Goal: Task Accomplishment & Management: Manage account settings

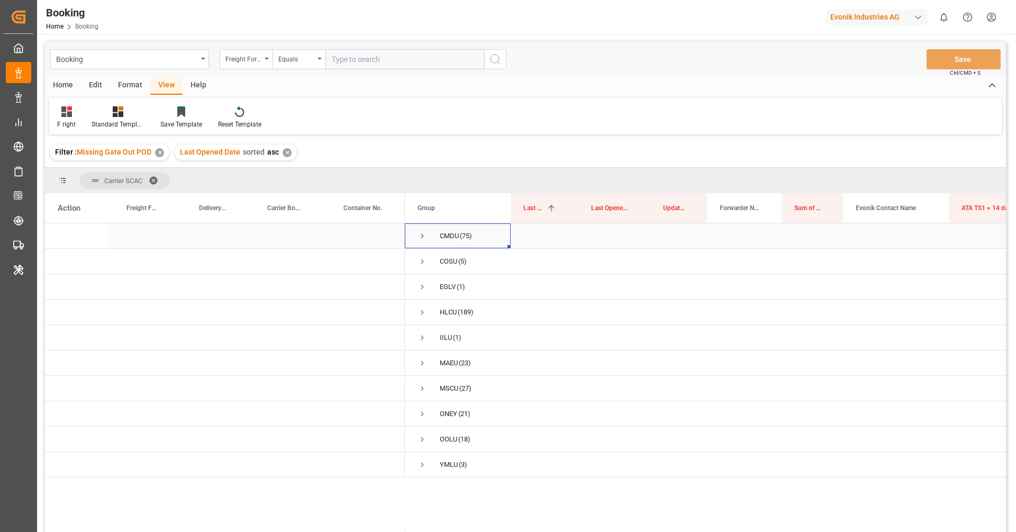
click at [448, 232] on div "CMDU" at bounding box center [449, 236] width 19 height 24
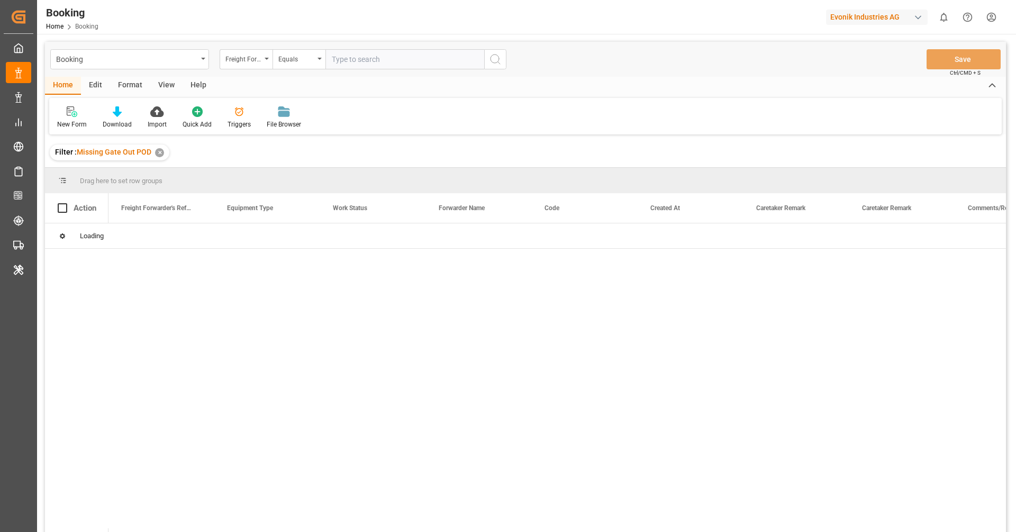
click at [570, 135] on div "Booking Freight Forwarder's Reference No. Equals Save Ctrl/CMD + S Home Edit Fo…" at bounding box center [525, 301] width 961 height 518
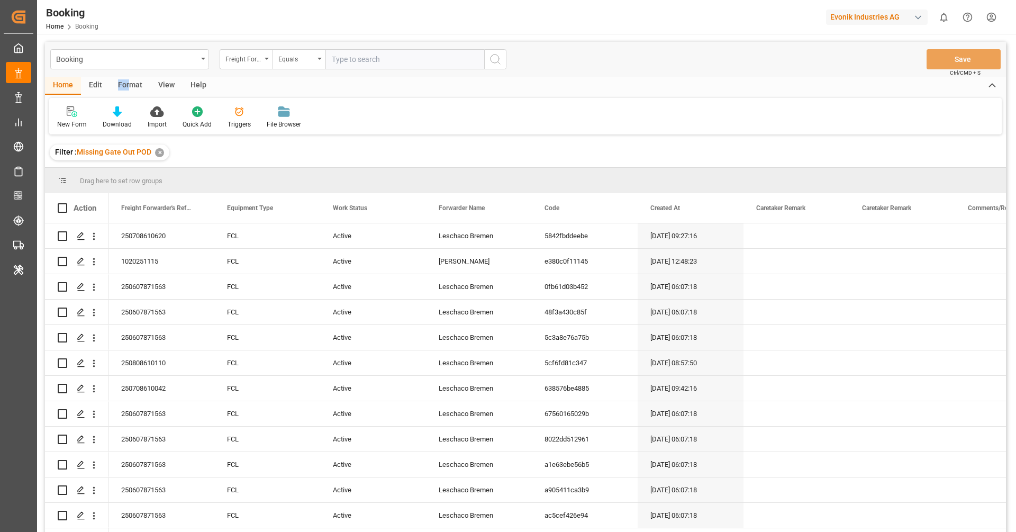
click at [129, 79] on div "Format" at bounding box center [130, 86] width 40 height 18
click at [75, 120] on div "Filter Rows" at bounding box center [72, 125] width 31 height 10
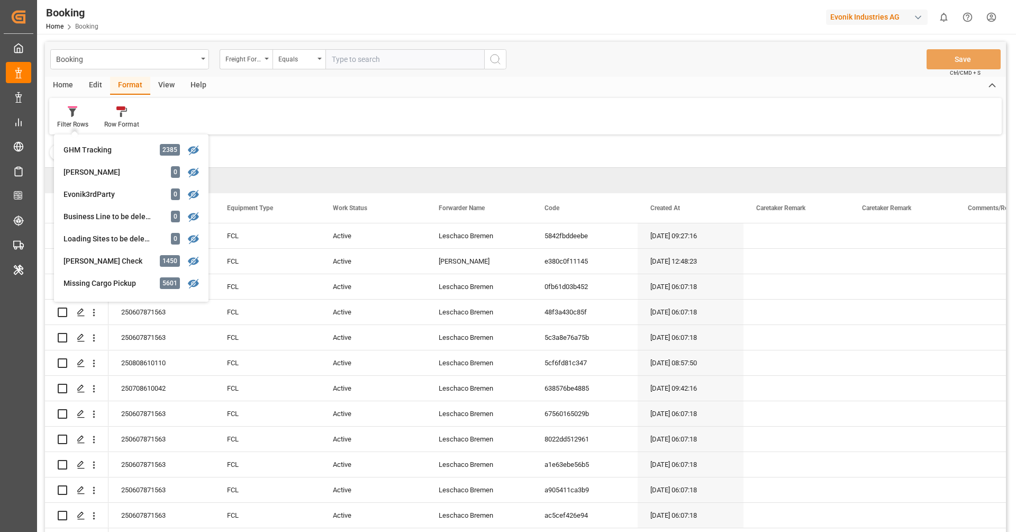
click at [257, 161] on div "Filter : Missing Gate Out POD ✕" at bounding box center [525, 153] width 961 height 30
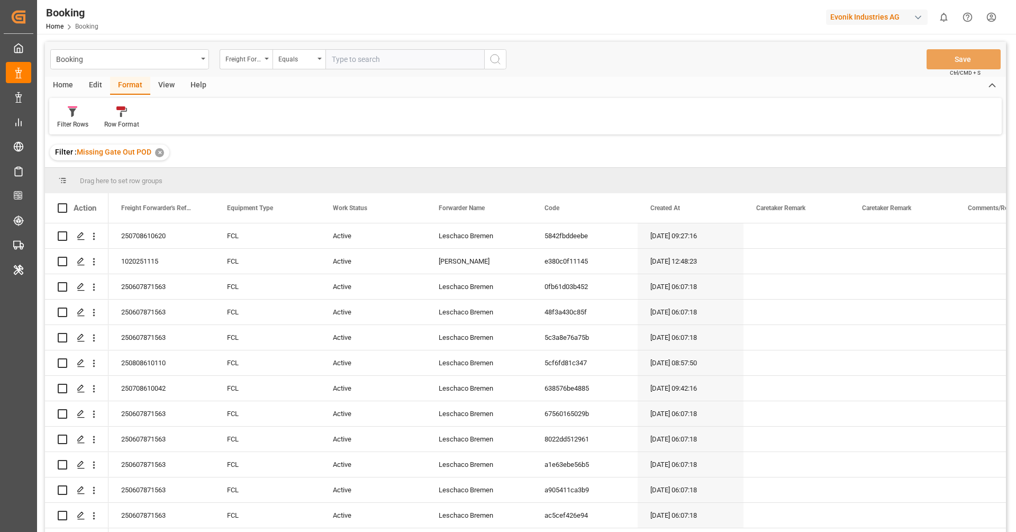
click at [162, 72] on div "Booking Freight Forwarder's Reference No. Equals Save Ctrl/CMD + S" at bounding box center [525, 59] width 961 height 35
click at [163, 77] on div "View" at bounding box center [166, 86] width 32 height 18
click at [72, 120] on div "Default" at bounding box center [67, 125] width 21 height 10
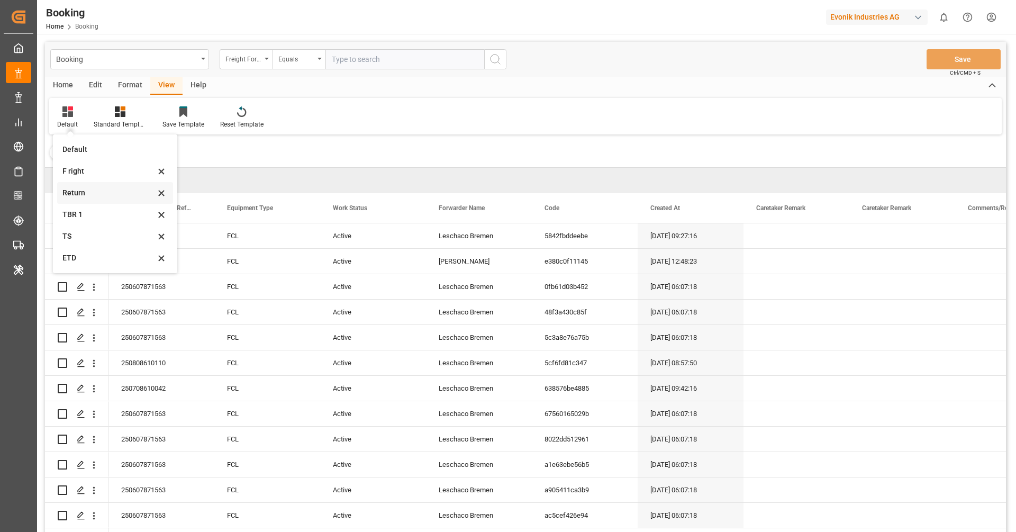
click at [105, 196] on div "Return" at bounding box center [108, 192] width 93 height 11
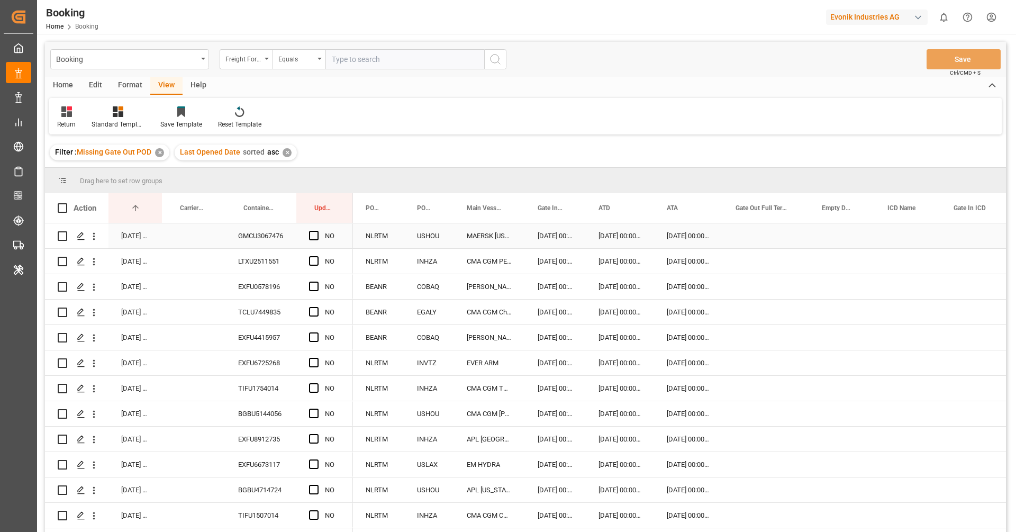
click at [240, 247] on div "GMCU3067476" at bounding box center [260, 235] width 71 height 25
click at [252, 66] on div "Freight Forwarder's Reference No." at bounding box center [246, 59] width 53 height 20
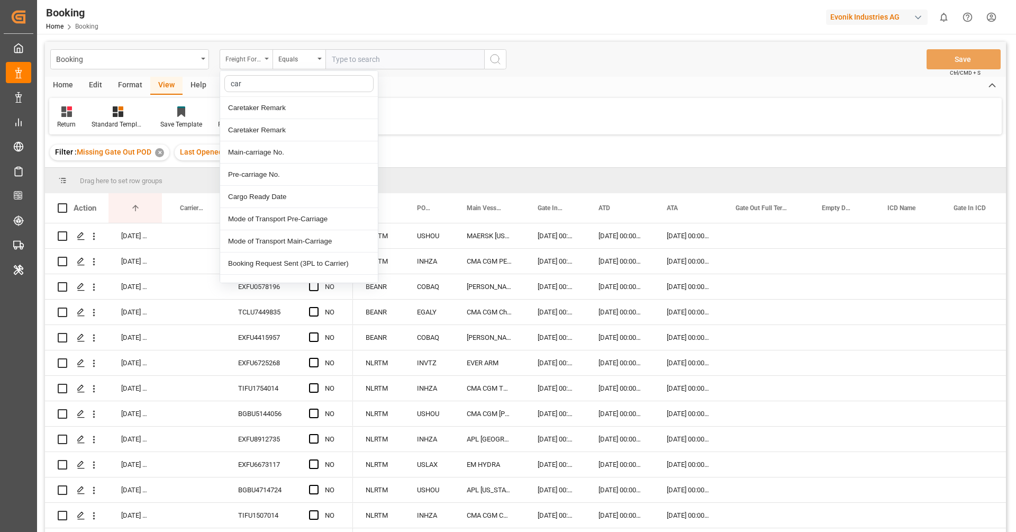
type input "carr"
click at [257, 208] on div "Carrier SCAC" at bounding box center [299, 219] width 158 height 22
click at [257, 208] on span "Container No." at bounding box center [258, 207] width 31 height 7
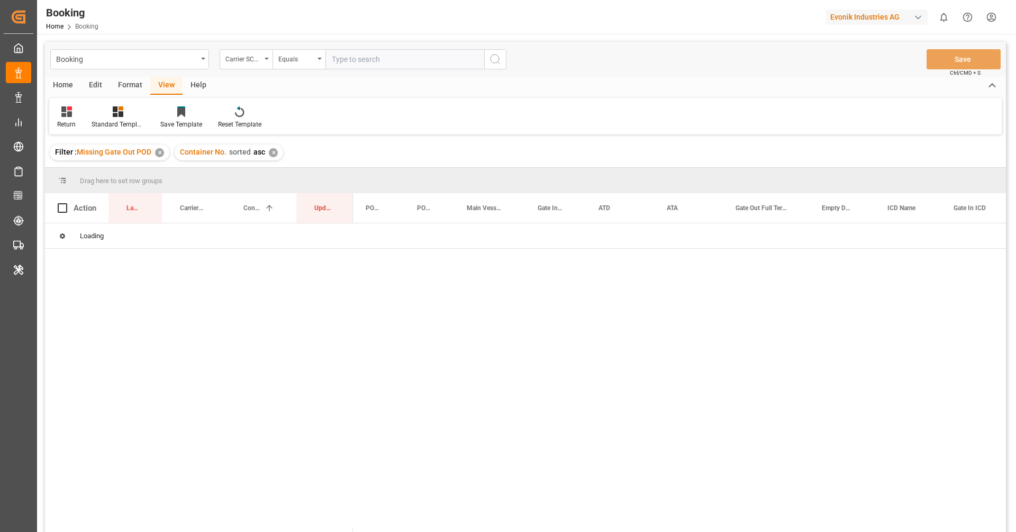
click at [394, 58] on input "text" at bounding box center [405, 59] width 159 height 20
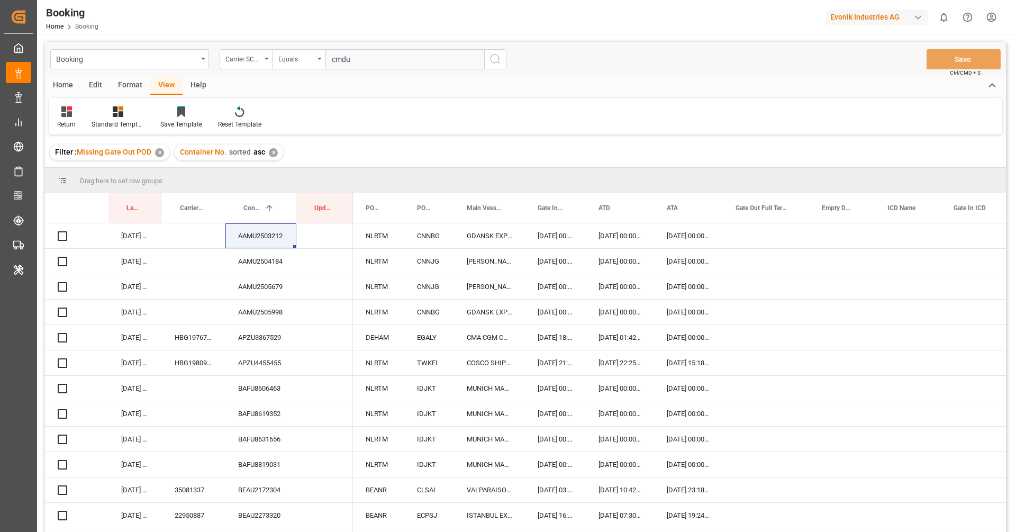
type input "cmdu"
click at [499, 64] on icon "search button" at bounding box center [495, 59] width 13 height 13
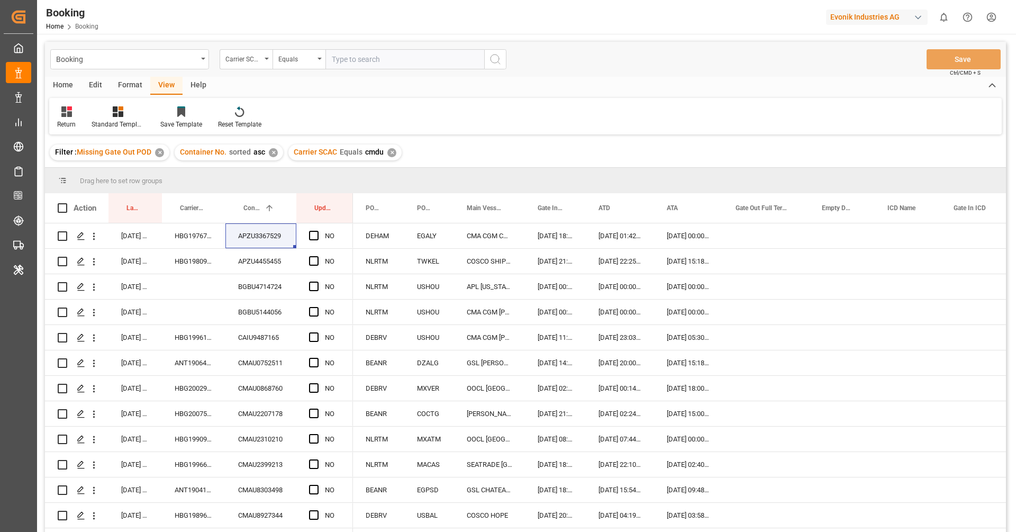
click at [673, 54] on div "Booking Carrier SCAC Equals Save Ctrl/CMD + S" at bounding box center [525, 59] width 961 height 35
click at [594, 139] on div "Filter : Missing Gate Out POD ✕ Container No. sorted asc ✕ Carrier SCAC Equals …" at bounding box center [525, 153] width 961 height 30
click at [67, 119] on div "Return" at bounding box center [66, 117] width 34 height 23
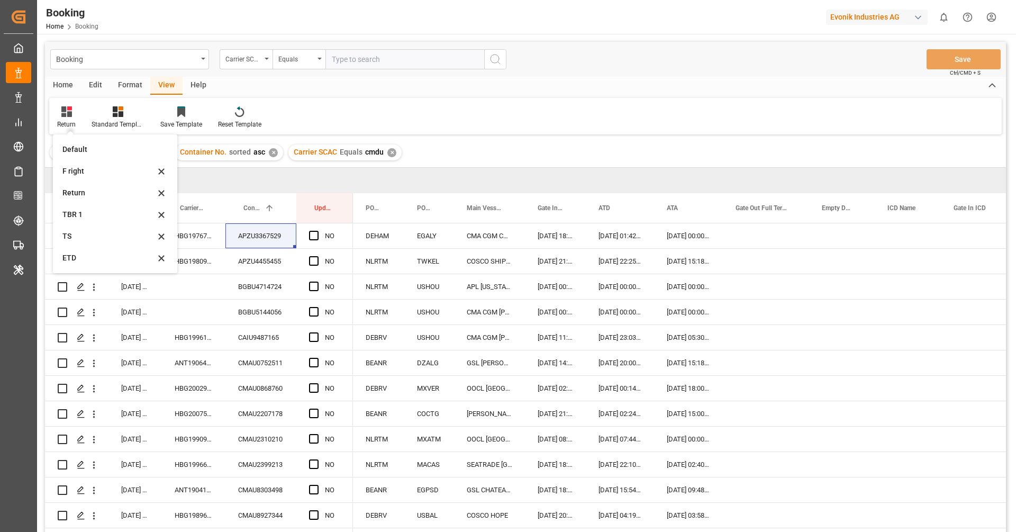
click at [78, 191] on div "Return" at bounding box center [108, 192] width 93 height 11
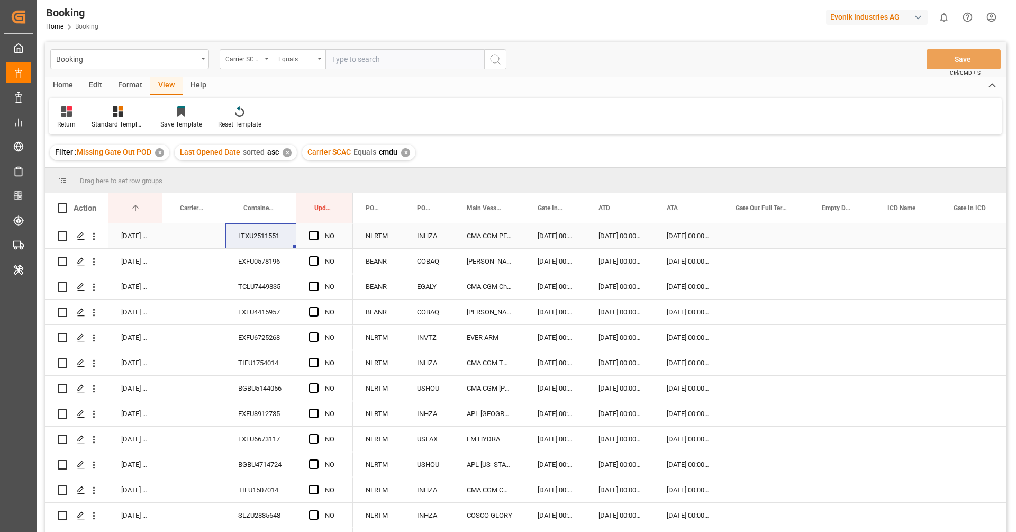
click at [258, 235] on div "LTXU2511551" at bounding box center [260, 235] width 71 height 25
click at [257, 238] on div "LTXU2511551" at bounding box center [260, 235] width 71 height 25
click at [317, 239] on span "Press SPACE to select this row." at bounding box center [314, 236] width 10 height 10
click at [317, 231] on input "Press SPACE to select this row." at bounding box center [317, 231] width 0 height 0
click at [270, 265] on div "EXFU0578196" at bounding box center [260, 261] width 71 height 25
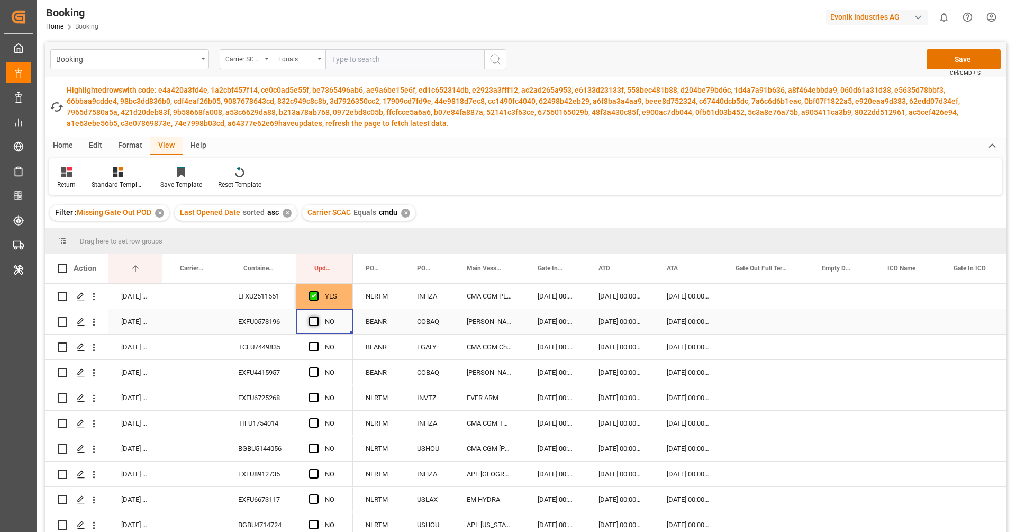
click at [314, 320] on span "Press SPACE to select this row." at bounding box center [314, 322] width 10 height 10
click at [317, 317] on input "Press SPACE to select this row." at bounding box center [317, 317] width 0 height 0
click at [258, 349] on div "TCLU7449835" at bounding box center [260, 347] width 71 height 25
click at [310, 346] on span "Press SPACE to select this row." at bounding box center [314, 347] width 10 height 10
click at [317, 342] on input "Press SPACE to select this row." at bounding box center [317, 342] width 0 height 0
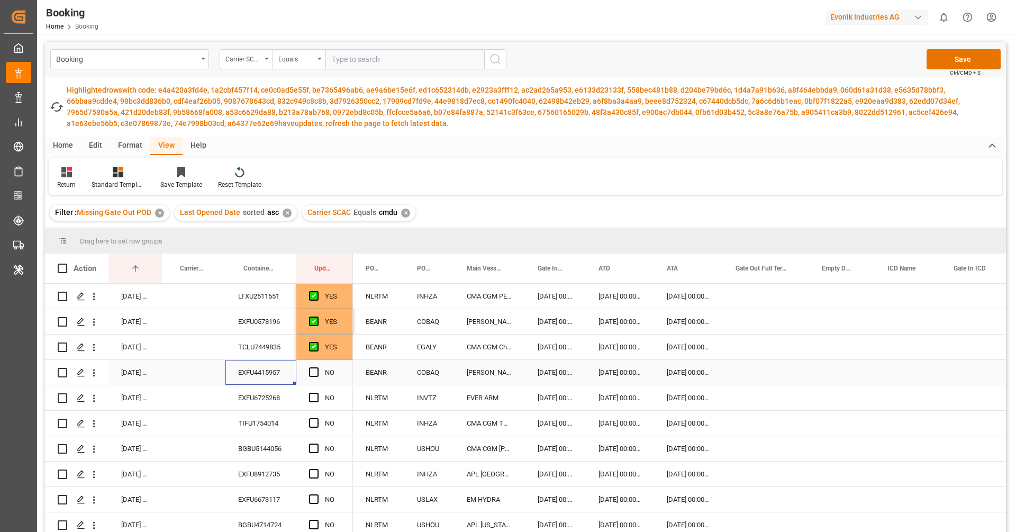
click at [274, 373] on div "EXFU4415957" at bounding box center [260, 372] width 71 height 25
click at [314, 369] on span "Press SPACE to select this row." at bounding box center [314, 372] width 10 height 10
click at [317, 367] on input "Press SPACE to select this row." at bounding box center [317, 367] width 0 height 0
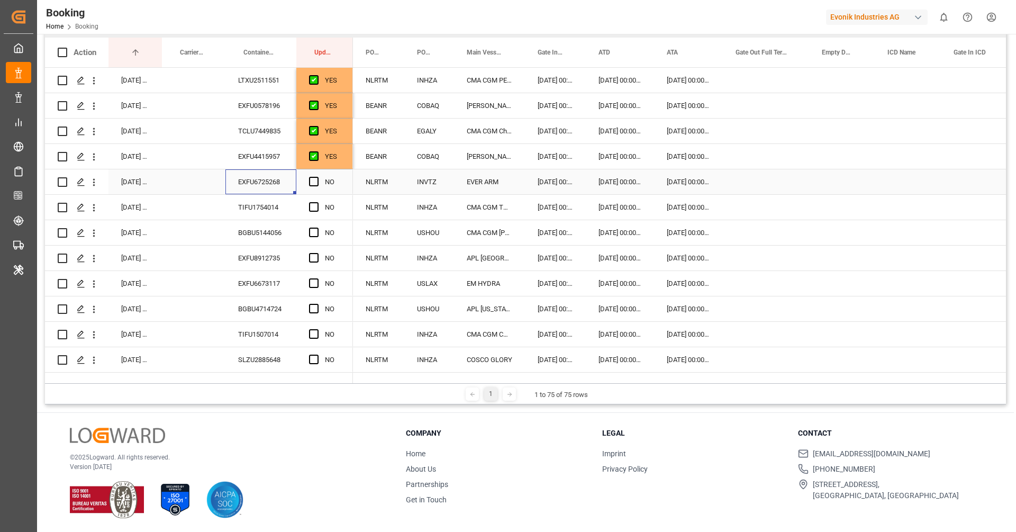
click at [273, 183] on div "EXFU6725268" at bounding box center [260, 181] width 71 height 25
click at [765, 188] on div "Press SPACE to select this row." at bounding box center [766, 181] width 86 height 25
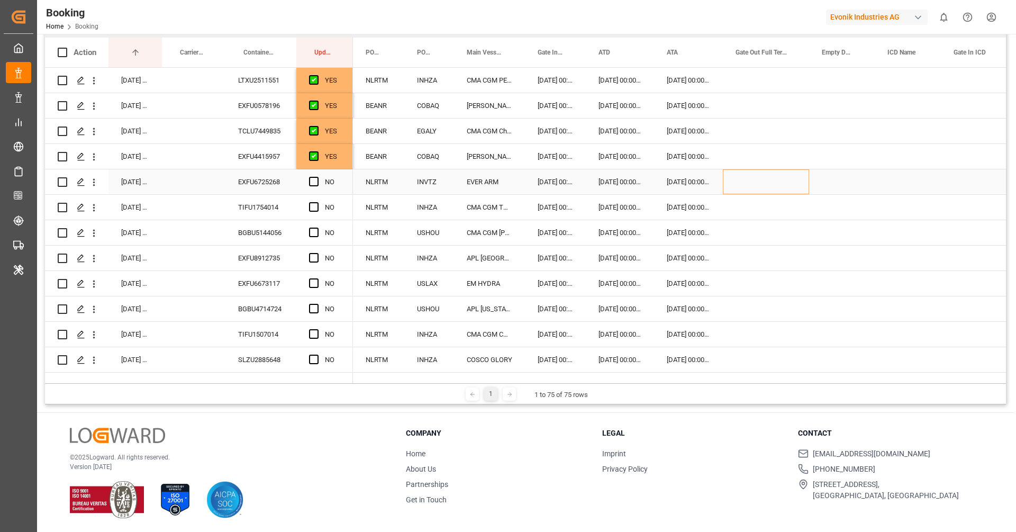
click at [765, 188] on div "Press SPACE to select this row." at bounding box center [766, 181] width 86 height 25
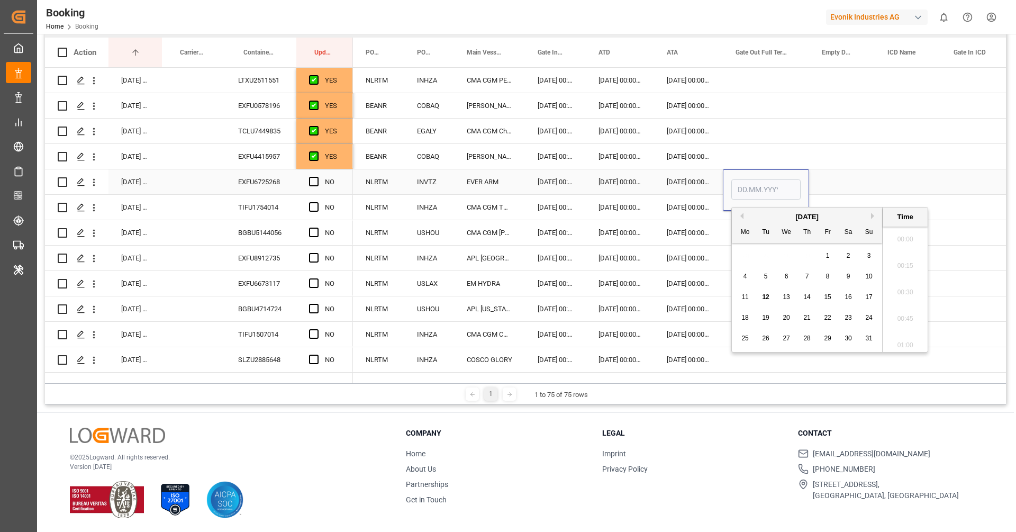
scroll to position [1565, 0]
click at [807, 275] on span "7" at bounding box center [808, 276] width 4 height 7
type input "07.08.2025 00:00"
click at [316, 183] on span "Press SPACE to select this row." at bounding box center [314, 182] width 10 height 10
click at [317, 177] on input "Press SPACE to select this row." at bounding box center [317, 177] width 0 height 0
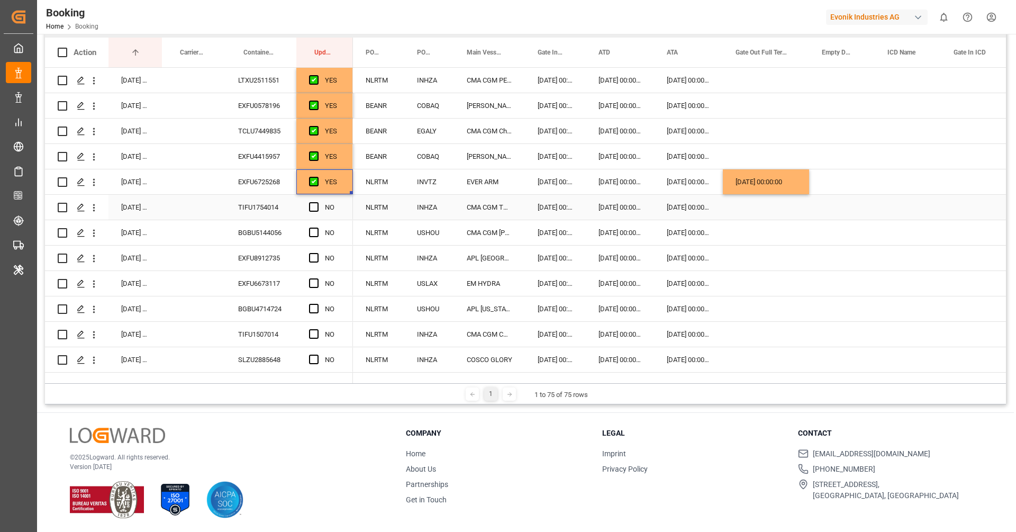
click at [275, 210] on div "TIFU1754014" at bounding box center [260, 207] width 71 height 25
click at [311, 206] on span "Press SPACE to select this row." at bounding box center [314, 207] width 10 height 10
click at [317, 202] on input "Press SPACE to select this row." at bounding box center [317, 202] width 0 height 0
drag, startPoint x: 311, startPoint y: 206, endPoint x: 320, endPoint y: 159, distance: 47.9
click at [311, 206] on span "Press SPACE to select this row." at bounding box center [314, 207] width 10 height 10
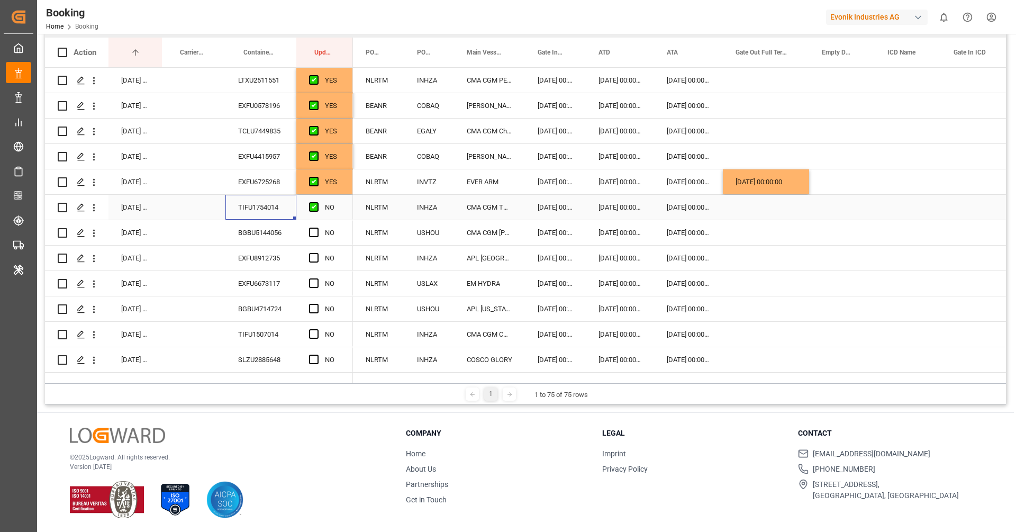
click at [317, 202] on input "Press SPACE to select this row." at bounding box center [317, 202] width 0 height 0
click at [340, 244] on div "NO" at bounding box center [324, 232] width 57 height 25
click at [319, 208] on div "Press SPACE to select this row." at bounding box center [317, 207] width 16 height 24
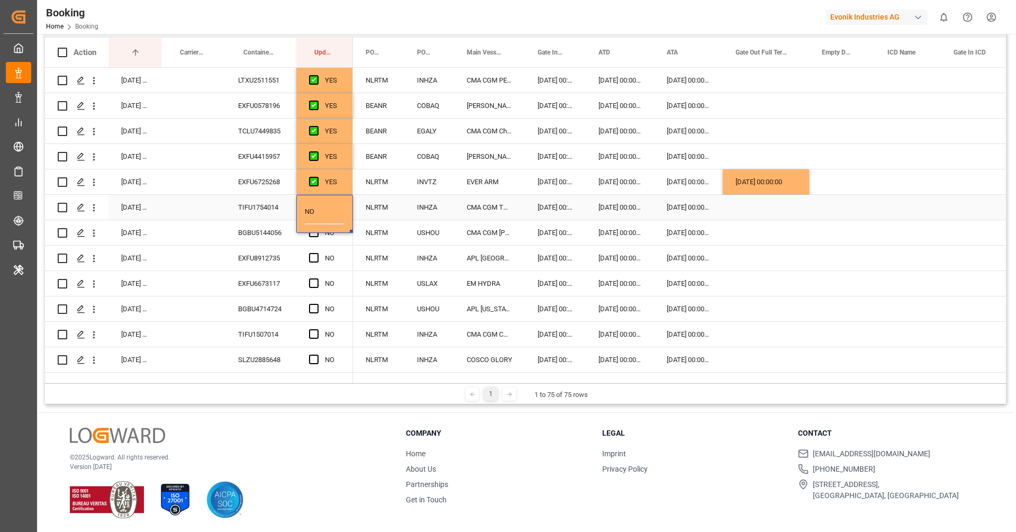
click at [265, 201] on div "TIFU1754014" at bounding box center [260, 207] width 71 height 25
click at [316, 207] on span "Press SPACE to select this row." at bounding box center [314, 207] width 10 height 10
click at [317, 202] on input "Press SPACE to select this row." at bounding box center [317, 202] width 0 height 0
click at [268, 233] on div "BGBU5144056" at bounding box center [260, 232] width 71 height 25
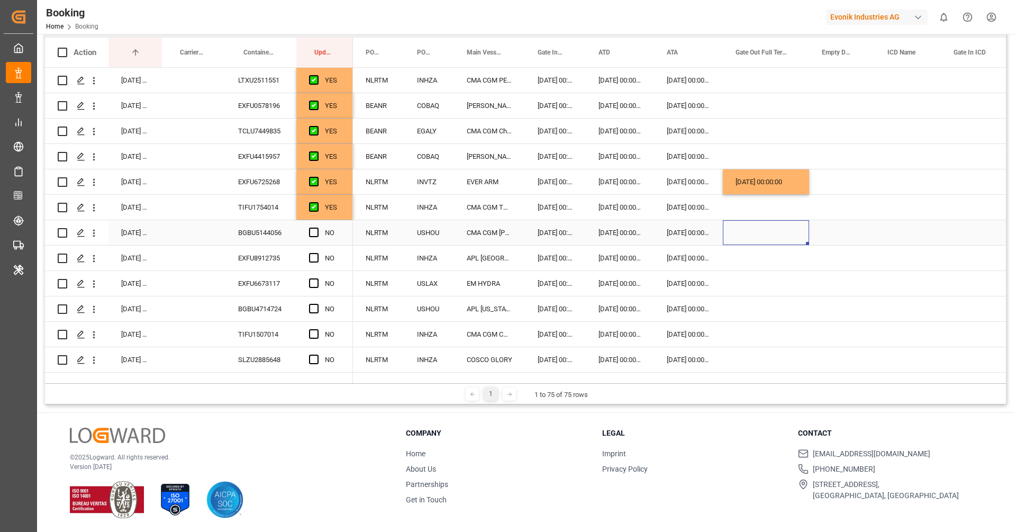
click at [757, 231] on div "Press SPACE to select this row." at bounding box center [766, 232] width 86 height 25
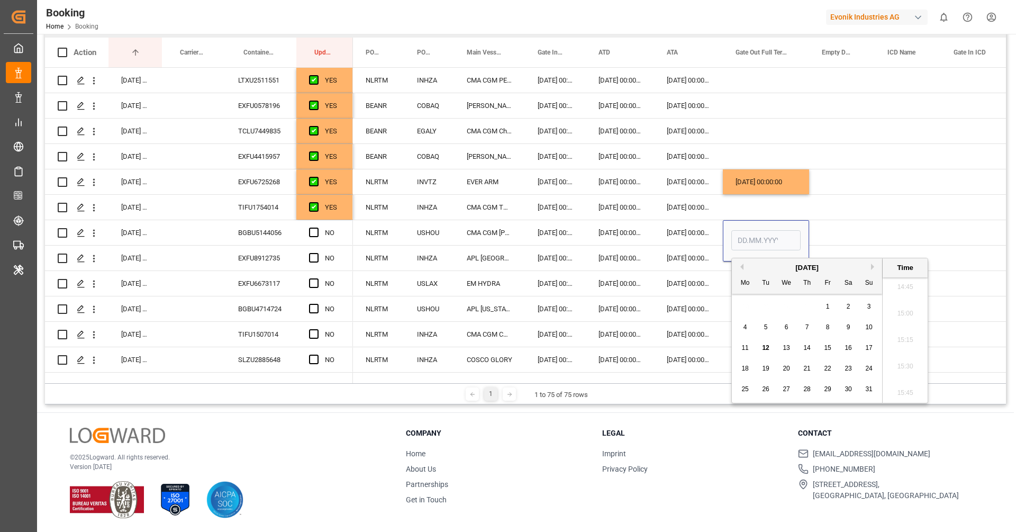
click at [749, 345] on div "11" at bounding box center [745, 348] width 13 height 13
type input "11.08.2025 00:00"
click at [319, 232] on div "Press SPACE to select this row." at bounding box center [317, 233] width 16 height 24
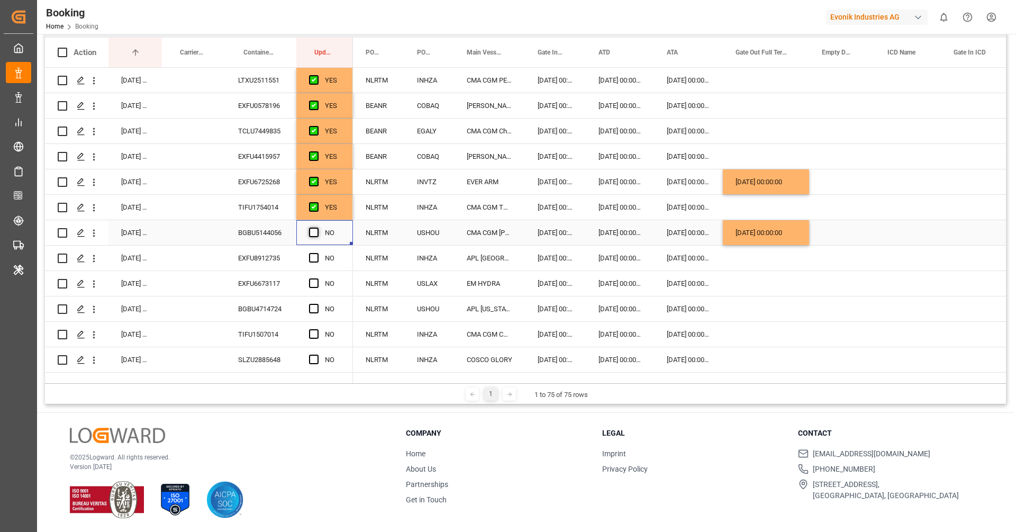
click at [311, 233] on span "Press SPACE to select this row." at bounding box center [314, 233] width 10 height 10
click at [317, 228] on input "Press SPACE to select this row." at bounding box center [317, 228] width 0 height 0
click at [284, 261] on div "EXFU8912735" at bounding box center [260, 258] width 71 height 25
click at [310, 257] on span "Press SPACE to select this row." at bounding box center [314, 258] width 10 height 10
click at [317, 253] on input "Press SPACE to select this row." at bounding box center [317, 253] width 0 height 0
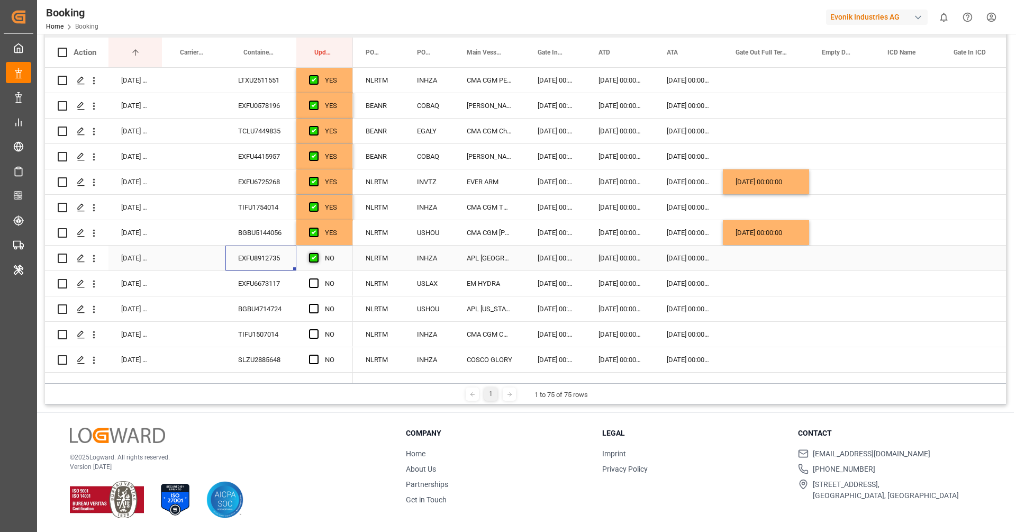
click at [310, 257] on span "Press SPACE to select this row." at bounding box center [314, 258] width 10 height 10
click at [317, 253] on input "Press SPACE to select this row." at bounding box center [317, 253] width 0 height 0
click at [270, 285] on div "EXFU6673117" at bounding box center [260, 283] width 71 height 25
click at [317, 259] on span "Press SPACE to select this row." at bounding box center [314, 258] width 10 height 10
click at [317, 253] on input "Press SPACE to select this row." at bounding box center [317, 253] width 0 height 0
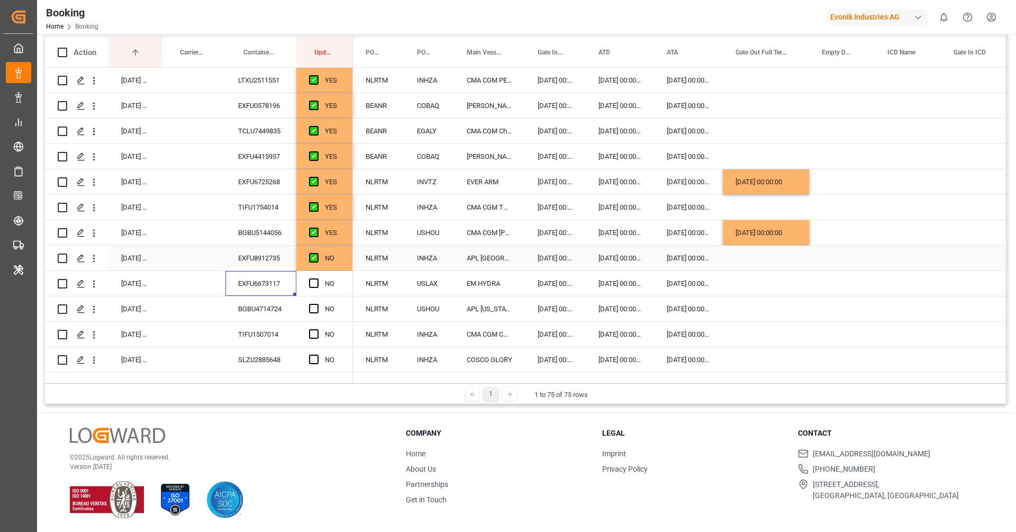
click at [317, 259] on span "Press SPACE to select this row." at bounding box center [314, 258] width 10 height 10
click at [317, 253] on input "Press SPACE to select this row." at bounding box center [317, 253] width 0 height 0
click at [235, 255] on div "EXFU8912735" at bounding box center [260, 258] width 71 height 25
click at [314, 255] on span "Press SPACE to select this row." at bounding box center [314, 258] width 10 height 10
click at [317, 253] on input "Press SPACE to select this row." at bounding box center [317, 253] width 0 height 0
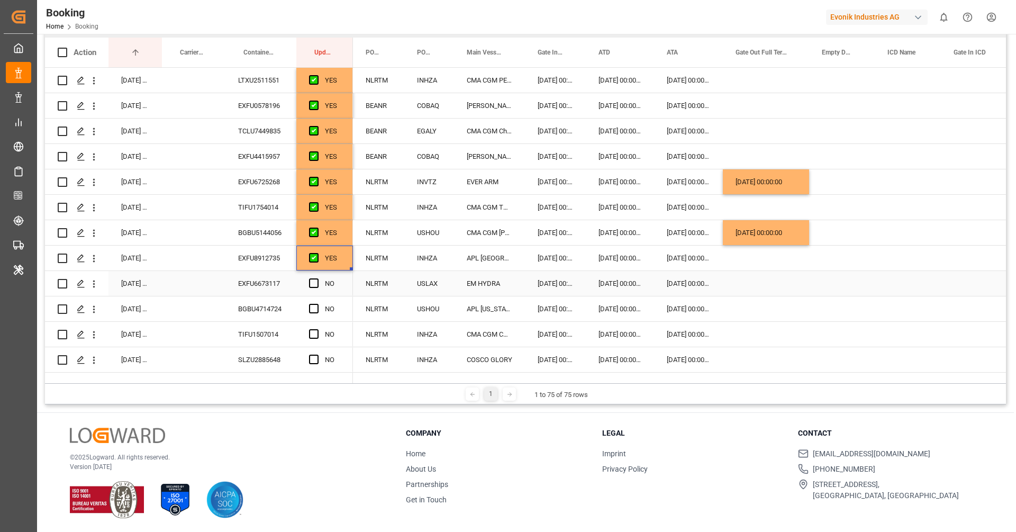
click at [277, 284] on div "EXFU6673117" at bounding box center [260, 283] width 71 height 25
click at [318, 287] on span "Press SPACE to select this row." at bounding box center [314, 283] width 10 height 10
click at [317, 278] on input "Press SPACE to select this row." at bounding box center [317, 278] width 0 height 0
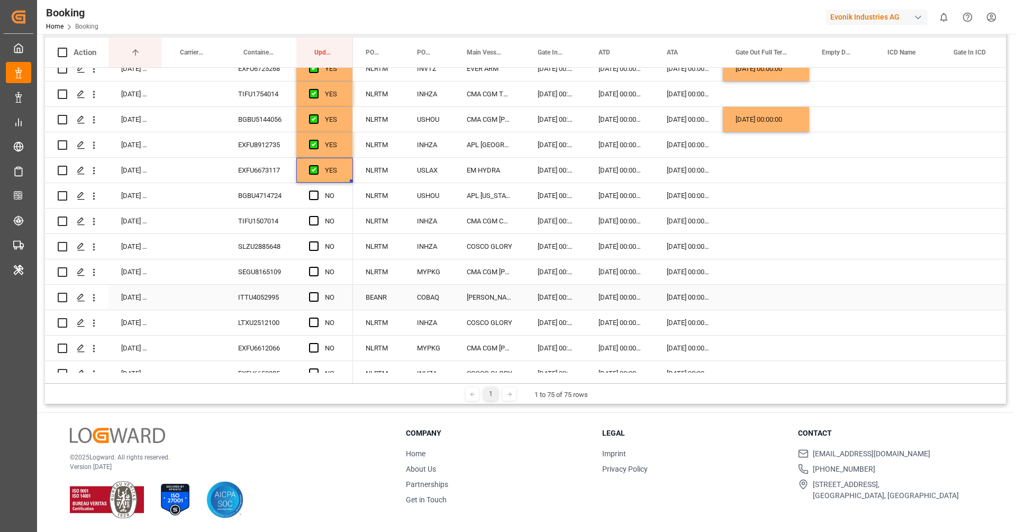
scroll to position [123, 0]
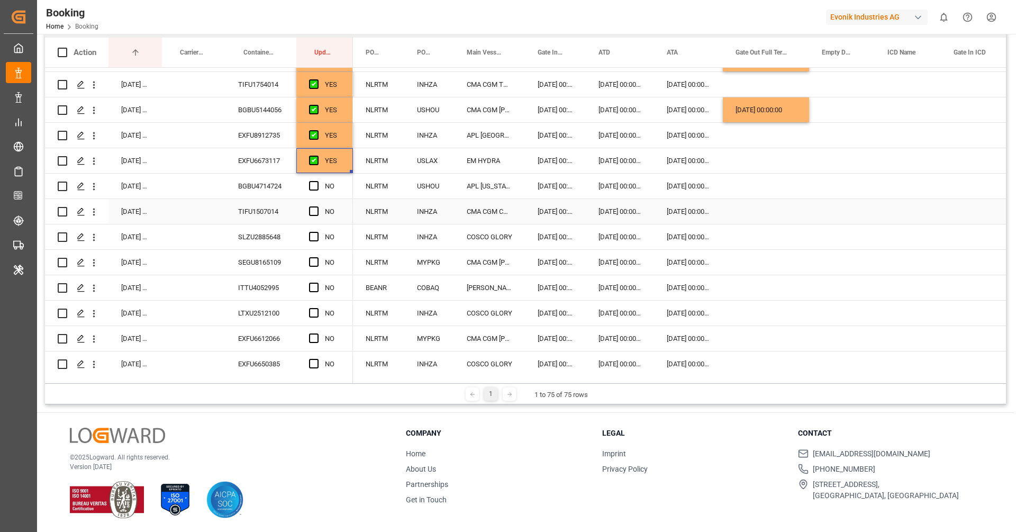
click at [266, 191] on div "BGBU4714724" at bounding box center [260, 186] width 71 height 25
click at [753, 180] on div "Press SPACE to select this row." at bounding box center [766, 186] width 86 height 25
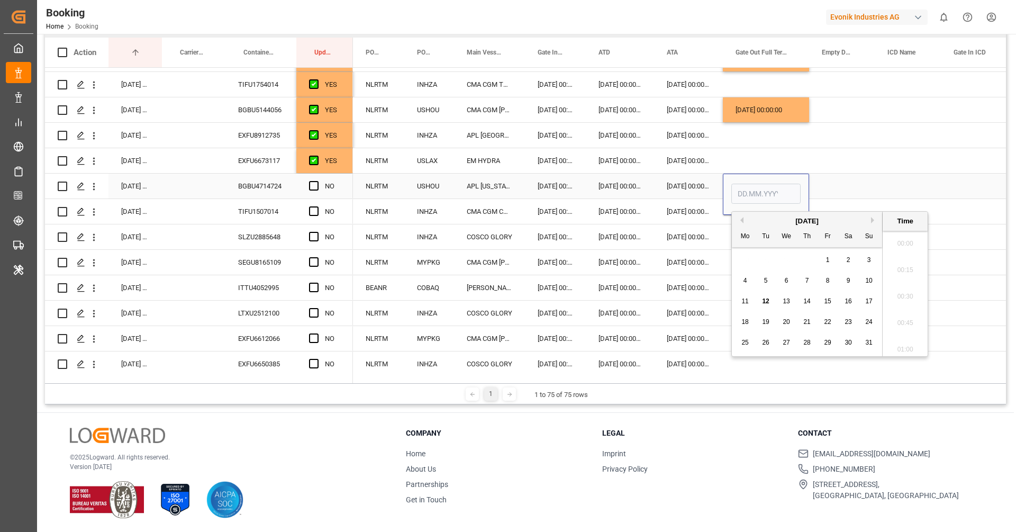
scroll to position [1565, 0]
click at [829, 282] on span "8" at bounding box center [828, 280] width 4 height 7
type input "08.08.2025 00:00"
click at [315, 188] on span "Press SPACE to select this row." at bounding box center [314, 186] width 10 height 10
click at [317, 181] on input "Press SPACE to select this row." at bounding box center [317, 181] width 0 height 0
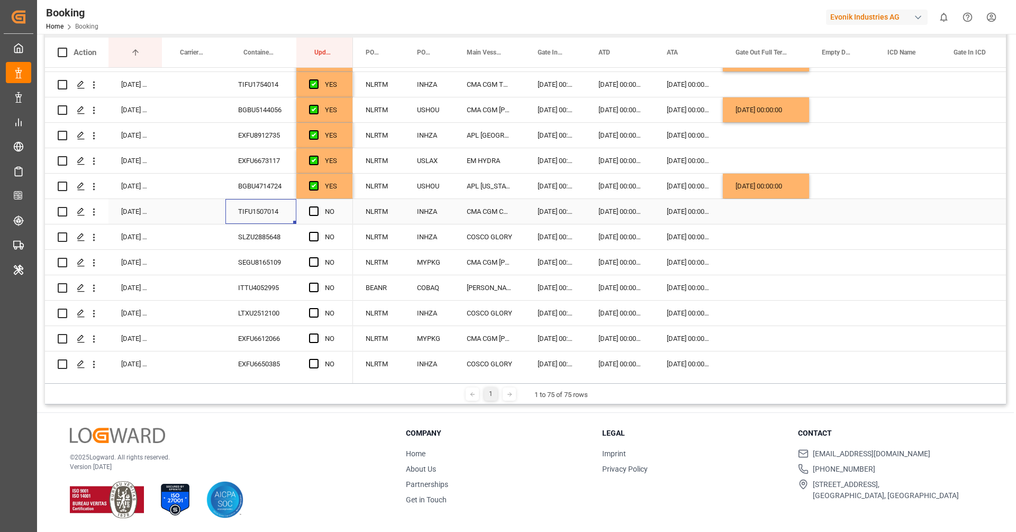
click at [269, 207] on div "TIFU1507014" at bounding box center [260, 211] width 71 height 25
click at [97, 217] on button "open menu" at bounding box center [93, 212] width 11 height 20
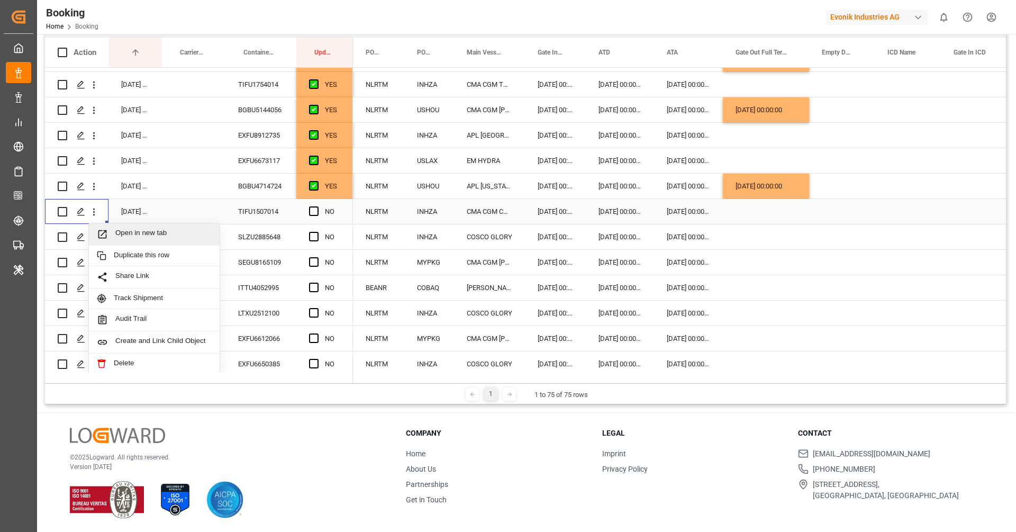
click at [112, 229] on span "Press SPACE to select this row." at bounding box center [106, 234] width 19 height 11
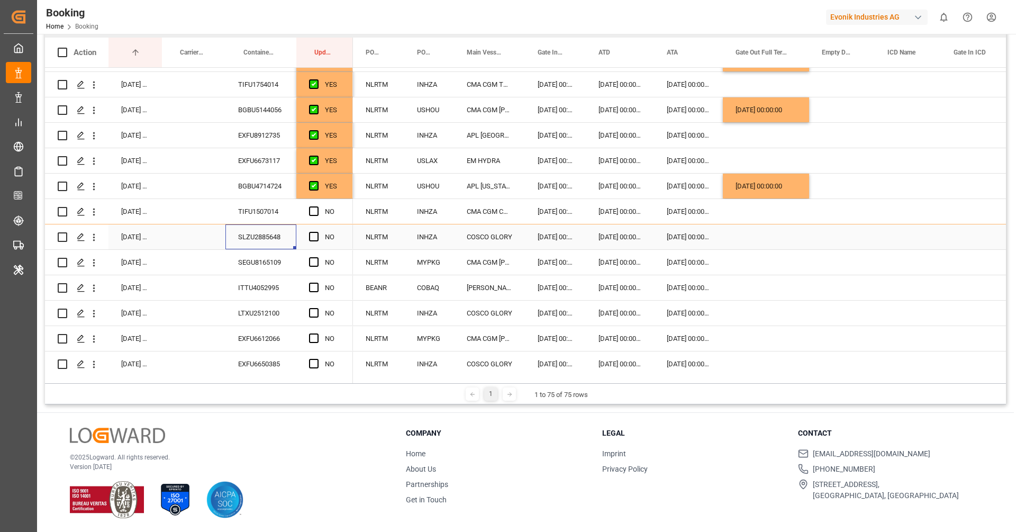
click at [268, 241] on div "SLZU2885648" at bounding box center [260, 236] width 71 height 25
click at [96, 240] on icon "open menu" at bounding box center [93, 237] width 11 height 11
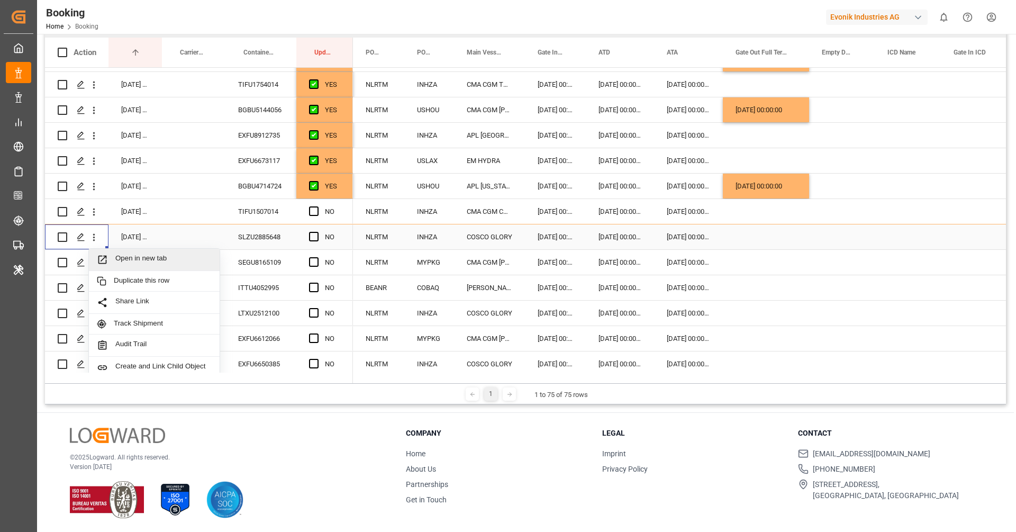
click at [113, 261] on span "Press SPACE to select this row." at bounding box center [106, 259] width 19 height 11
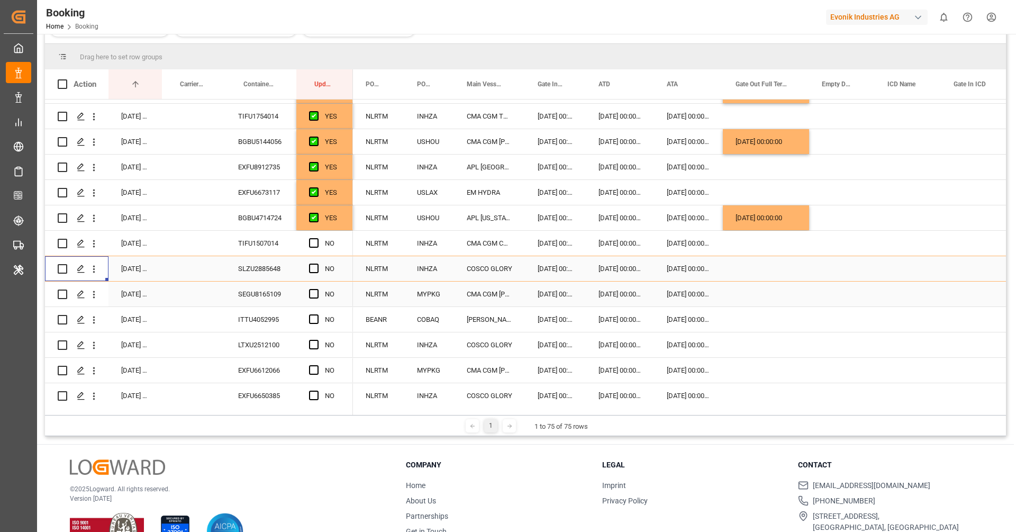
scroll to position [187, 0]
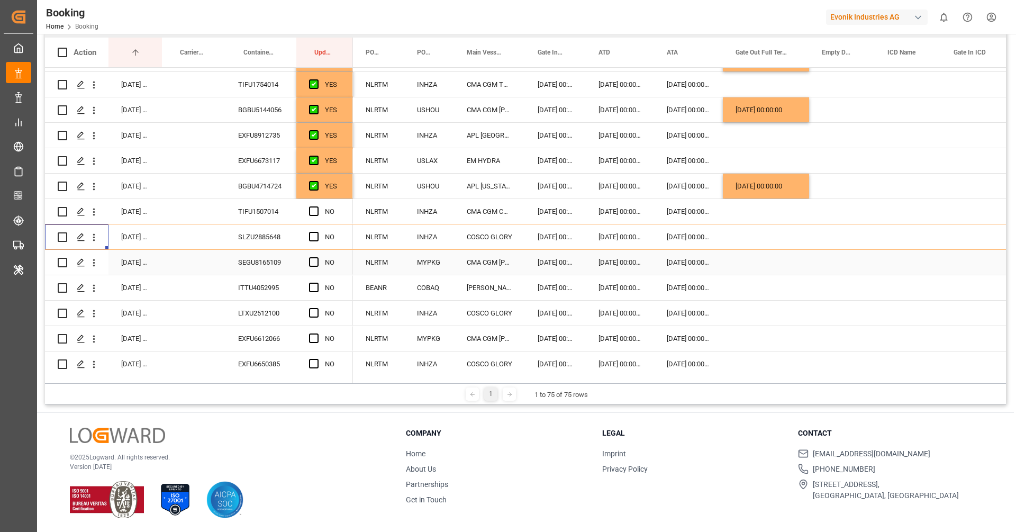
click at [265, 259] on div "SEGU8165109" at bounding box center [260, 262] width 71 height 25
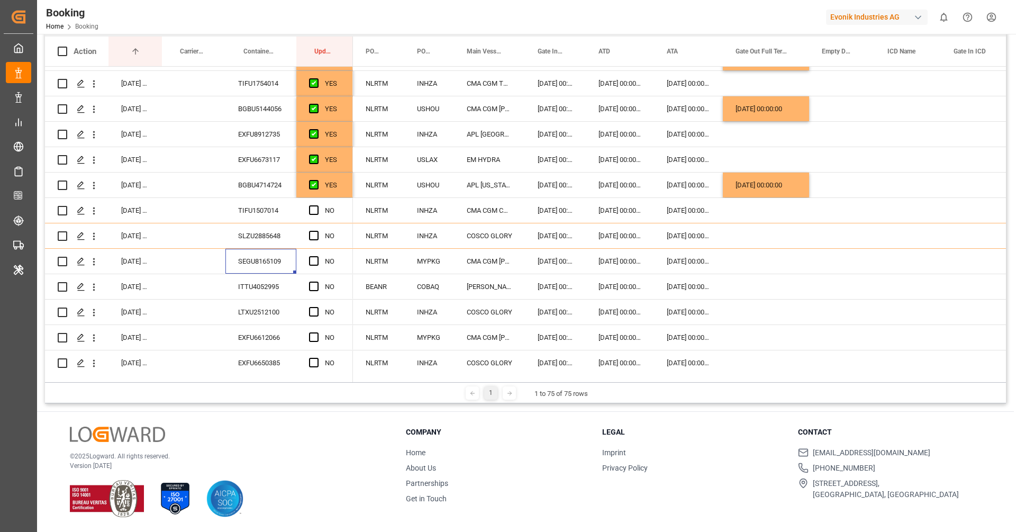
scroll to position [156, 0]
click at [758, 259] on div "Press SPACE to select this row." at bounding box center [766, 262] width 86 height 25
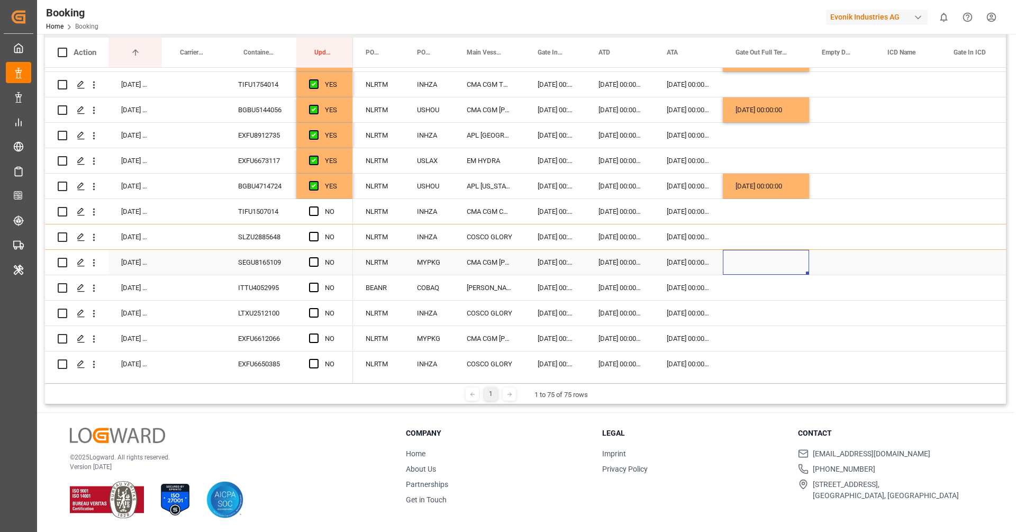
click at [758, 259] on div "Press SPACE to select this row." at bounding box center [766, 262] width 86 height 25
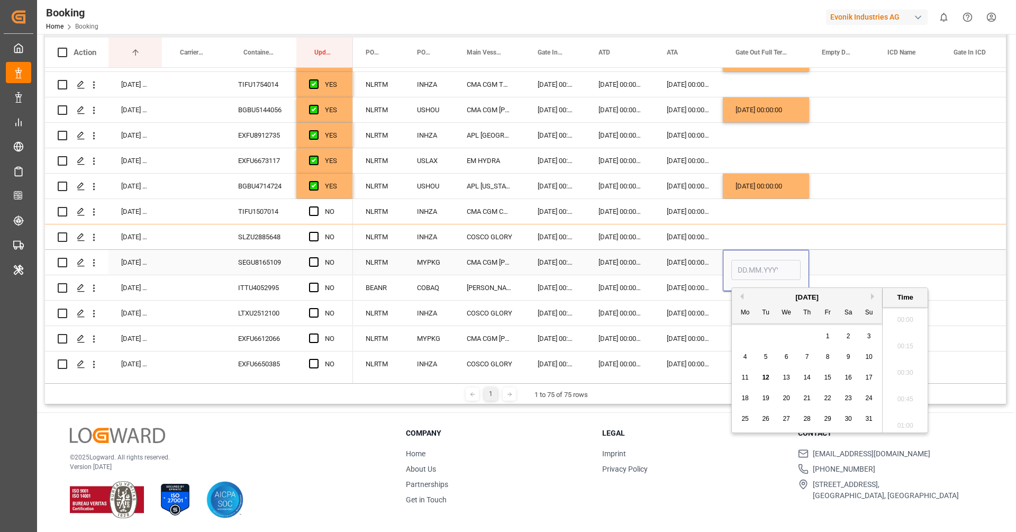
scroll to position [1591, 0]
click at [750, 376] on div "11" at bounding box center [745, 378] width 13 height 13
type input "11.08.2025 00:00"
click at [316, 259] on span "Press SPACE to select this row." at bounding box center [314, 262] width 10 height 10
click at [317, 257] on input "Press SPACE to select this row." at bounding box center [317, 257] width 0 height 0
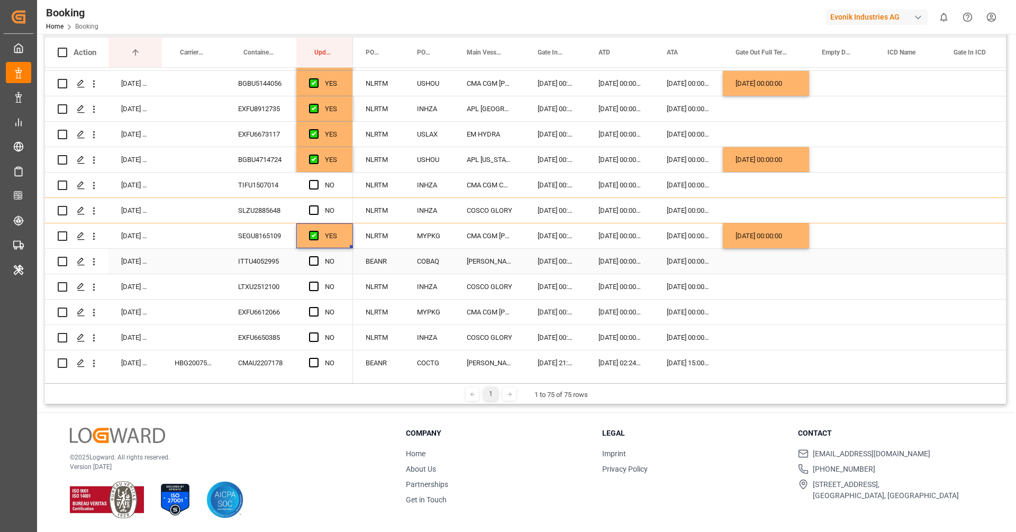
scroll to position [159, 0]
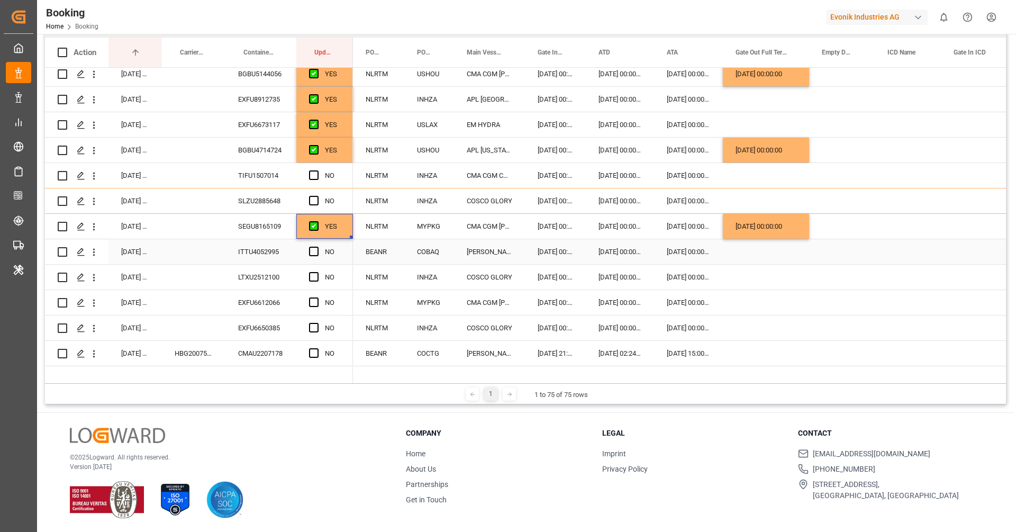
click at [293, 250] on div "ITTU4052995" at bounding box center [260, 251] width 71 height 25
click at [281, 305] on div "EXFU6612066" at bounding box center [260, 302] width 71 height 25
click at [255, 254] on div "ITTU4052995" at bounding box center [260, 251] width 71 height 25
click at [310, 254] on span "Press SPACE to select this row." at bounding box center [314, 252] width 10 height 10
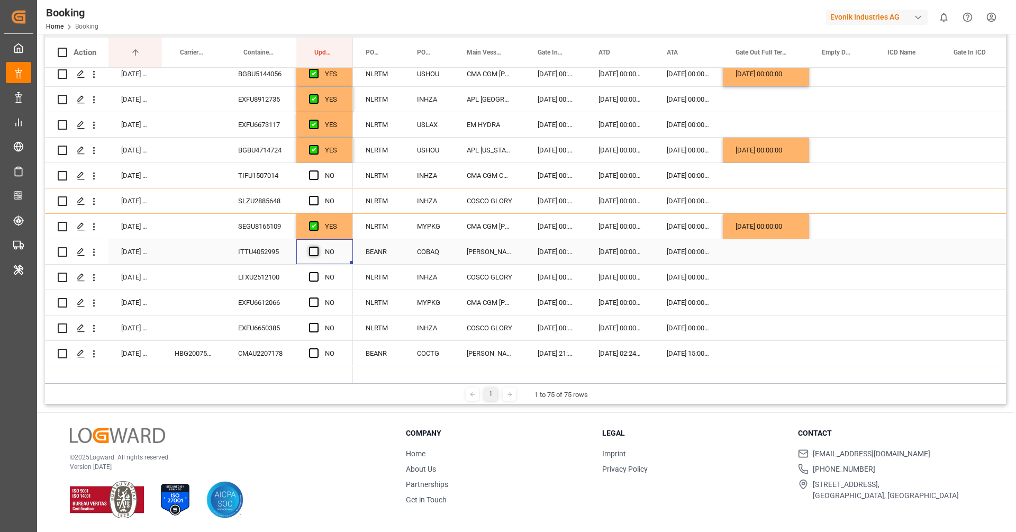
click at [317, 247] on input "Press SPACE to select this row." at bounding box center [317, 247] width 0 height 0
click at [268, 274] on div "LTXU2512100" at bounding box center [260, 277] width 71 height 25
click at [313, 280] on span "Press SPACE to select this row." at bounding box center [314, 277] width 10 height 10
click at [317, 272] on input "Press SPACE to select this row." at bounding box center [317, 272] width 0 height 0
click at [284, 303] on div "EXFU6612066" at bounding box center [260, 302] width 71 height 25
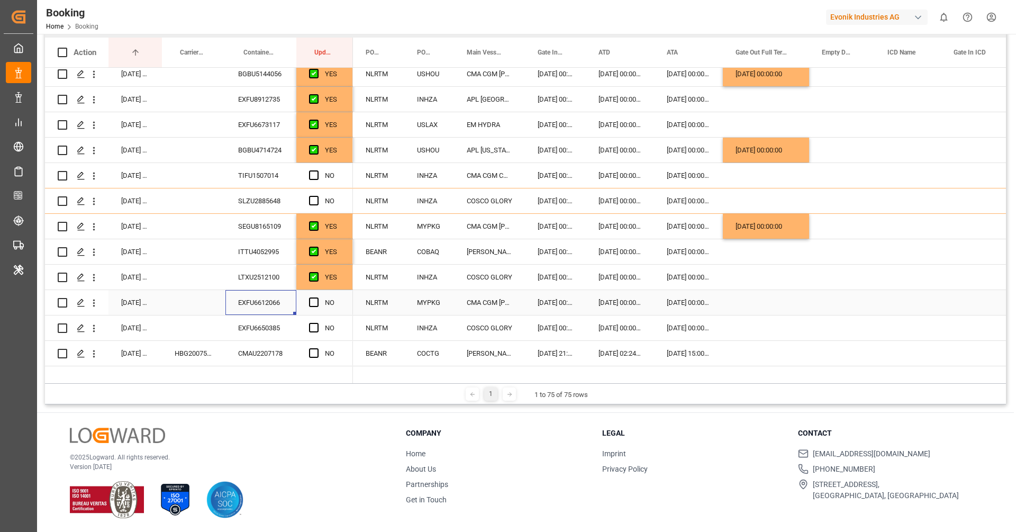
click at [753, 300] on div "Press SPACE to select this row." at bounding box center [766, 302] width 86 height 25
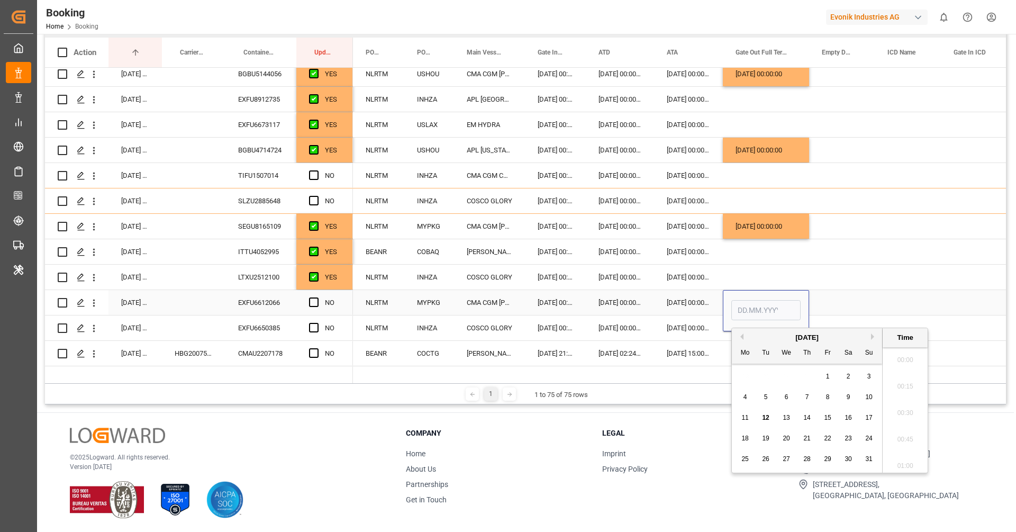
scroll to position [1591, 0]
click at [747, 418] on span "11" at bounding box center [745, 417] width 7 height 7
type input "11.08.2025 00:00"
click at [317, 299] on span "Press SPACE to select this row." at bounding box center [314, 302] width 10 height 10
click at [317, 297] on input "Press SPACE to select this row." at bounding box center [317, 297] width 0 height 0
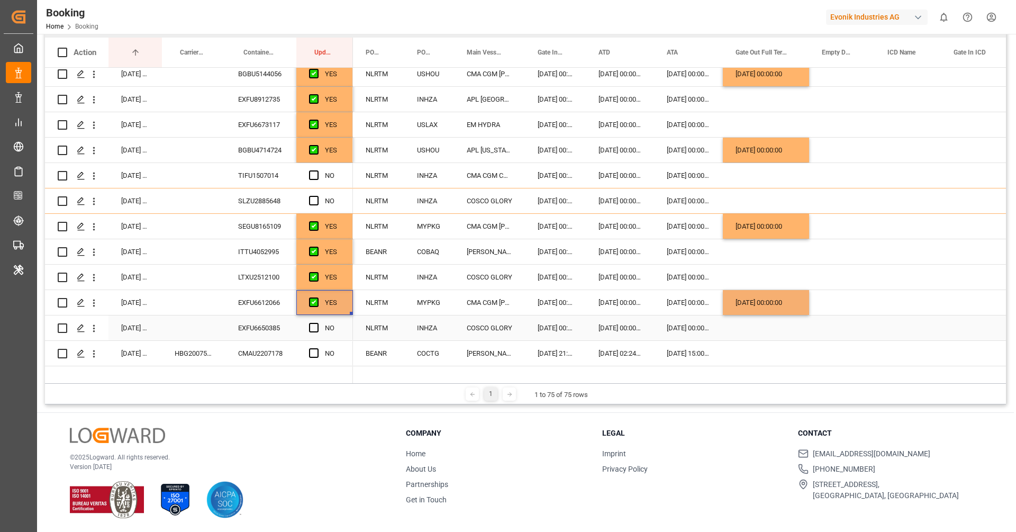
click at [265, 328] on div "EXFU6650385" at bounding box center [260, 327] width 71 height 25
click at [259, 296] on div "EXFU6612066" at bounding box center [260, 302] width 71 height 25
click at [261, 320] on div "EXFU6650385" at bounding box center [260, 327] width 71 height 25
click at [315, 327] on span "Press SPACE to select this row." at bounding box center [314, 328] width 10 height 10
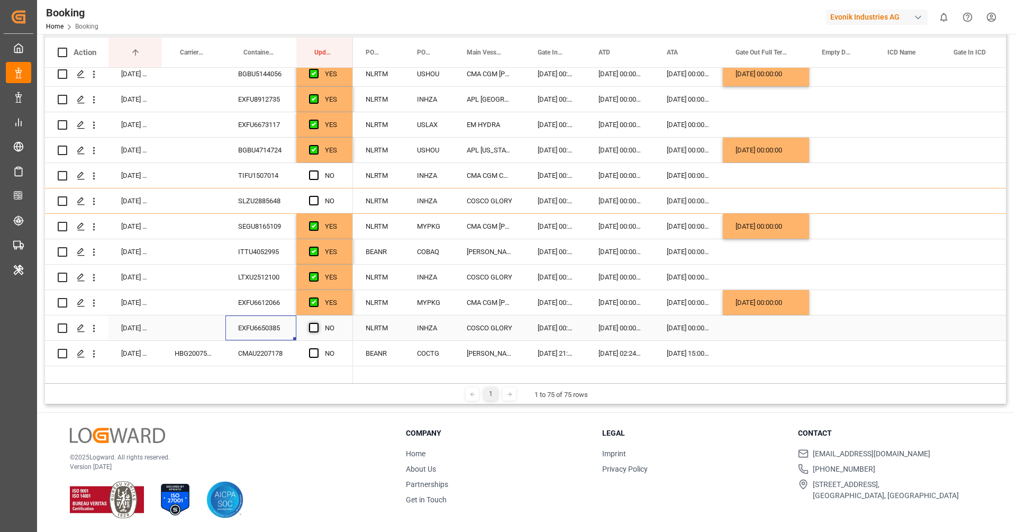
click at [317, 323] on input "Press SPACE to select this row." at bounding box center [317, 323] width 0 height 0
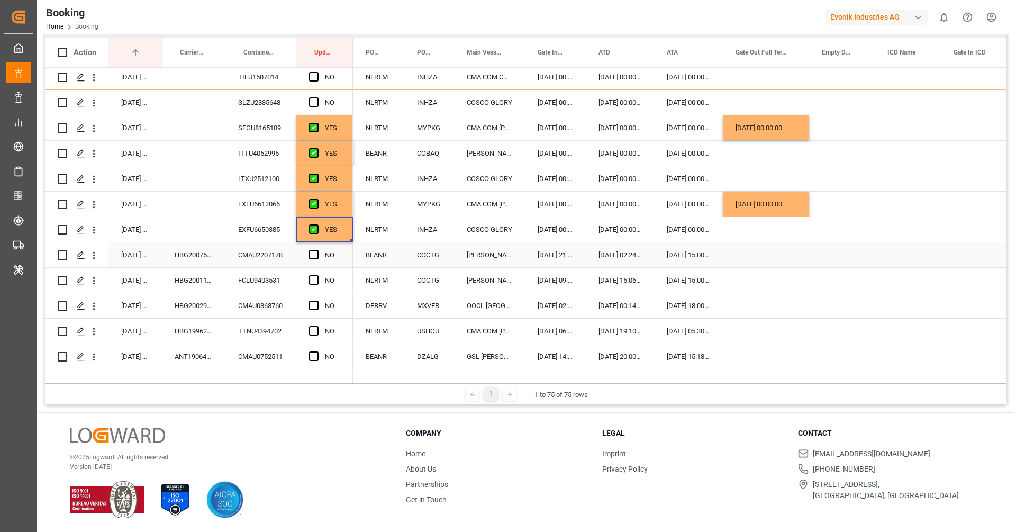
scroll to position [296, 0]
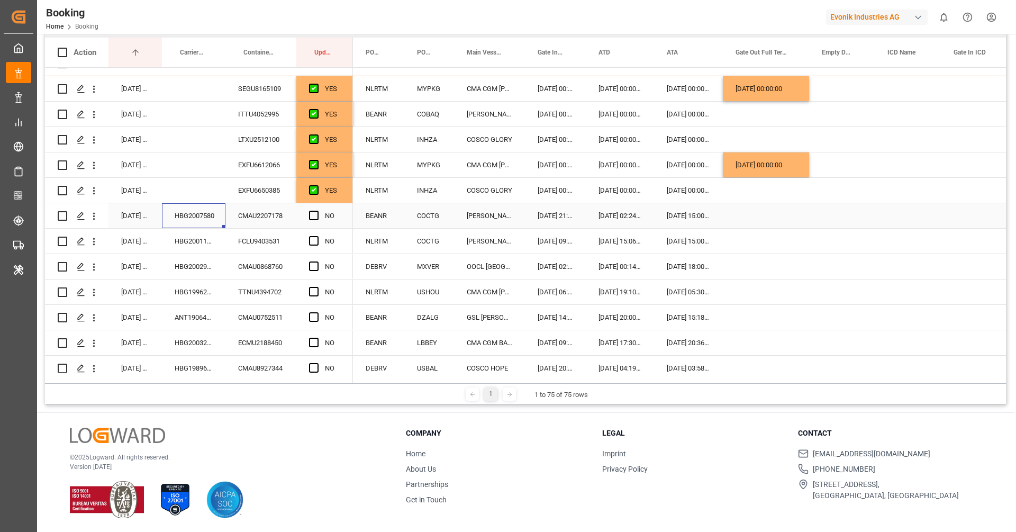
click at [185, 223] on div "HBG2007580" at bounding box center [194, 215] width 64 height 25
click at [313, 216] on span "Press SPACE to select this row." at bounding box center [314, 216] width 10 height 10
click at [317, 211] on input "Press SPACE to select this row." at bounding box center [317, 211] width 0 height 0
click at [213, 249] on div "HBG2001187" at bounding box center [194, 241] width 64 height 25
click at [313, 243] on span "Press SPACE to select this row." at bounding box center [314, 241] width 10 height 10
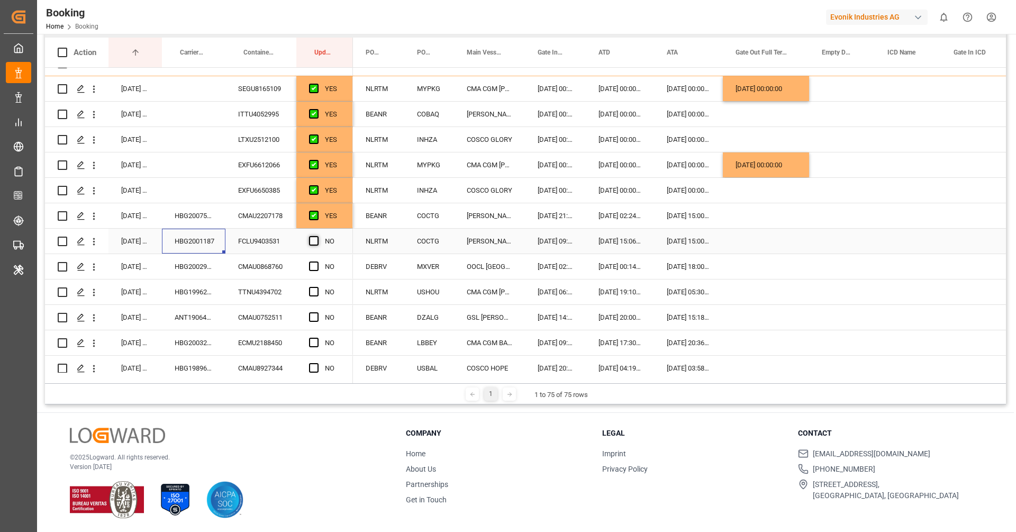
click at [317, 236] on input "Press SPACE to select this row." at bounding box center [317, 236] width 0 height 0
click at [203, 255] on div "HBG2002976" at bounding box center [194, 266] width 64 height 25
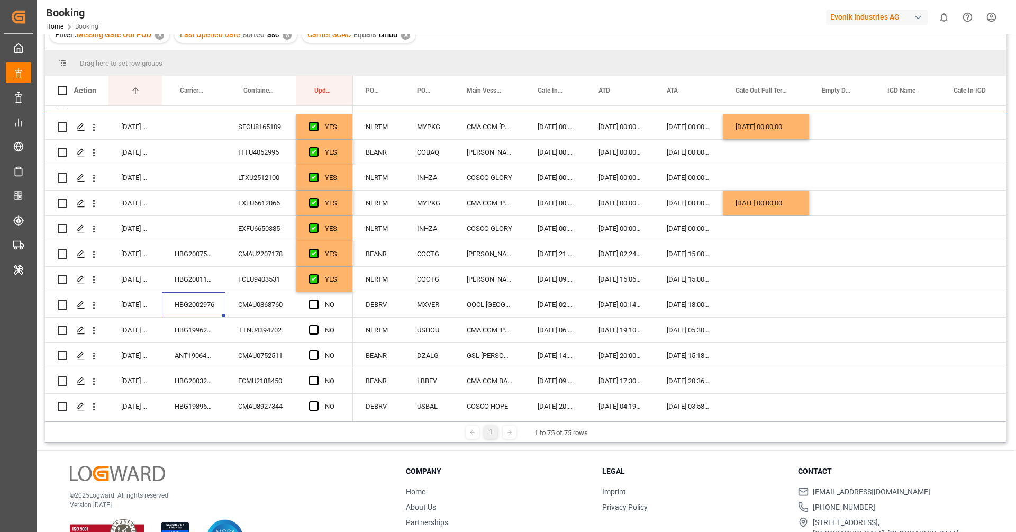
scroll to position [194, 0]
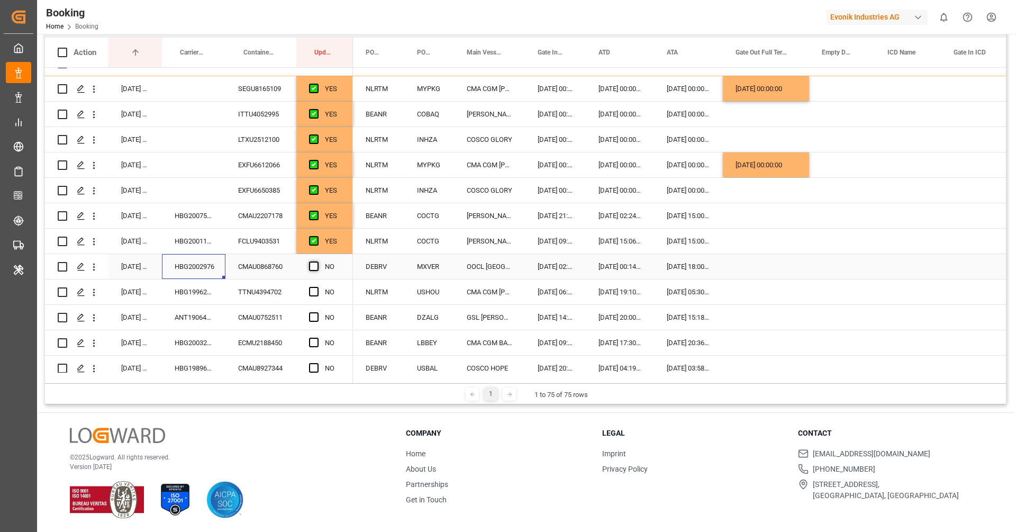
click at [315, 264] on span "Press SPACE to select this row." at bounding box center [314, 266] width 10 height 10
click at [317, 261] on input "Press SPACE to select this row." at bounding box center [317, 261] width 0 height 0
click at [212, 293] on div "HBG1996213" at bounding box center [194, 291] width 64 height 25
click at [315, 288] on span "Press SPACE to select this row." at bounding box center [314, 292] width 10 height 10
click at [317, 287] on input "Press SPACE to select this row." at bounding box center [317, 287] width 0 height 0
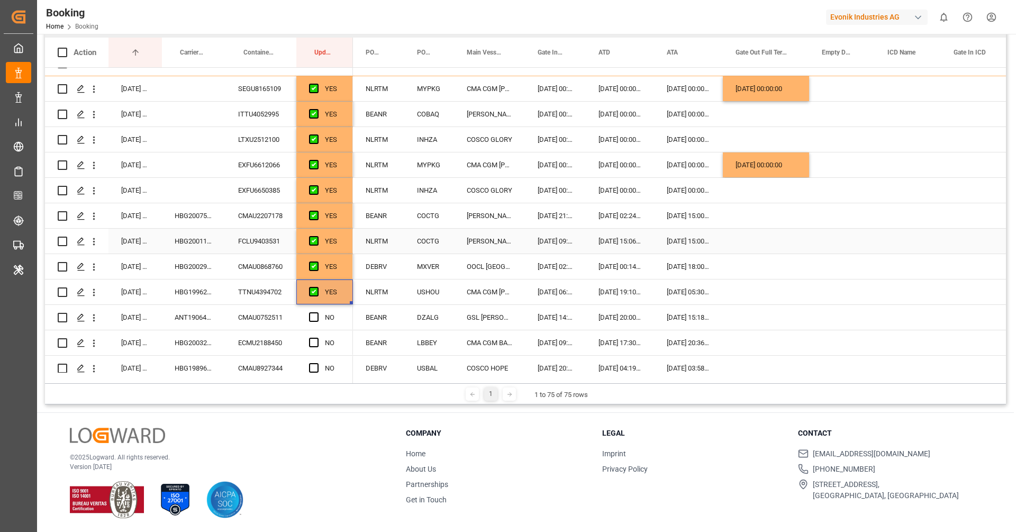
scroll to position [462, 0]
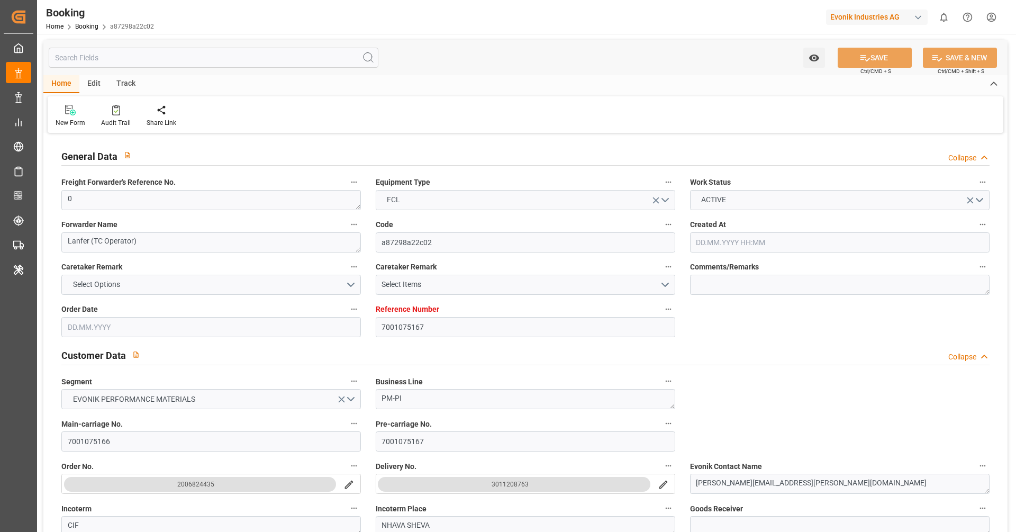
type input "[DATE] 08:03"
type input "[DATE]"
type input "20.03.2025 00:00"
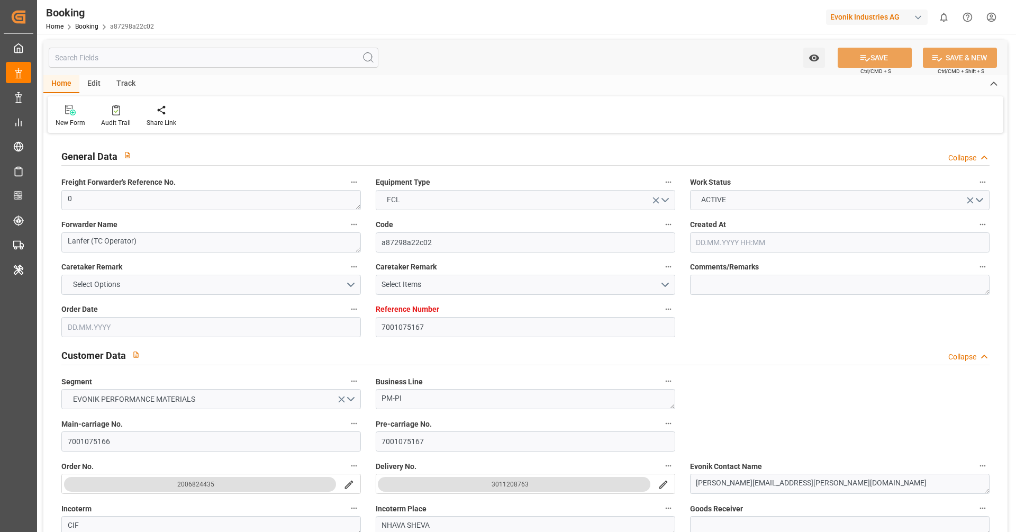
type input "20.03.2025 00:00"
type input "18.03.2025 00:00"
type input "24.03.2025 00:00"
type input "25.03.2025 00:00"
type input "25.03.2025"
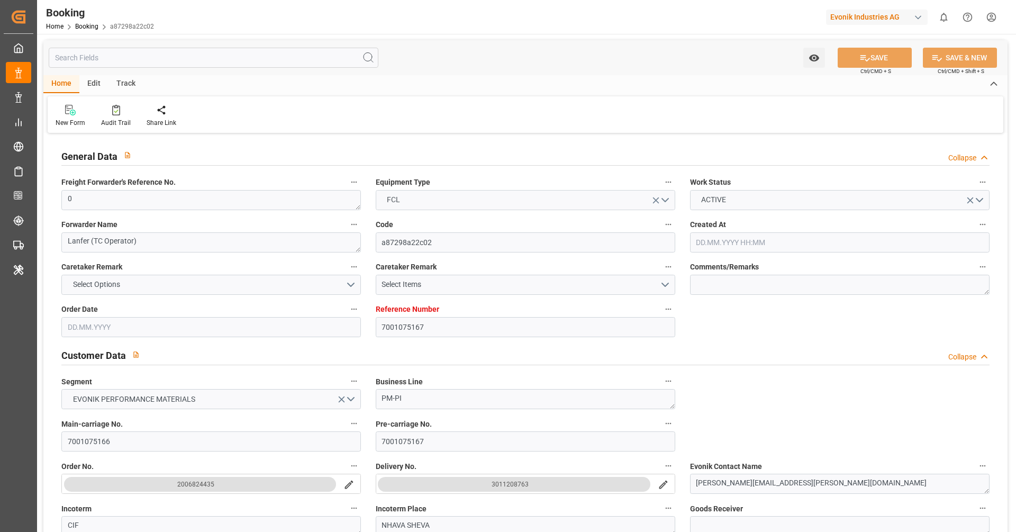
type input "23.03.2025 00:00"
type input "22.03.2025 00:00"
type input "08.06.2025 00:00"
type input "14.05.2025 00:00"
type input "09.06.2025"
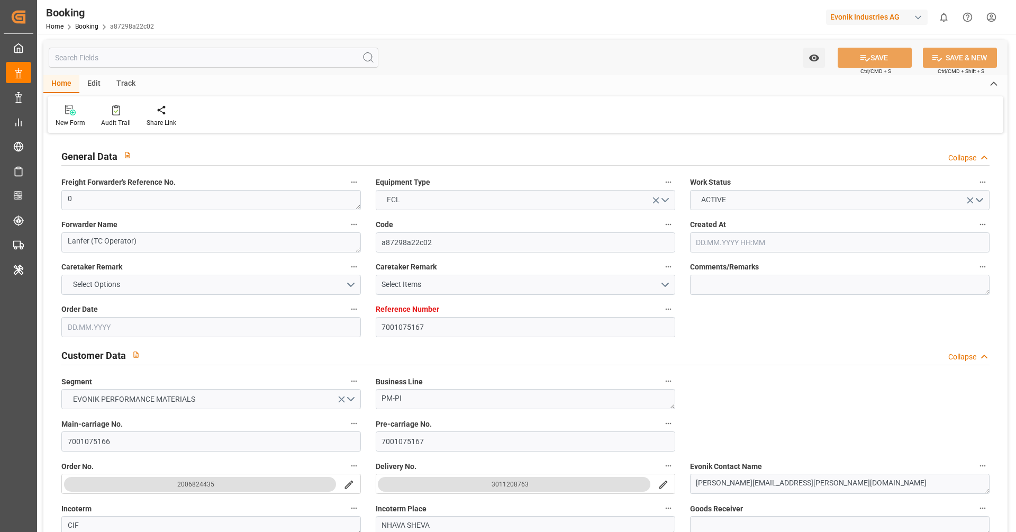
type input "05.06.2025 00:00"
type input "23.05.2025 00:00"
type input "16.05.2025 00:00"
type input "24.05.2025 00:00"
type input "01.06.2025 00:00"
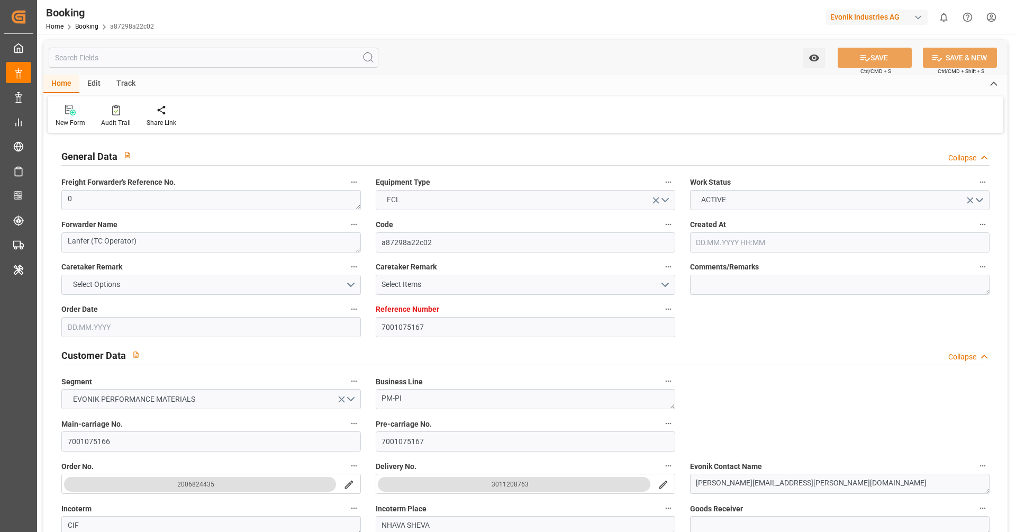
type input "29.05.2025 00:00"
type input "03.06.2025 00:00"
type input "19.05.2025"
type input "11.08.2025 07:35"
click at [630, 67] on div "Watch Option SAVE Ctrl/CMD + S SAVE & NEW Ctrl/CMD + Shift + S" at bounding box center [525, 57] width 964 height 35
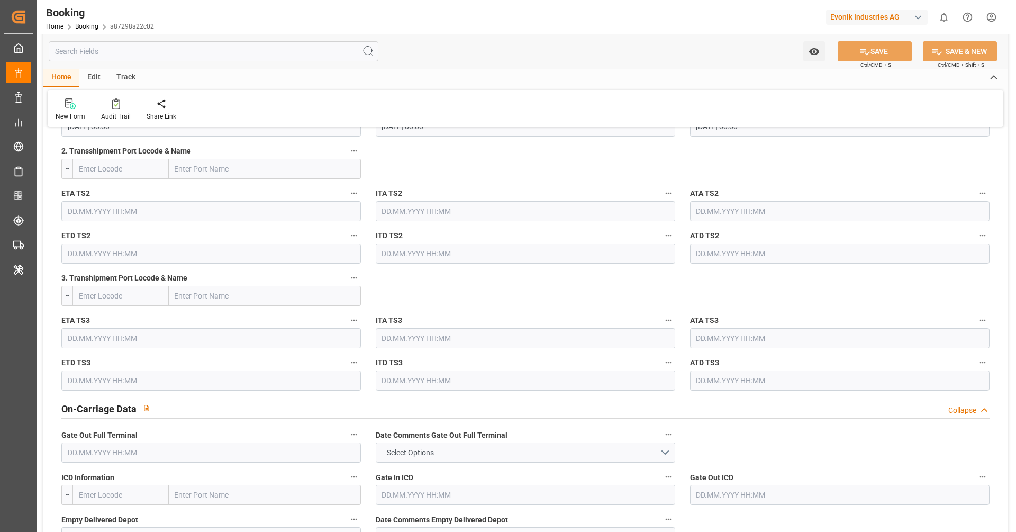
scroll to position [1457, 0]
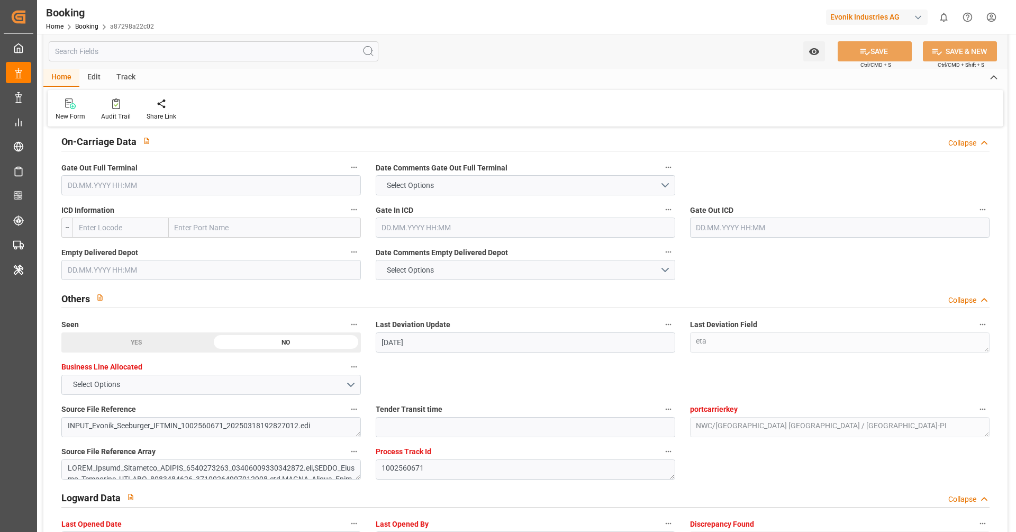
scroll to position [1542, 0]
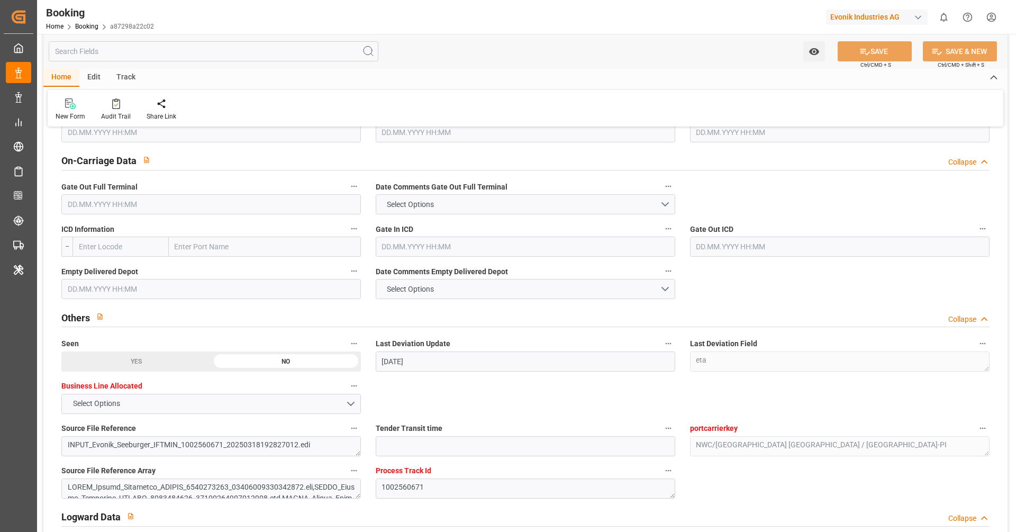
click at [463, 218] on div "Gate In ICD" at bounding box center [525, 239] width 314 height 42
click at [463, 210] on button "Select Options" at bounding box center [526, 204] width 300 height 20
click at [455, 234] on div "NOT REQUIRED" at bounding box center [525, 240] width 299 height 22
click at [449, 282] on button "Select Options" at bounding box center [526, 289] width 300 height 20
click at [467, 210] on button "NOT REQUIRED" at bounding box center [526, 204] width 300 height 20
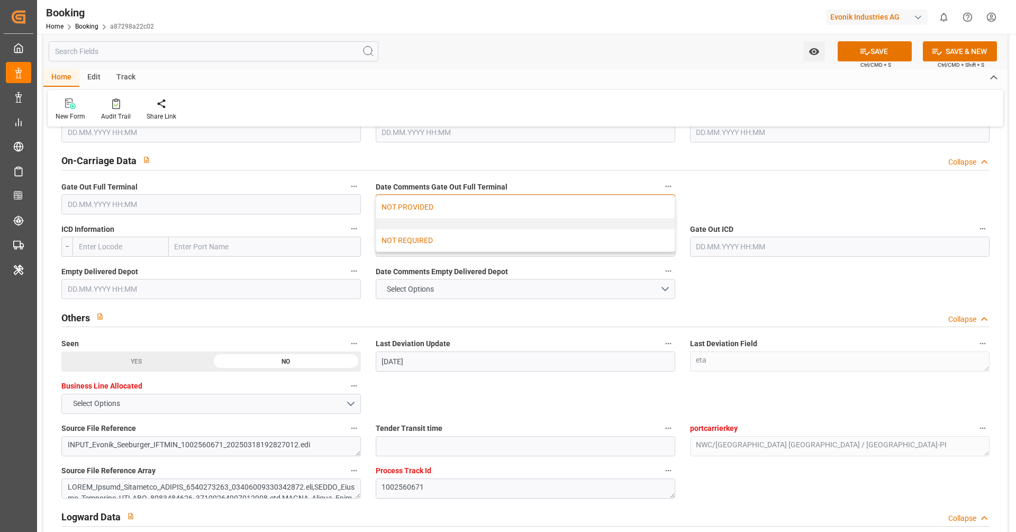
click at [466, 214] on div "NOT PROVIDED" at bounding box center [525, 207] width 299 height 22
click at [456, 291] on button "Select Options" at bounding box center [526, 289] width 300 height 20
click at [456, 291] on div "NOT PROVIDED" at bounding box center [525, 292] width 299 height 22
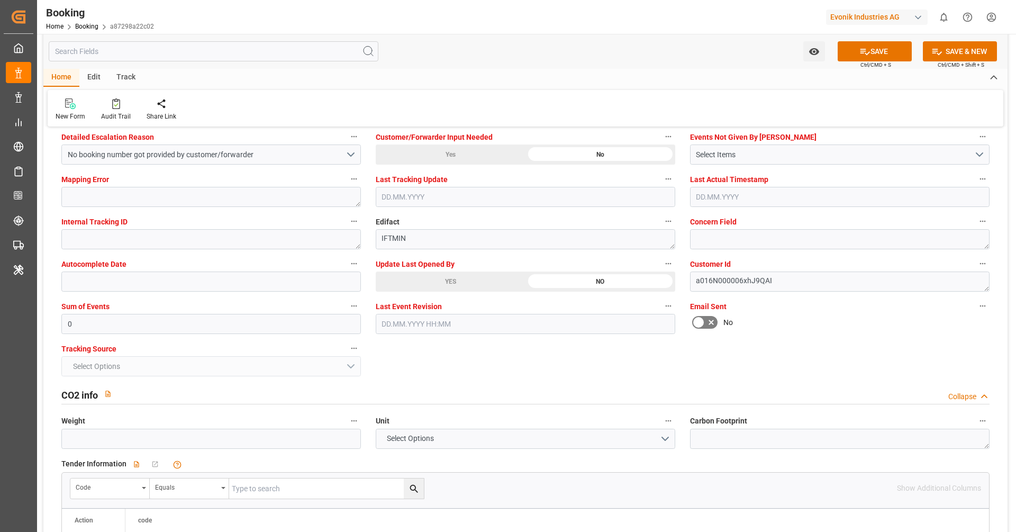
scroll to position [1942, 0]
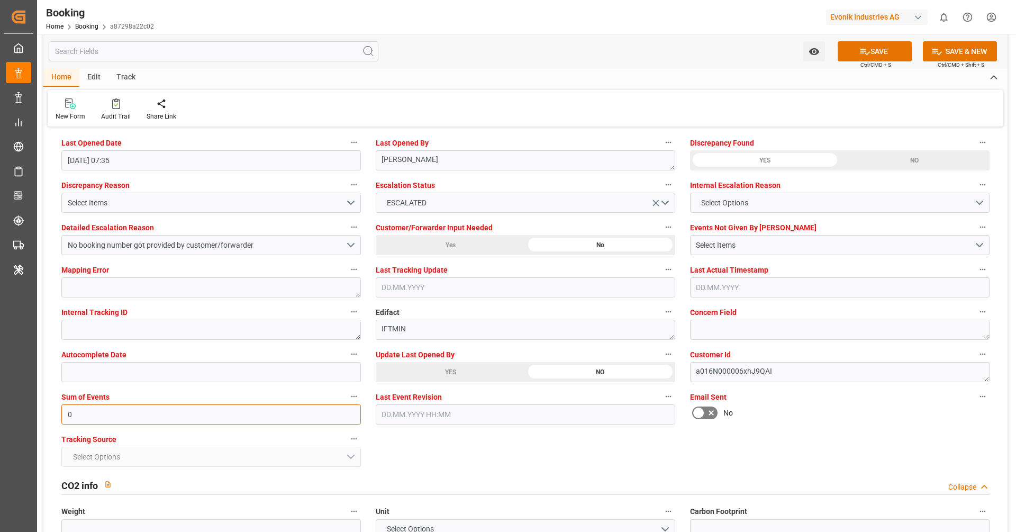
click at [162, 408] on input "0" at bounding box center [211, 414] width 300 height 20
type input "6144"
click at [175, 249] on button "No booking number got provided by customer/forwarder" at bounding box center [211, 245] width 300 height 20
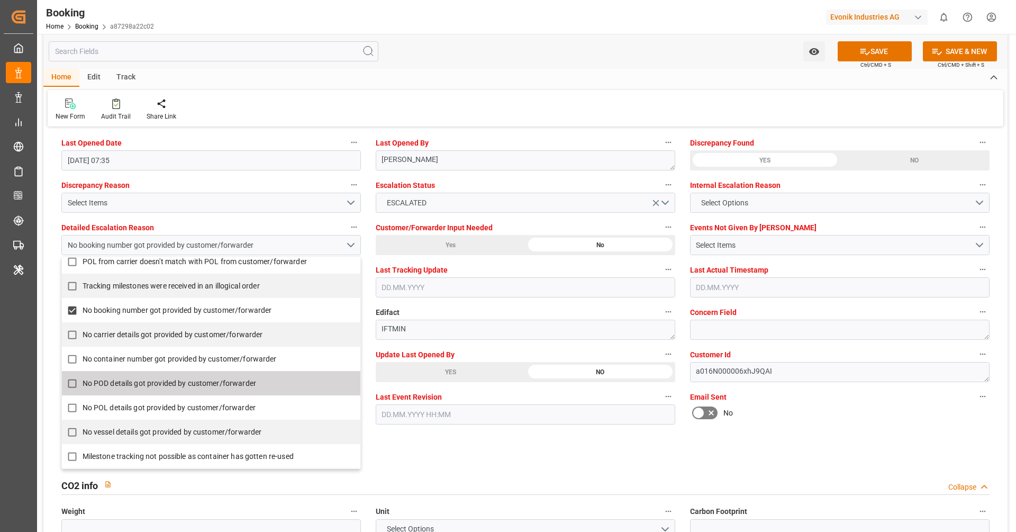
scroll to position [223, 0]
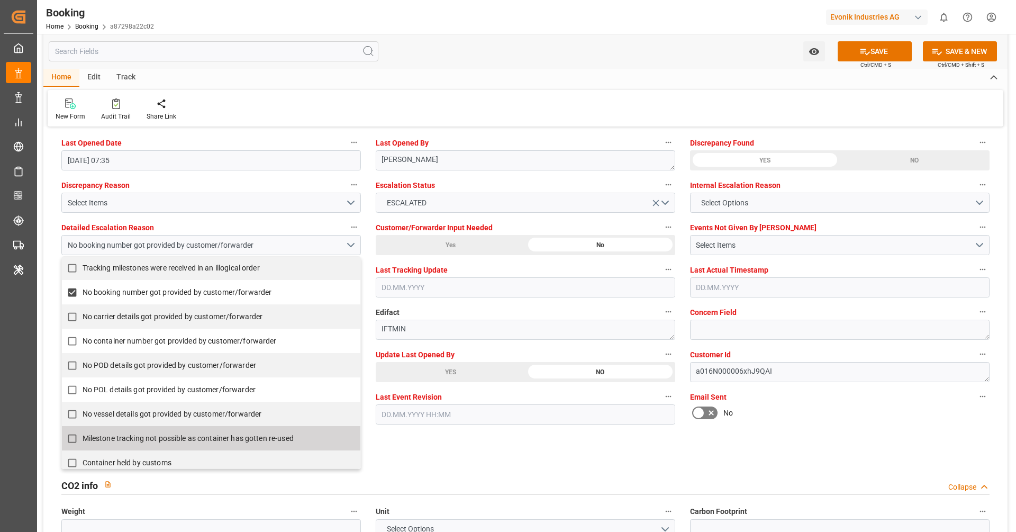
click at [168, 433] on span "Milestone tracking not possible as container has gotten re-used" at bounding box center [188, 438] width 211 height 11
checkbox input "true"
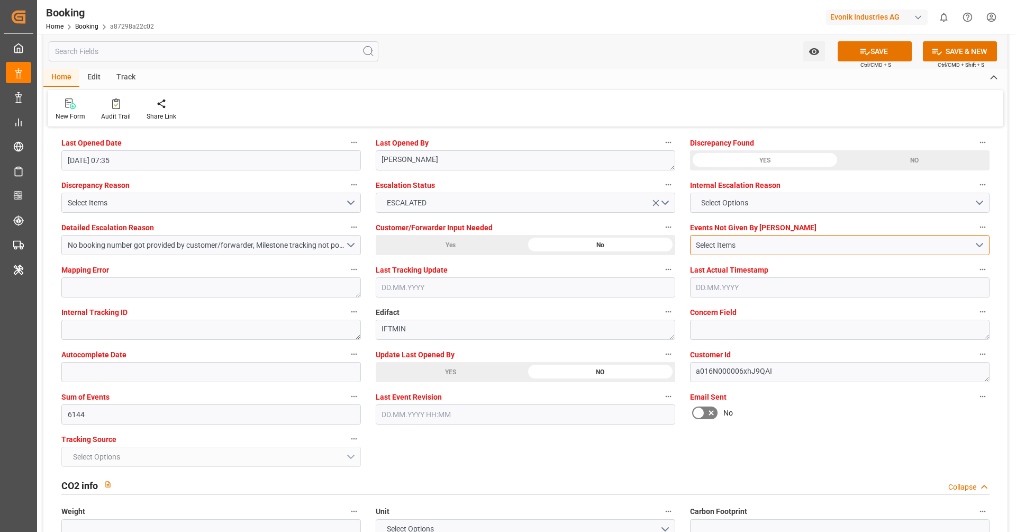
click at [768, 248] on div "Select Items" at bounding box center [835, 245] width 278 height 11
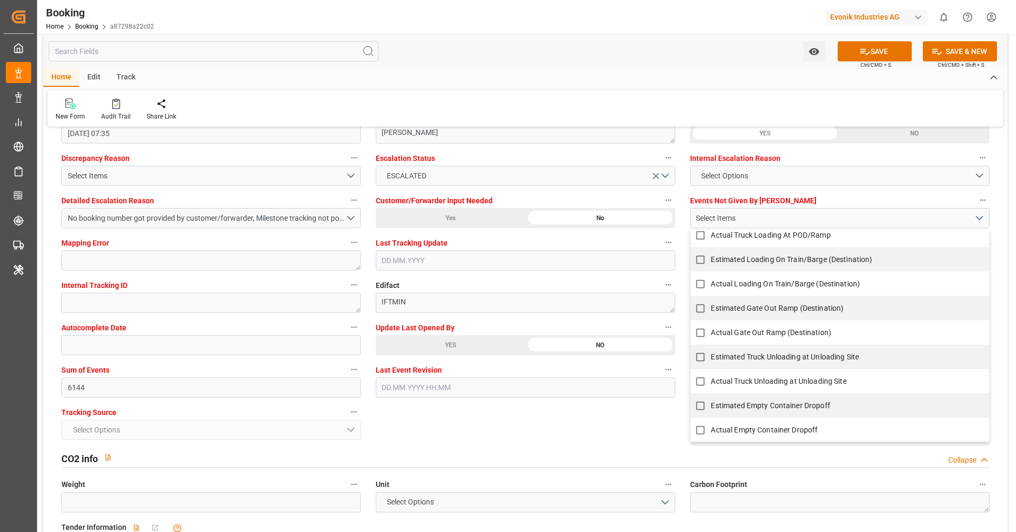
scroll to position [1988, 0]
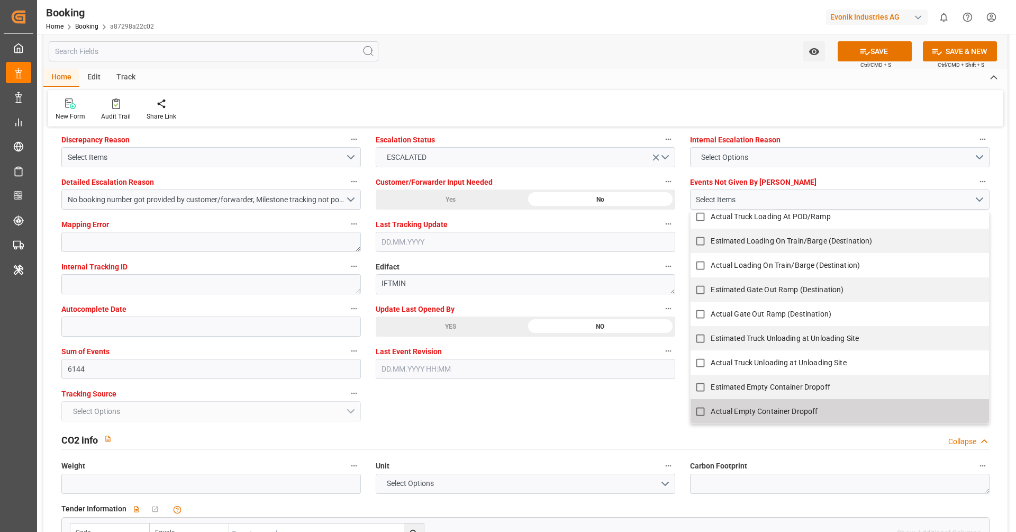
click at [770, 408] on span "Actual Empty Container Dropoff" at bounding box center [764, 411] width 107 height 8
checkbox input "true"
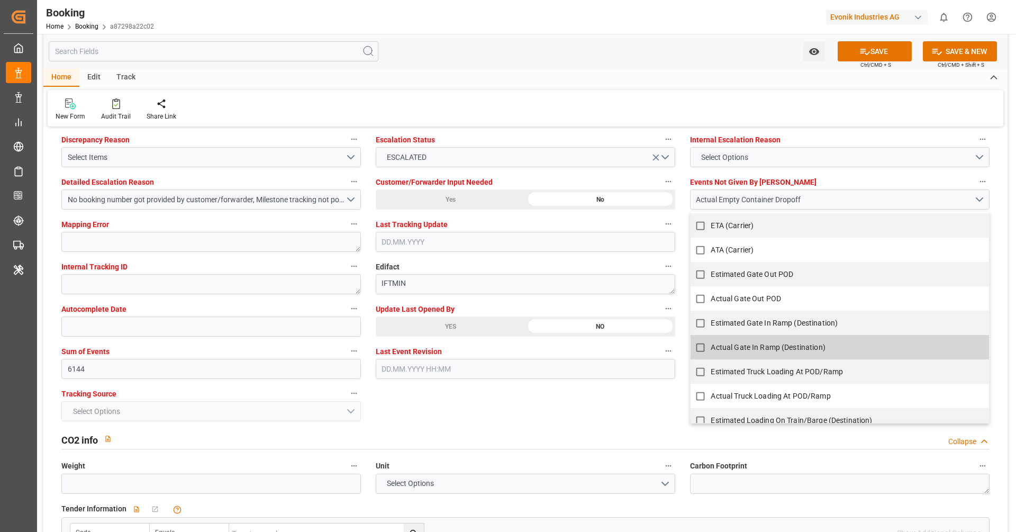
scroll to position [625, 0]
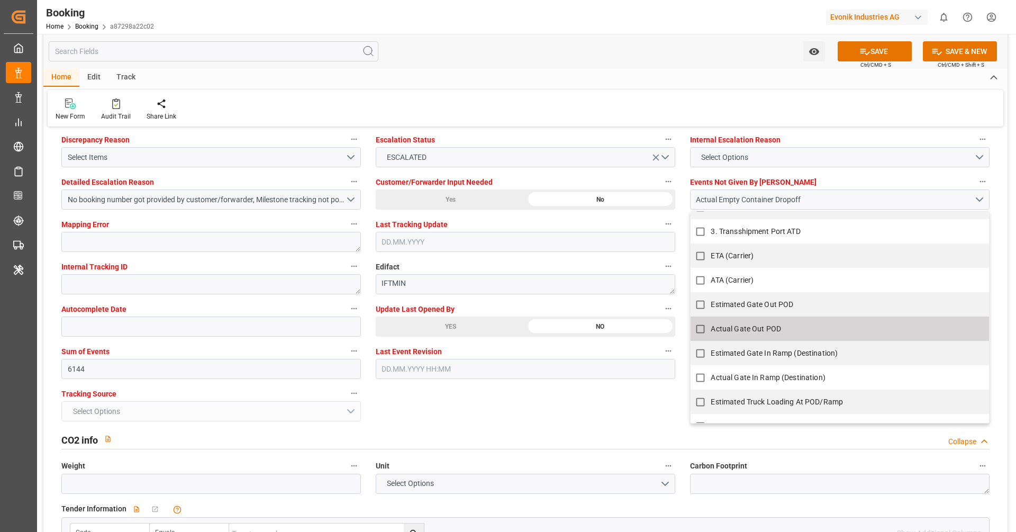
click at [771, 328] on span "Actual Gate Out POD" at bounding box center [746, 328] width 70 height 8
checkbox input "true"
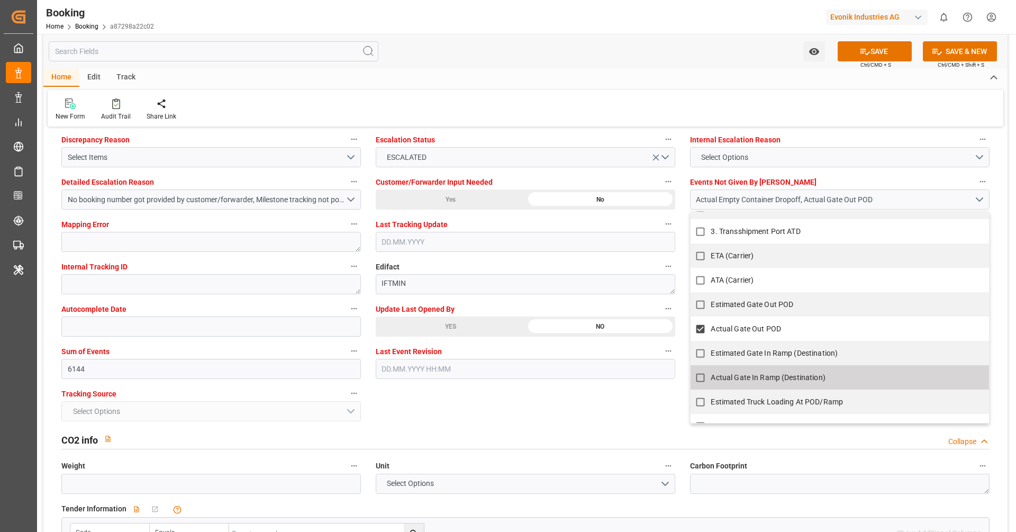
click at [529, 397] on div "General Data Collapse Freight Forwarder's Reference No. 0 Equipment Type FCL Wo…" at bounding box center [525, 502] width 964 height 4708
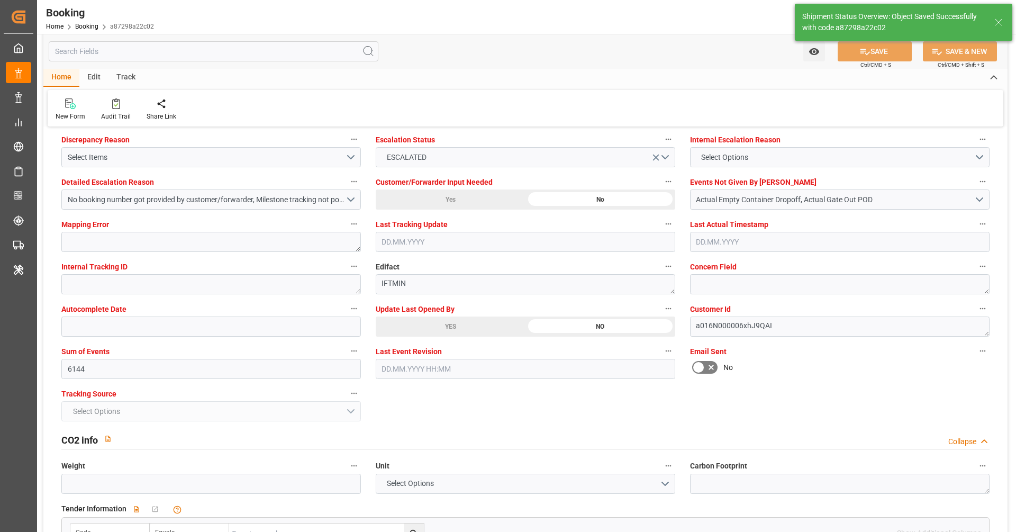
type textarea "Vipul Benurkar"
type input "12.08.2025 10:01"
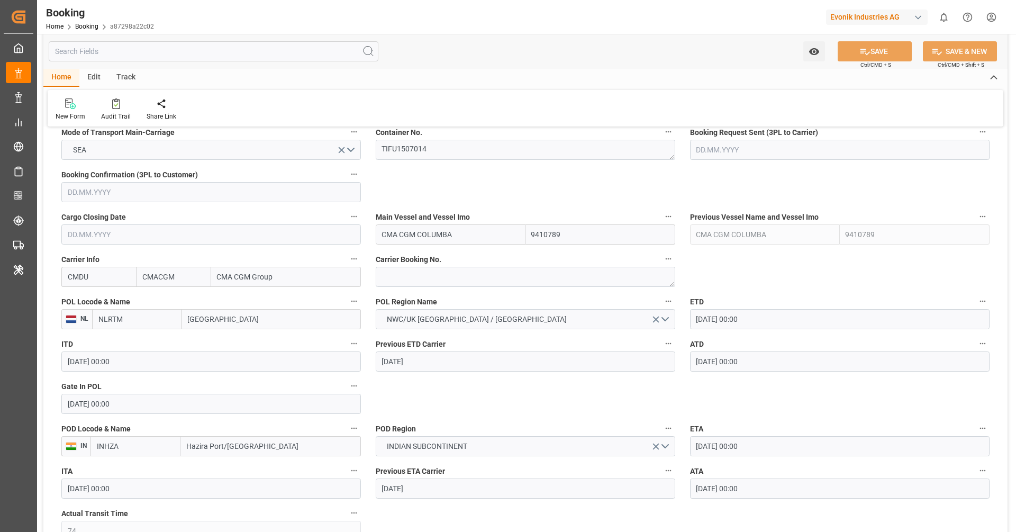
scroll to position [614, 0]
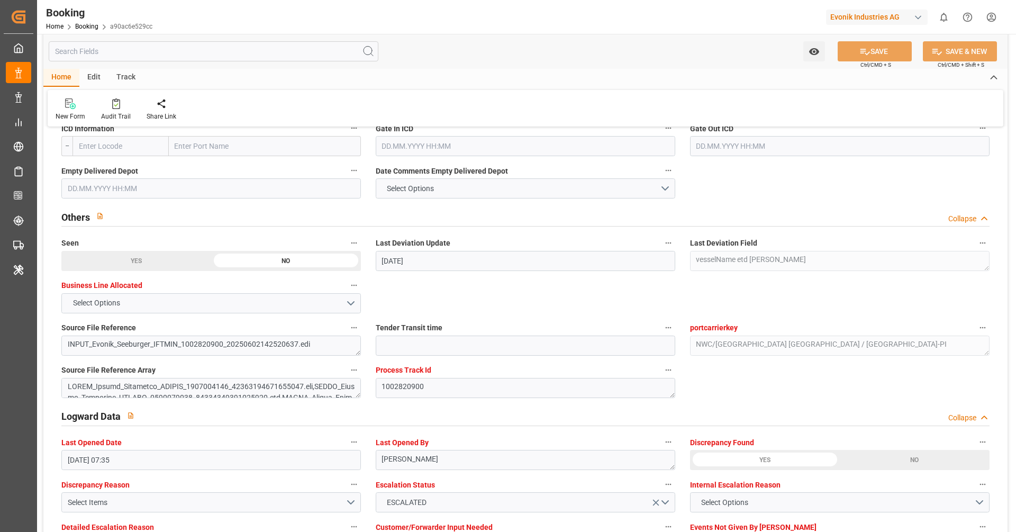
scroll to position [1972, 0]
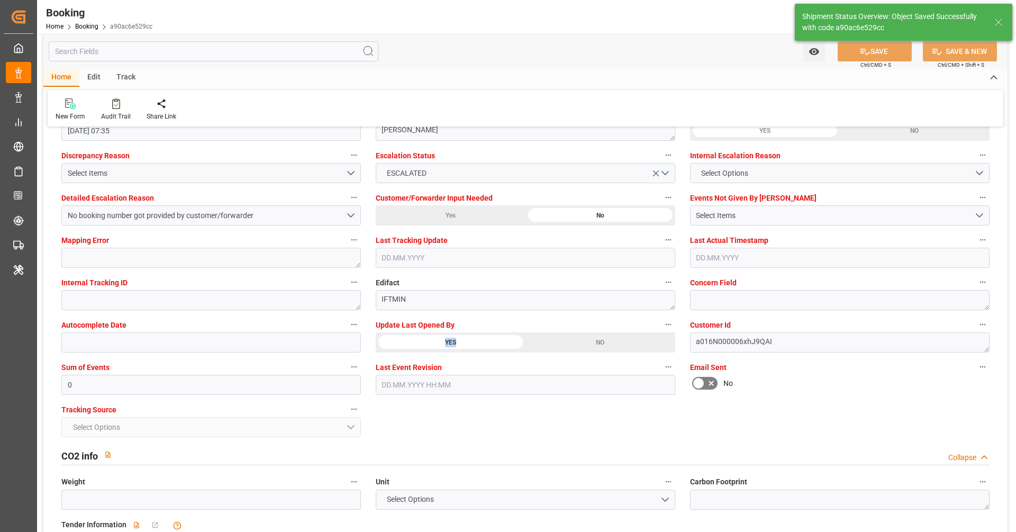
type textarea "Vipul Benurkar"
type input "12.08.2025 10:03"
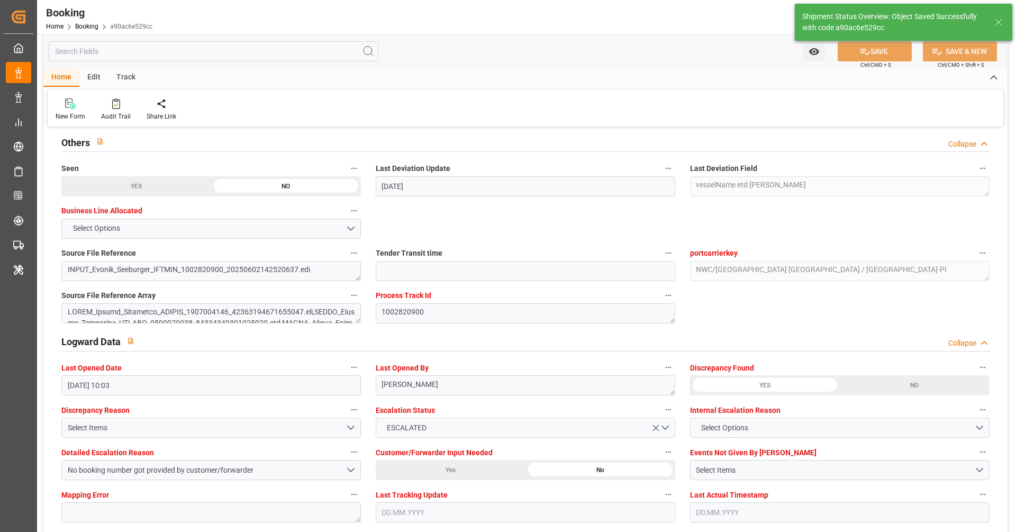
scroll to position [1478, 0]
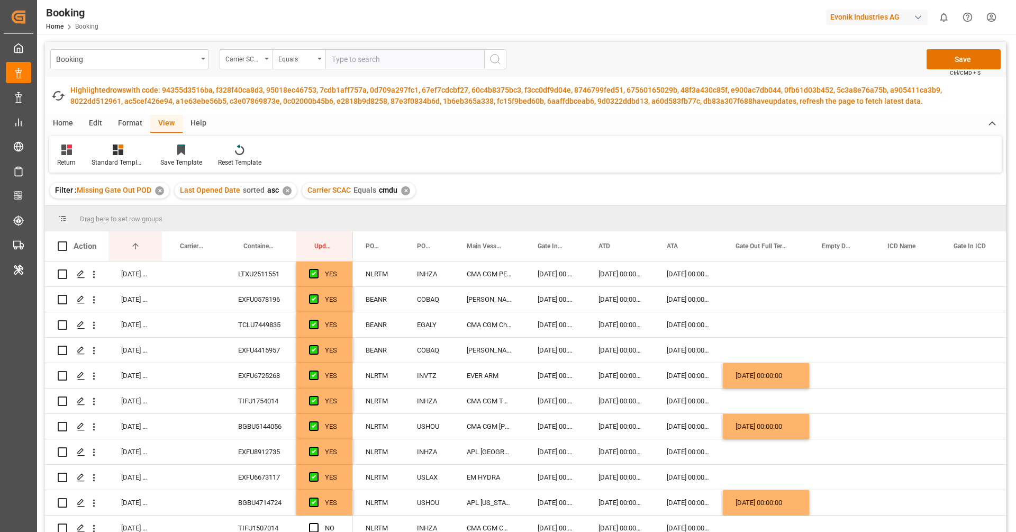
scroll to position [525, 0]
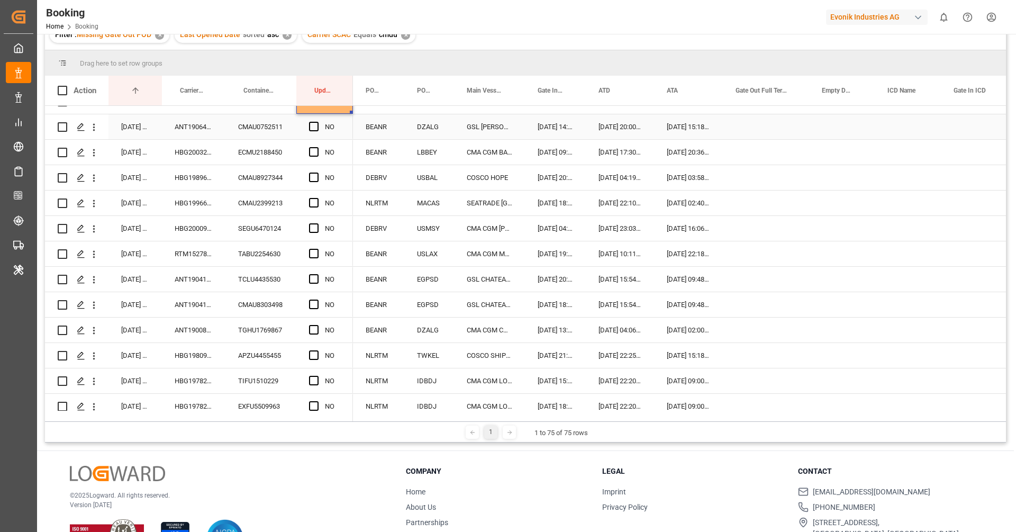
click at [219, 131] on div "ANT1906485" at bounding box center [194, 126] width 64 height 25
drag, startPoint x: 316, startPoint y: 125, endPoint x: 310, endPoint y: 159, distance: 33.9
click at [316, 125] on span "Press SPACE to select this row." at bounding box center [314, 127] width 10 height 10
click at [317, 122] on input "Press SPACE to select this row." at bounding box center [317, 122] width 0 height 0
click at [186, 164] on div "11.08.2025 07:35:33 LTXU2511551 YES 11.08.2025 07:35:33 EXFU0578196 YES 11.08.2…" at bounding box center [199, 533] width 308 height 1905
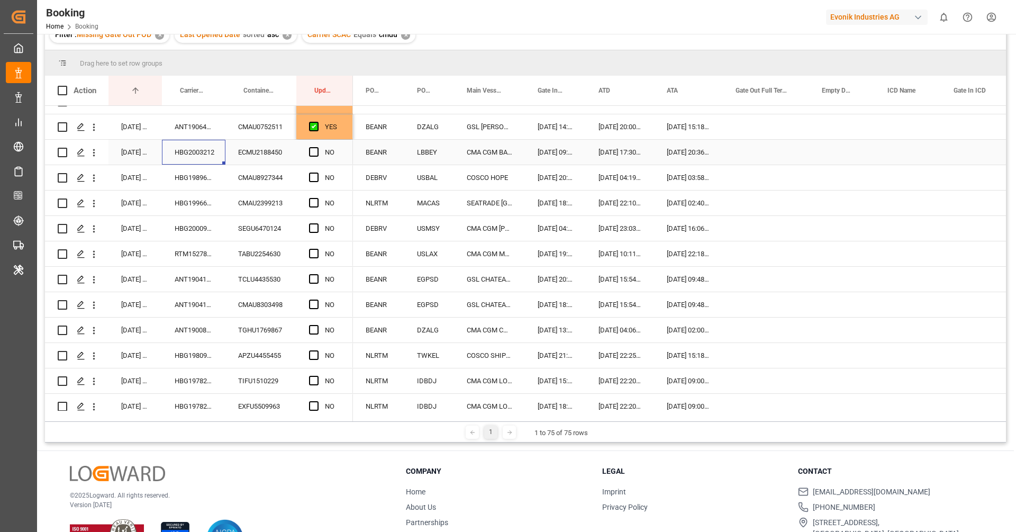
click at [194, 152] on div "HBG2003212" at bounding box center [194, 152] width 64 height 25
click at [310, 152] on span "Press SPACE to select this row." at bounding box center [314, 152] width 10 height 10
click at [317, 147] on input "Press SPACE to select this row." at bounding box center [317, 147] width 0 height 0
click at [197, 179] on div "HBG1989617" at bounding box center [194, 177] width 64 height 25
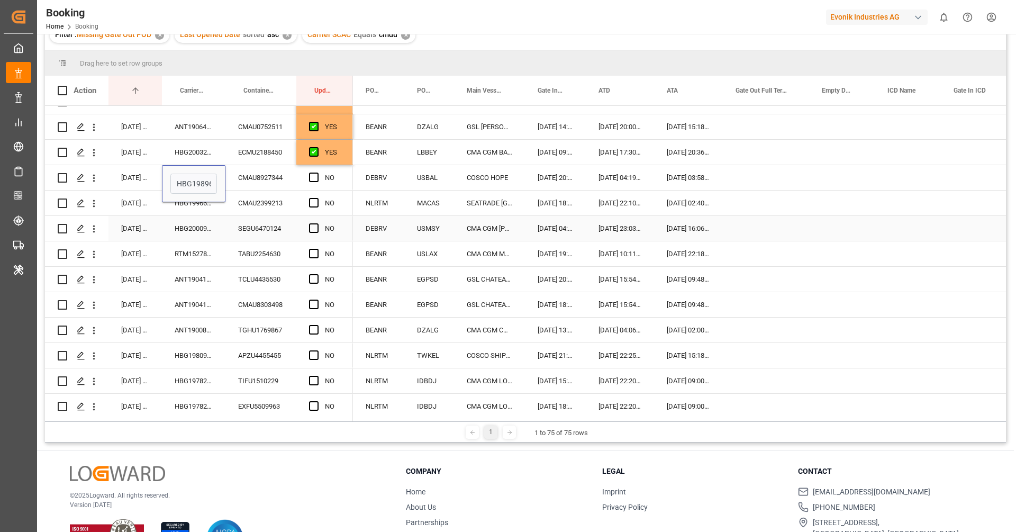
click at [215, 251] on div "RTM1527864" at bounding box center [194, 253] width 64 height 25
click at [195, 179] on div "HBG1989617" at bounding box center [194, 177] width 64 height 25
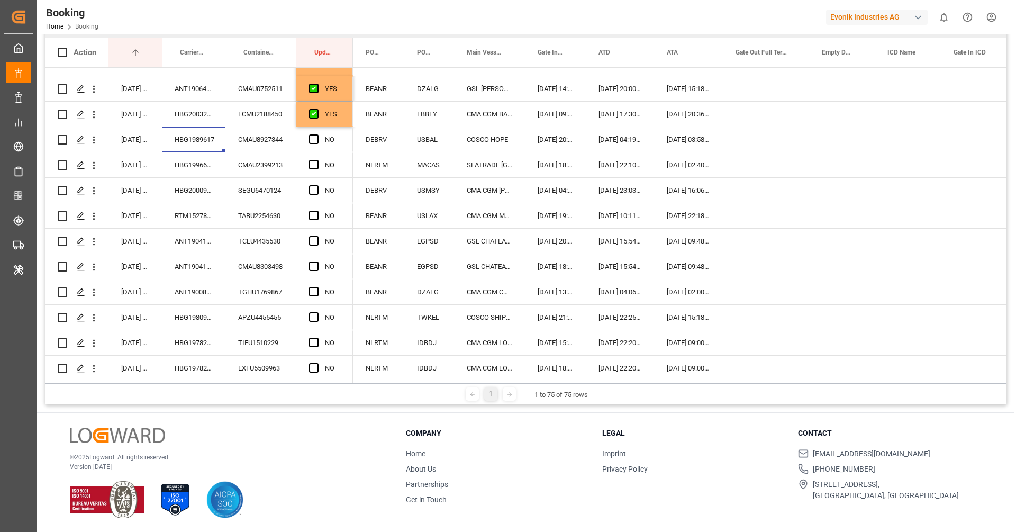
scroll to position [118, 0]
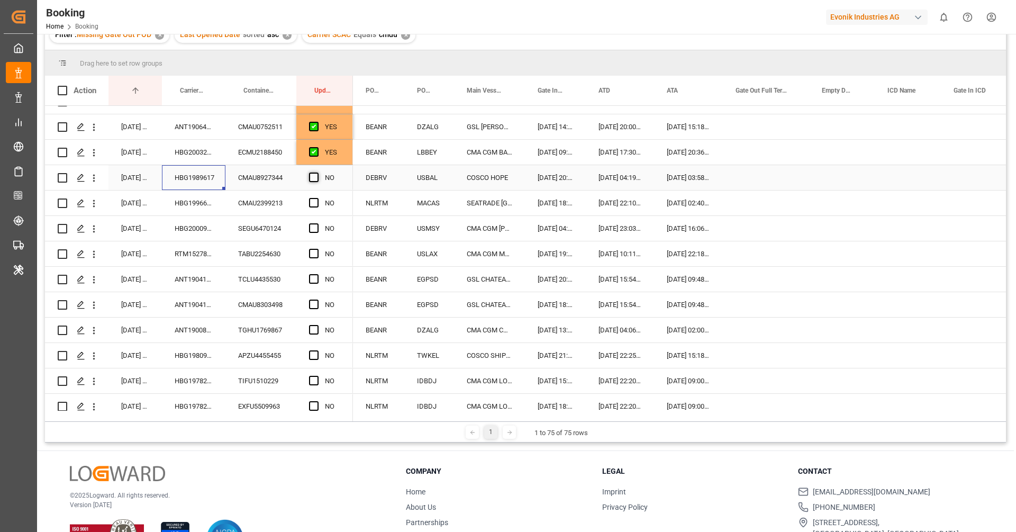
click at [316, 175] on span "Press SPACE to select this row." at bounding box center [314, 178] width 10 height 10
click at [317, 173] on input "Press SPACE to select this row." at bounding box center [317, 173] width 0 height 0
click at [201, 202] on div "HBG1996631" at bounding box center [194, 203] width 64 height 25
click at [317, 201] on span "Press SPACE to select this row." at bounding box center [314, 203] width 10 height 10
click at [317, 198] on input "Press SPACE to select this row." at bounding box center [317, 198] width 0 height 0
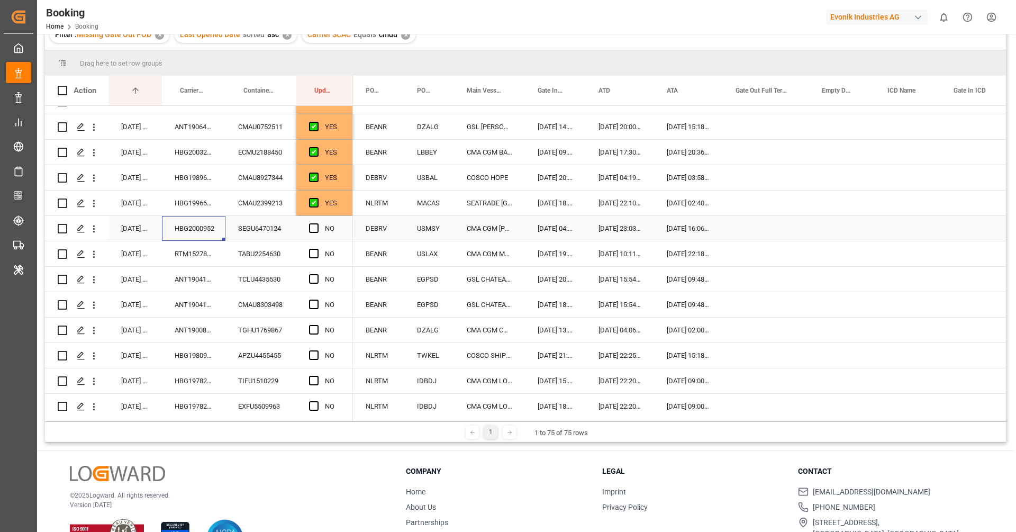
click at [220, 224] on div "HBG2000952" at bounding box center [194, 228] width 64 height 25
click at [314, 223] on span "Press SPACE to select this row." at bounding box center [314, 228] width 10 height 10
click at [317, 223] on input "Press SPACE to select this row." at bounding box center [317, 223] width 0 height 0
click at [221, 251] on div "RTM1527864" at bounding box center [194, 253] width 64 height 25
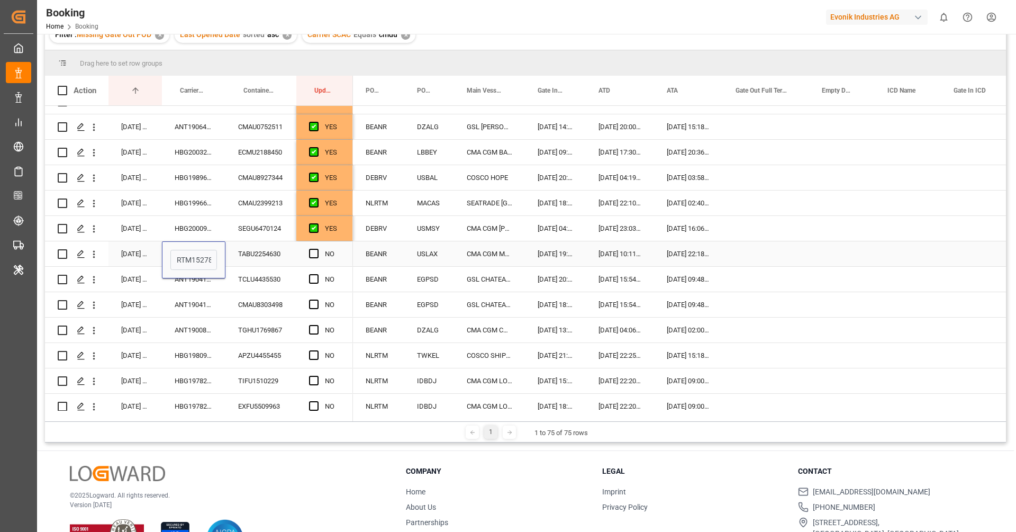
click at [255, 260] on div "TABU2254630" at bounding box center [260, 253] width 71 height 25
click at [199, 259] on div "RTM1527864" at bounding box center [194, 253] width 64 height 25
click at [313, 251] on span "Press SPACE to select this row." at bounding box center [314, 254] width 10 height 10
click at [317, 249] on input "Press SPACE to select this row." at bounding box center [317, 249] width 0 height 0
click at [202, 282] on div "ANT1904121" at bounding box center [194, 279] width 64 height 25
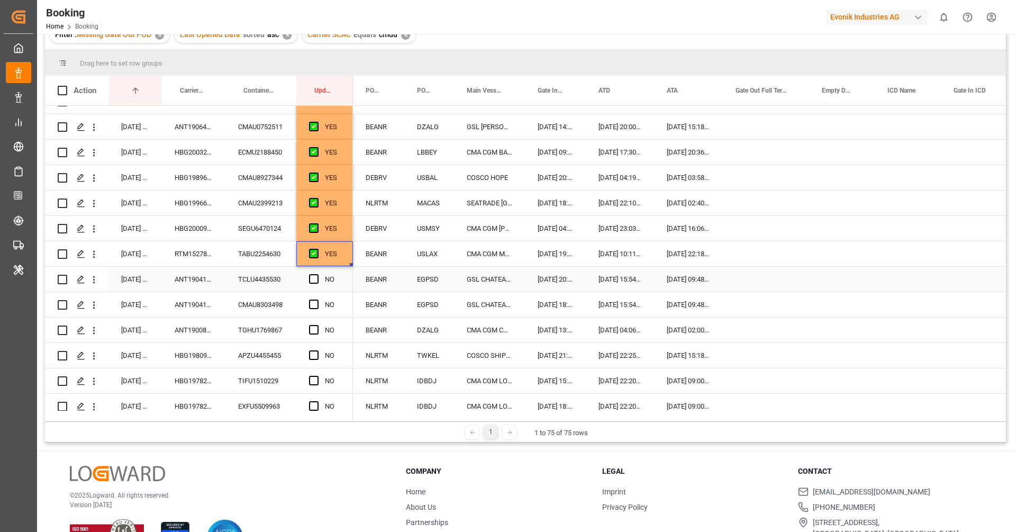
click at [202, 282] on div "ANT1904121" at bounding box center [194, 279] width 64 height 25
click at [202, 332] on div "ANT1900810" at bounding box center [194, 330] width 64 height 25
click at [197, 285] on div "ANT1904121" at bounding box center [194, 279] width 64 height 25
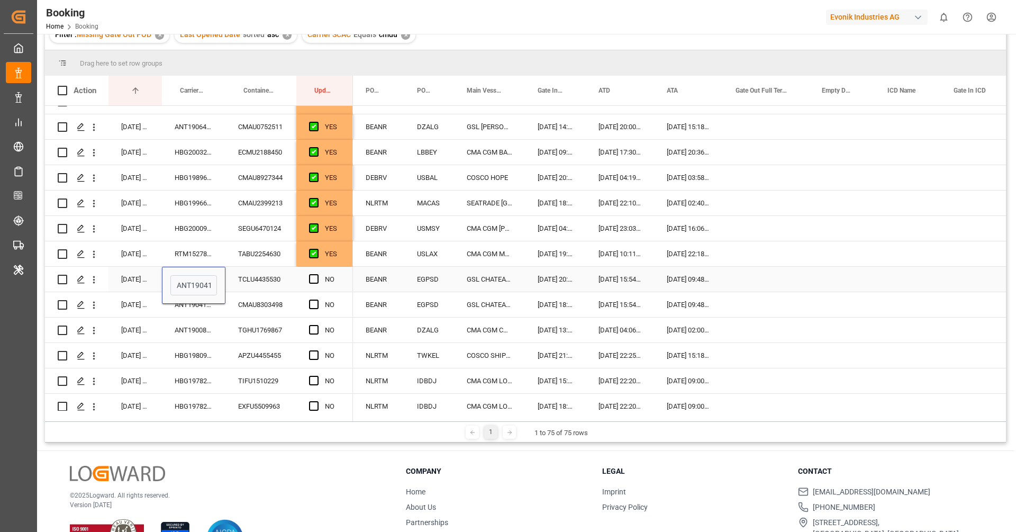
click at [327, 287] on div "NO" at bounding box center [332, 279] width 15 height 24
click at [221, 274] on div "ANT1904121" at bounding box center [194, 279] width 64 height 25
click at [316, 278] on span "Press SPACE to select this row." at bounding box center [314, 279] width 10 height 10
click at [317, 274] on input "Press SPACE to select this row." at bounding box center [317, 274] width 0 height 0
click at [316, 278] on span "Press SPACE to select this row." at bounding box center [314, 279] width 10 height 10
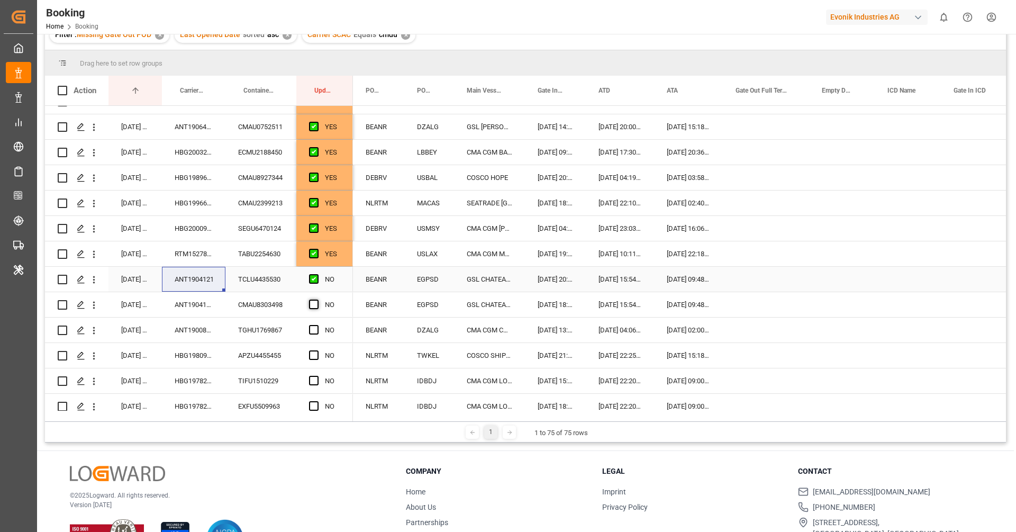
click at [317, 274] on input "Press SPACE to select this row." at bounding box center [317, 274] width 0 height 0
click at [316, 311] on div "Press SPACE to select this row." at bounding box center [317, 305] width 16 height 24
click at [314, 302] on input "NO" at bounding box center [325, 311] width 40 height 21
click at [313, 276] on span "Press SPACE to select this row." at bounding box center [314, 279] width 10 height 10
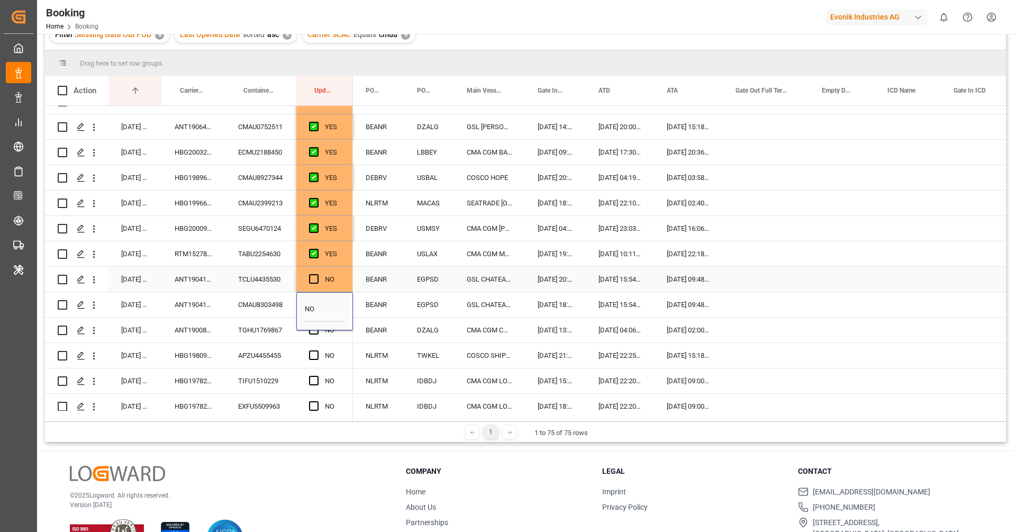
click at [317, 274] on input "Press SPACE to select this row." at bounding box center [317, 274] width 0 height 0
click at [313, 276] on span "Press SPACE to select this row." at bounding box center [314, 279] width 10 height 10
click at [317, 274] on input "Press SPACE to select this row." at bounding box center [317, 274] width 0 height 0
click at [314, 305] on span "Press SPACE to select this row." at bounding box center [314, 305] width 10 height 10
click at [317, 300] on input "Press SPACE to select this row." at bounding box center [317, 300] width 0 height 0
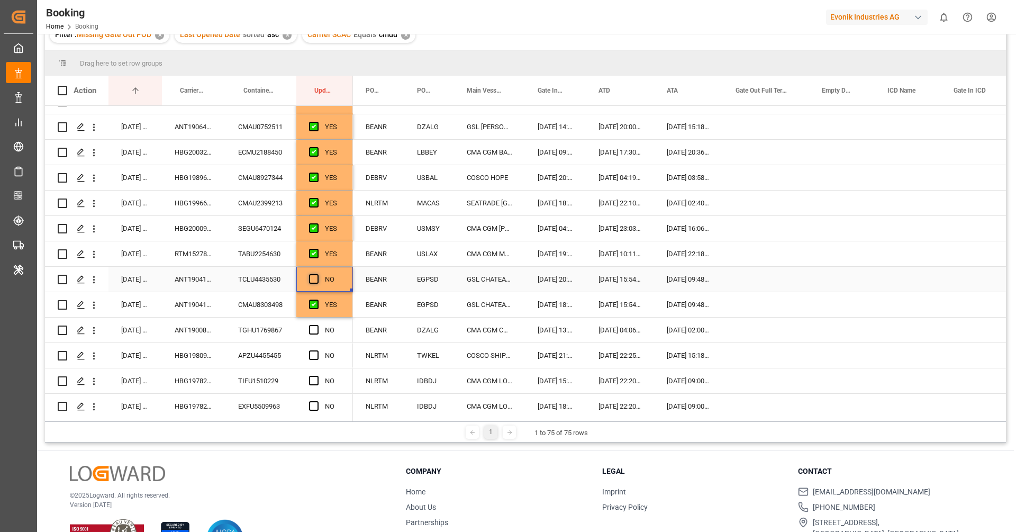
click at [313, 279] on span "Press SPACE to select this row." at bounding box center [314, 279] width 10 height 10
click at [317, 274] on input "Press SPACE to select this row." at bounding box center [317, 274] width 0 height 0
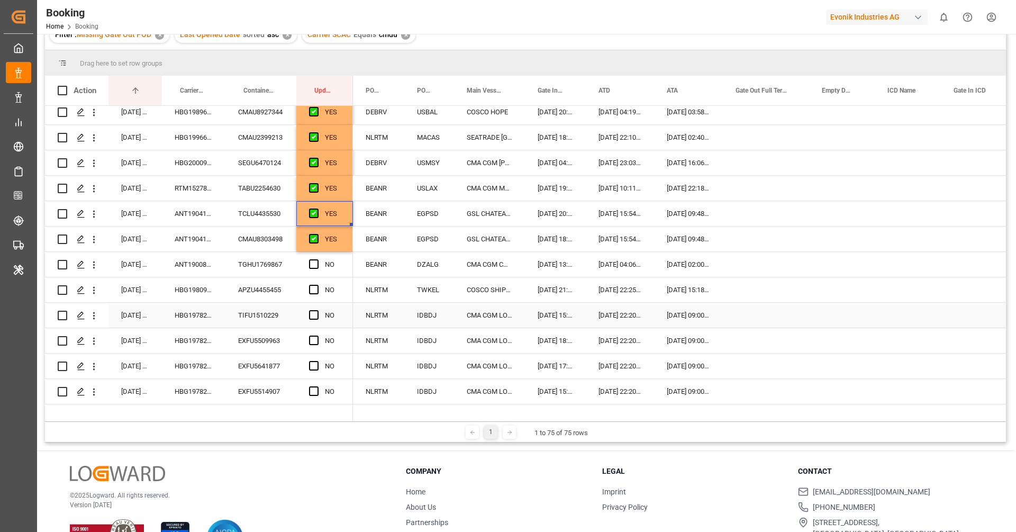
scroll to position [699, 0]
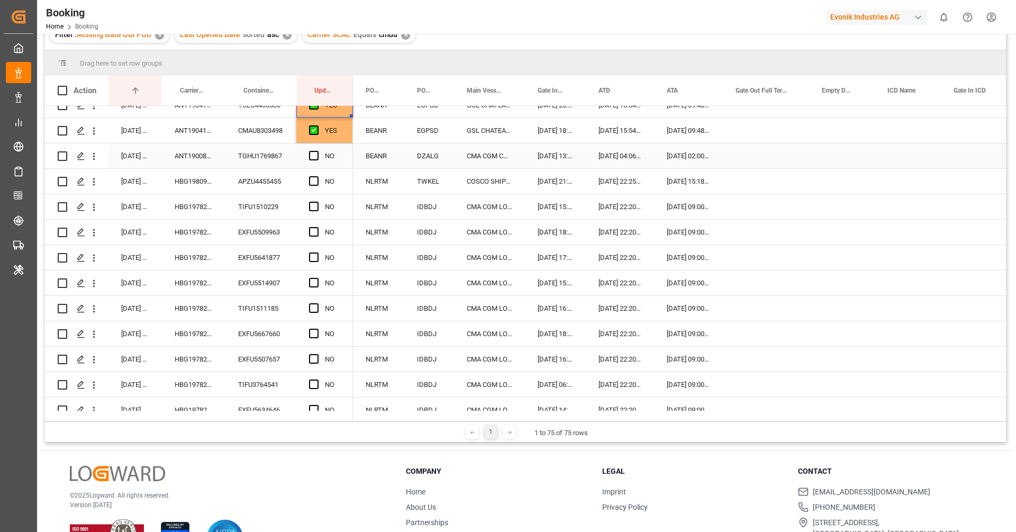
click at [191, 153] on div "ANT1900810" at bounding box center [194, 155] width 64 height 25
click at [313, 156] on span "Press SPACE to select this row." at bounding box center [314, 156] width 10 height 10
click at [317, 151] on input "Press SPACE to select this row." at bounding box center [317, 151] width 0 height 0
click at [185, 180] on div "HBG1980996" at bounding box center [194, 181] width 64 height 25
click at [311, 176] on span "Press SPACE to select this row." at bounding box center [314, 181] width 10 height 10
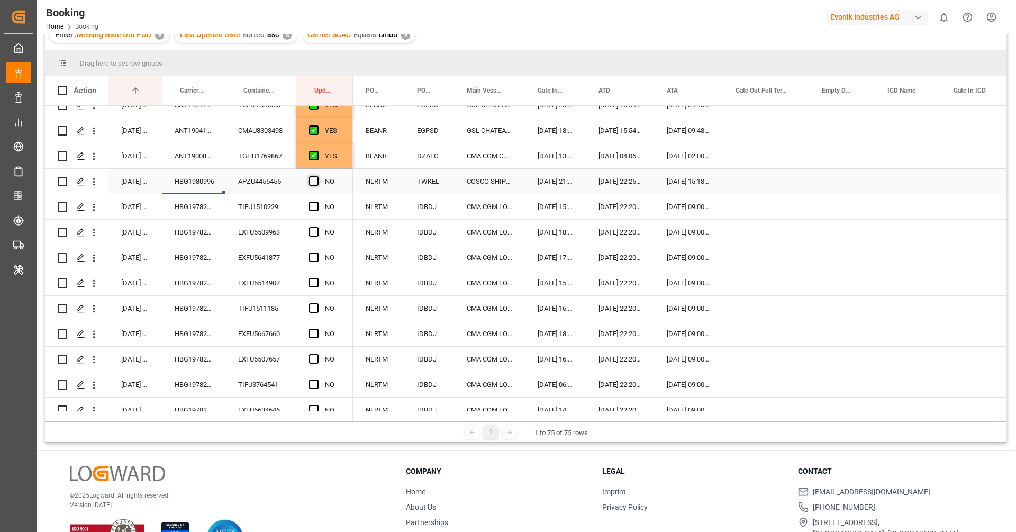
click at [317, 176] on input "Press SPACE to select this row." at bounding box center [317, 176] width 0 height 0
click at [209, 206] on div "HBG1978210" at bounding box center [194, 206] width 64 height 25
click at [216, 236] on div "HBG1978210" at bounding box center [194, 232] width 64 height 25
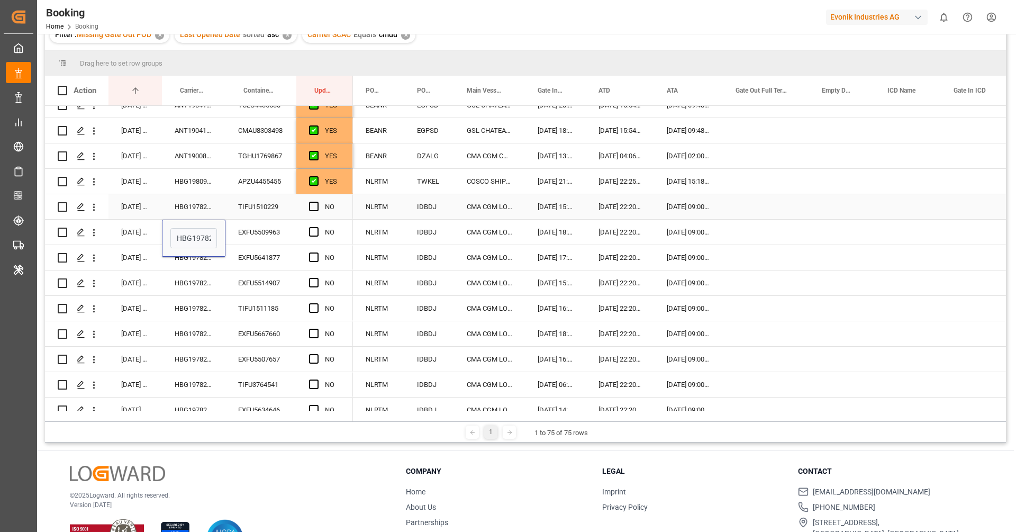
click at [200, 206] on div "HBG1978210" at bounding box center [194, 206] width 64 height 25
click at [342, 187] on div "YES" at bounding box center [324, 181] width 57 height 25
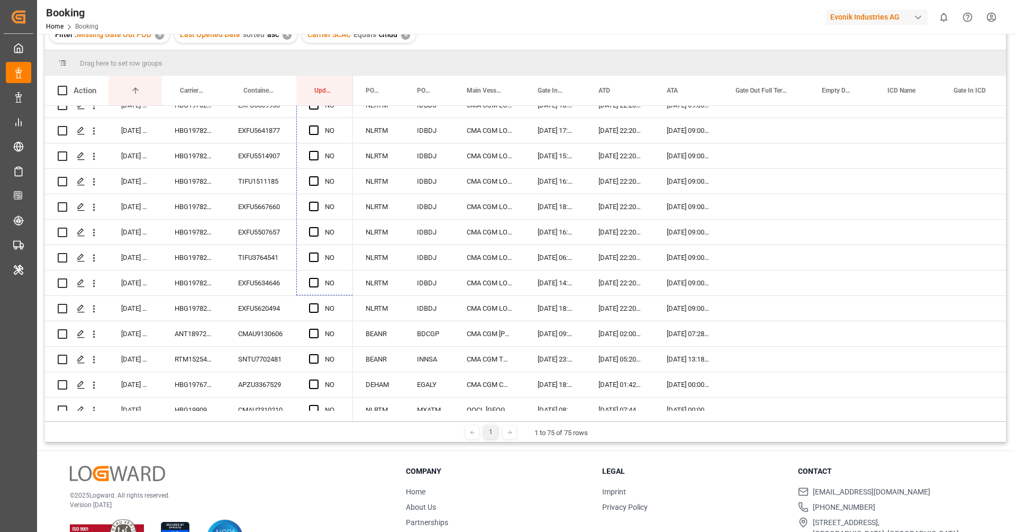
scroll to position [869, 0]
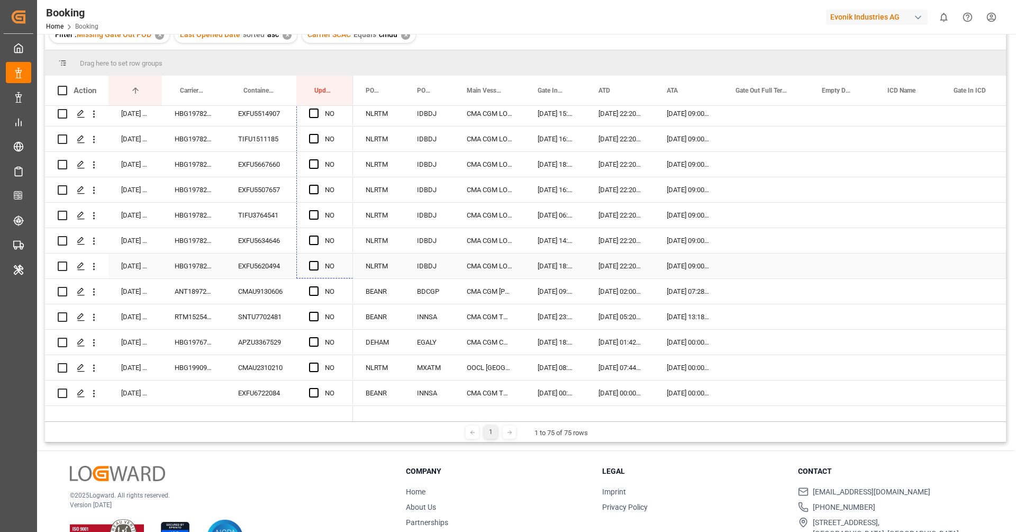
drag, startPoint x: 351, startPoint y: 191, endPoint x: 328, endPoint y: 270, distance: 82.1
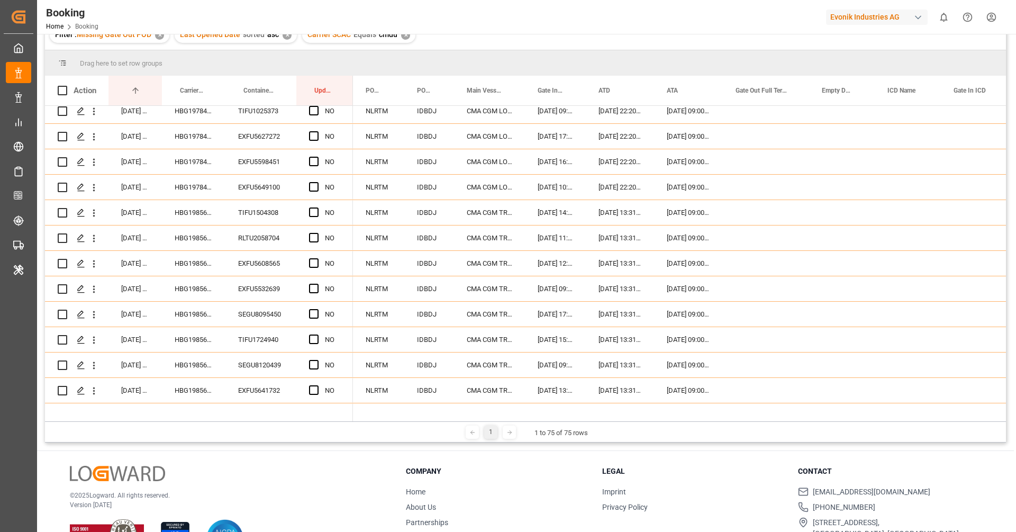
scroll to position [1572, 0]
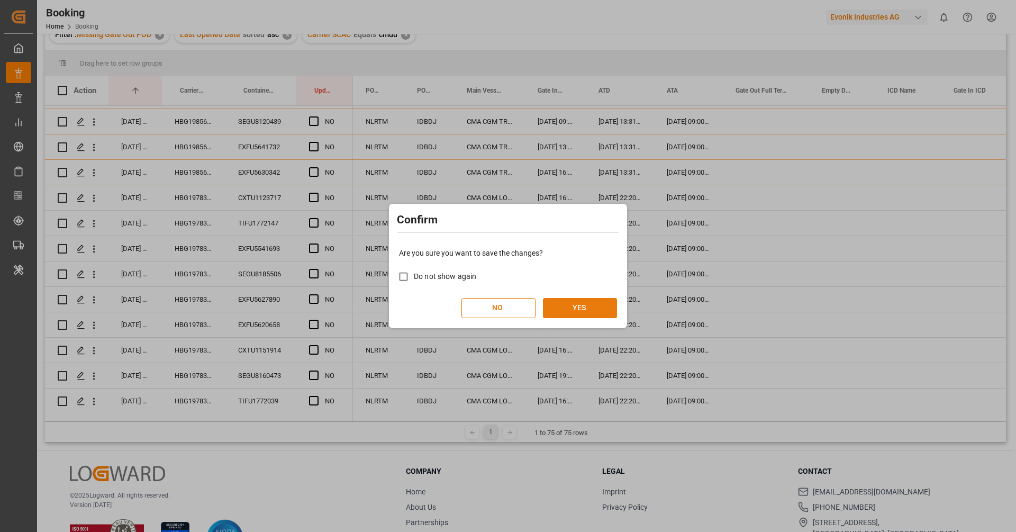
click at [565, 303] on button "YES" at bounding box center [580, 308] width 74 height 20
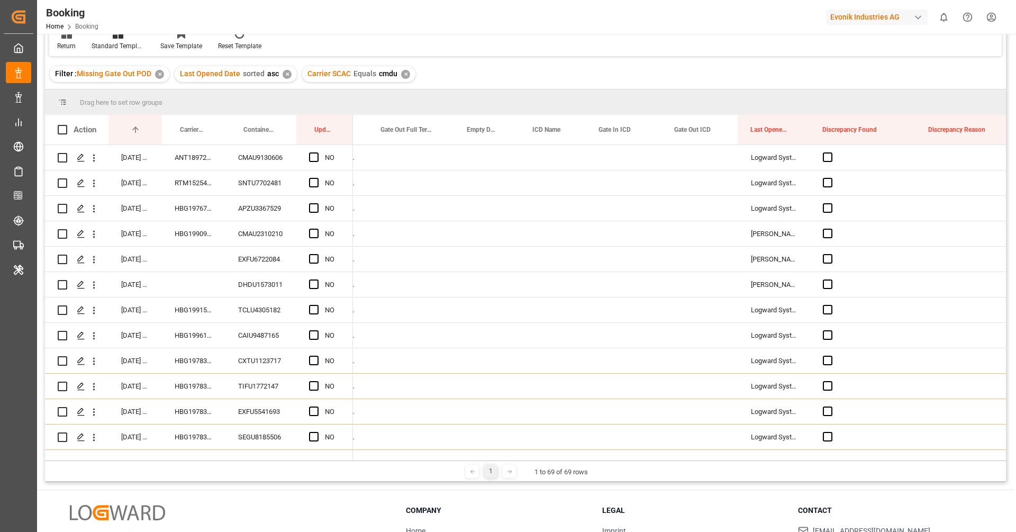
scroll to position [0, 0]
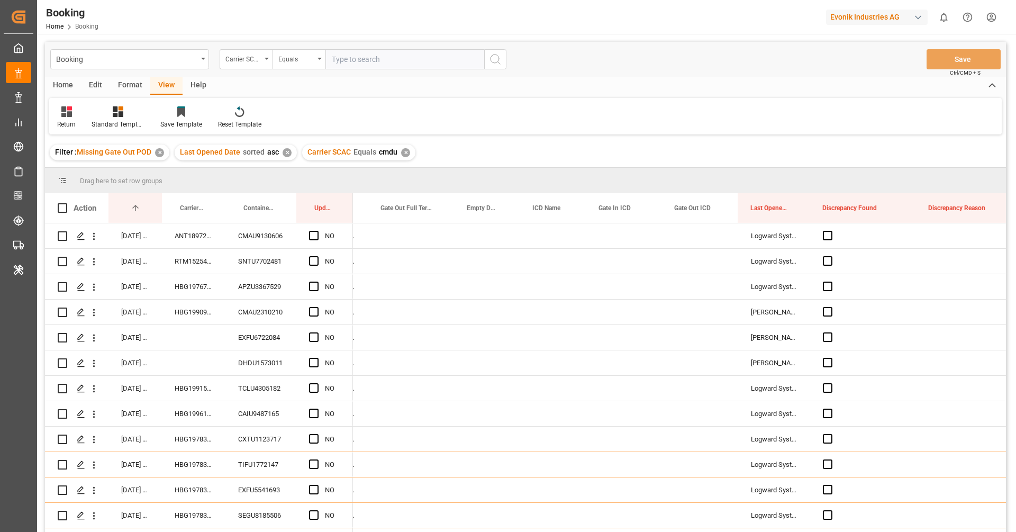
click at [130, 88] on div "Format" at bounding box center [130, 86] width 40 height 18
click at [84, 115] on div at bounding box center [72, 111] width 31 height 11
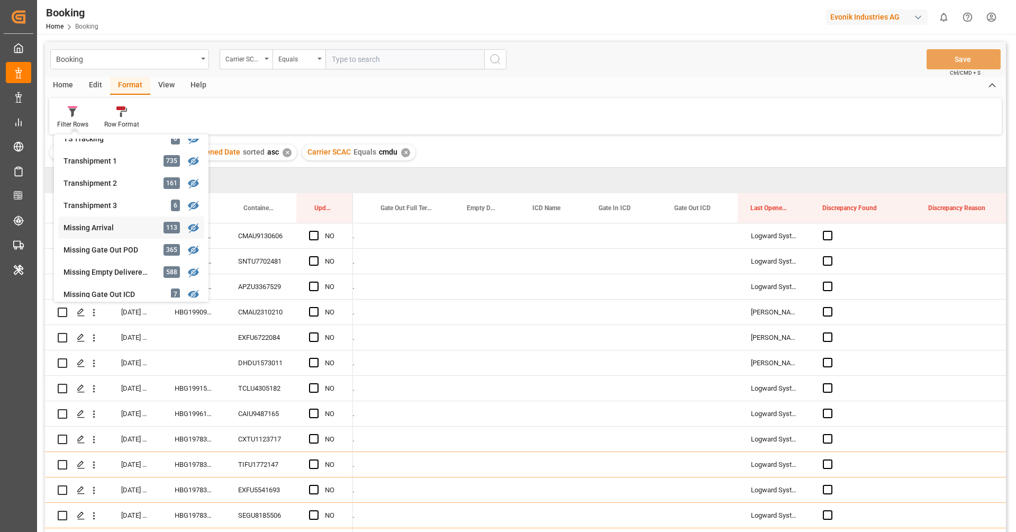
scroll to position [170, 0]
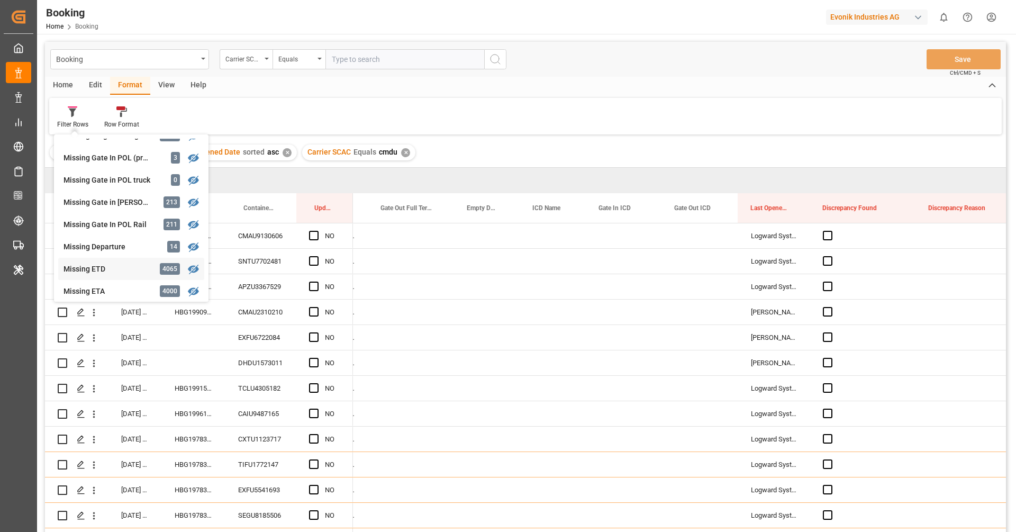
click at [111, 259] on div "Missing ETD 4065" at bounding box center [131, 269] width 146 height 22
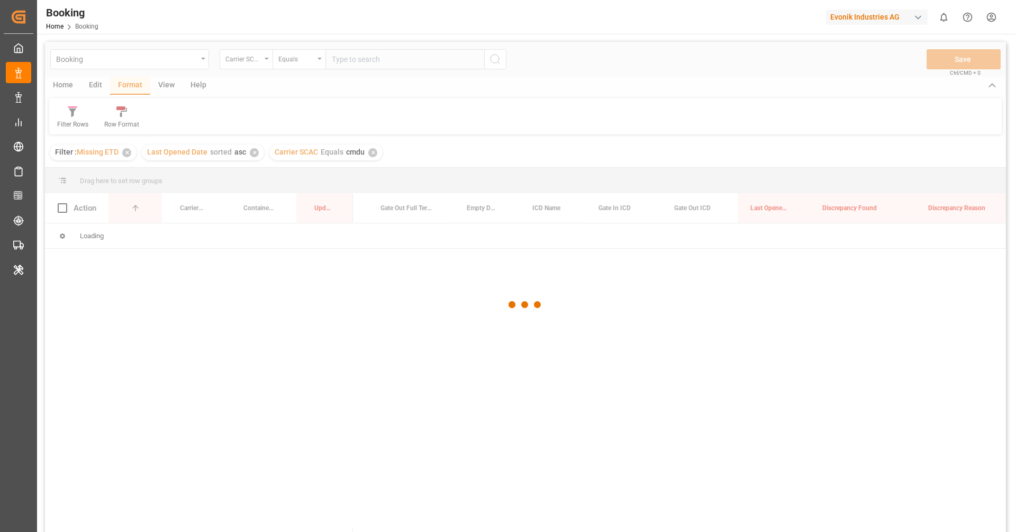
scroll to position [0, 355]
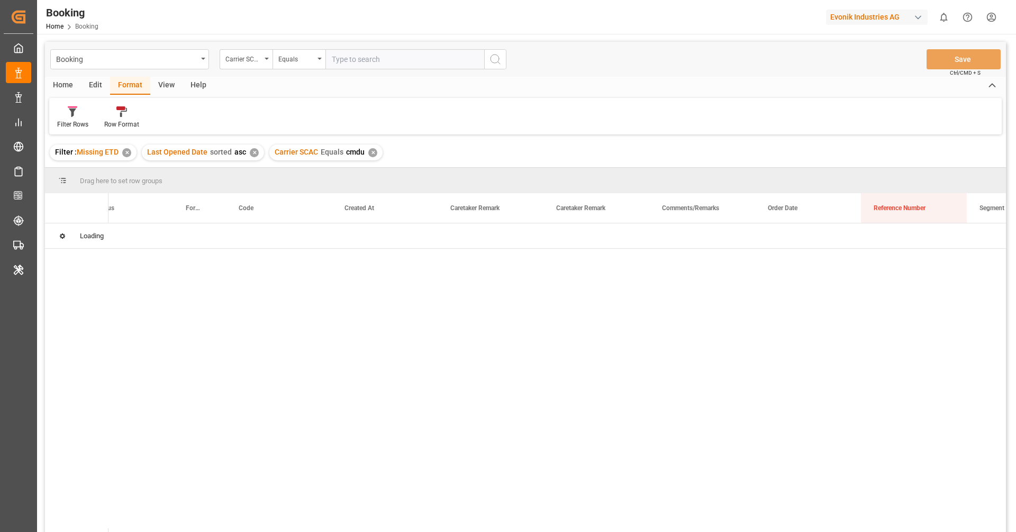
scroll to position [0, 253]
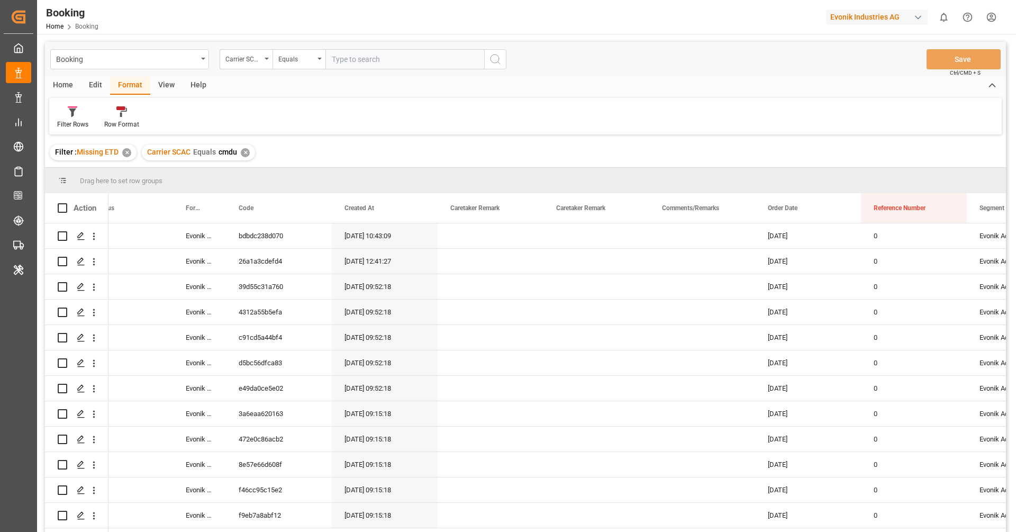
click at [559, 135] on div "Booking Carrier SCAC Equals Save Ctrl/CMD + S Home Edit Format View Help Filter…" at bounding box center [525, 301] width 961 height 518
click at [250, 65] on div "Carrier SCAC" at bounding box center [246, 59] width 53 height 20
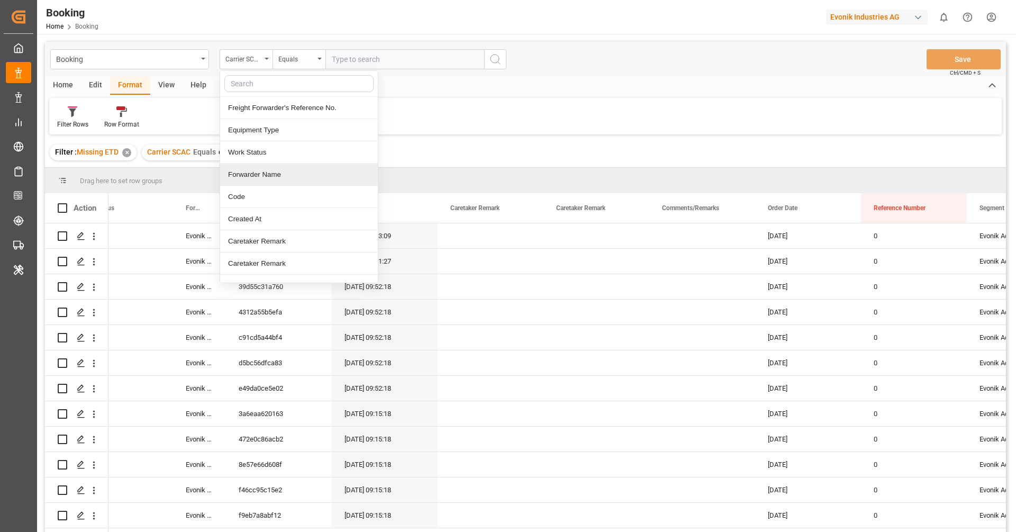
click at [340, 171] on div "Forwarder Name" at bounding box center [299, 175] width 158 height 22
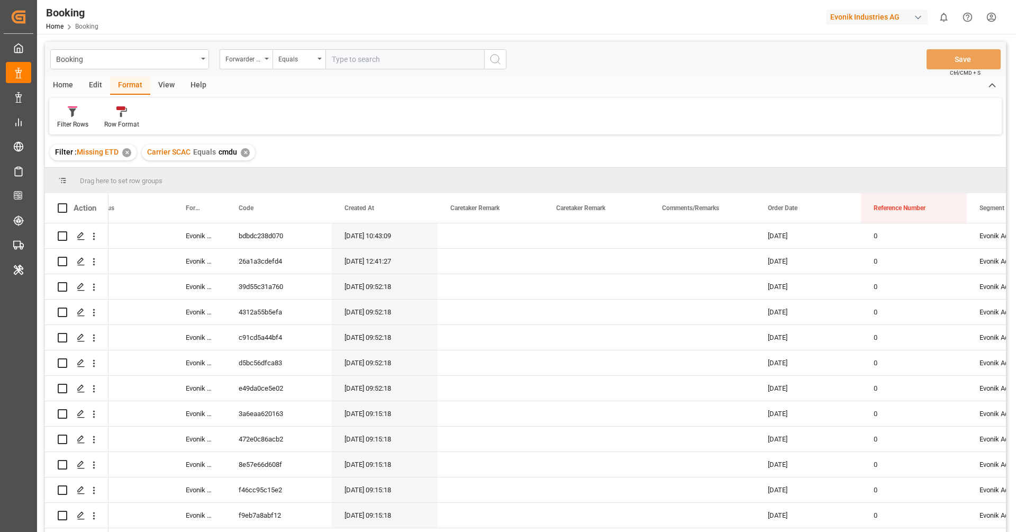
click at [374, 64] on input "text" at bounding box center [405, 59] width 159 height 20
type input "leschaco bremen"
click at [501, 57] on icon "search button" at bounding box center [495, 59] width 13 height 13
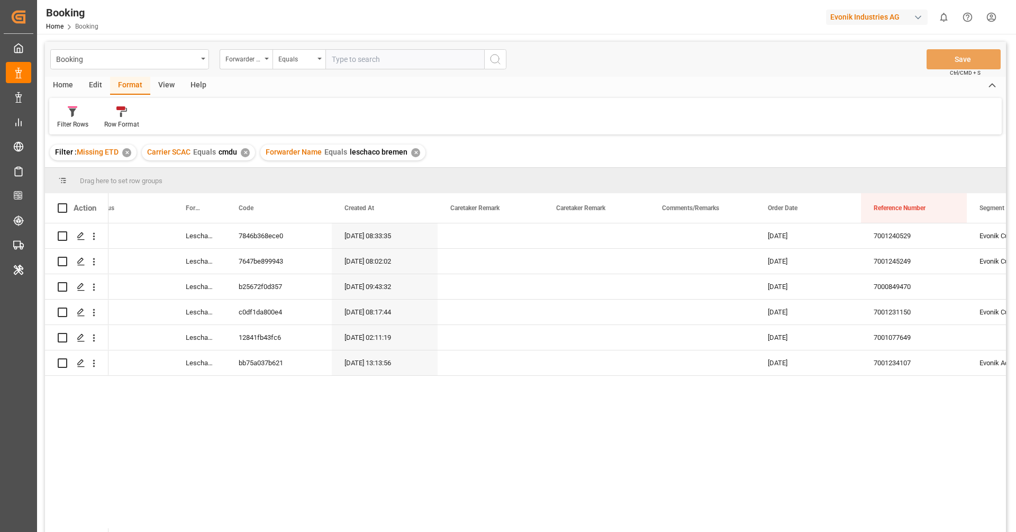
click at [247, 155] on div "✕" at bounding box center [245, 152] width 9 height 9
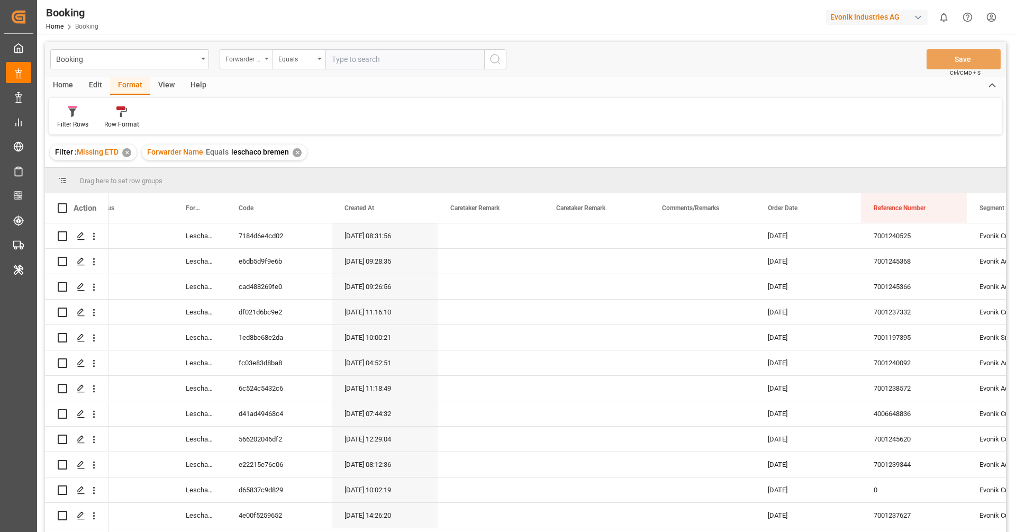
click at [246, 63] on div "Forwarder Name" at bounding box center [243, 58] width 36 height 12
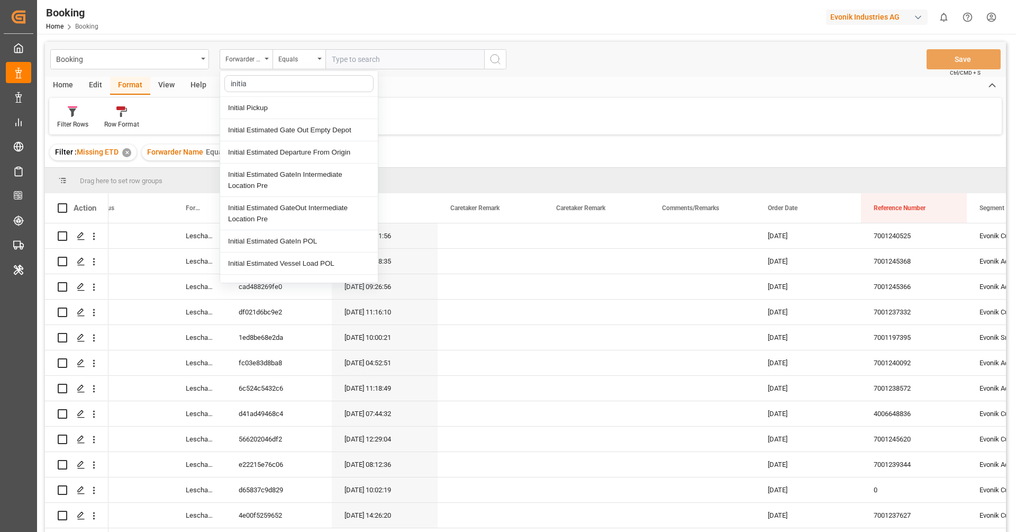
type input "initial"
click at [320, 116] on div "Initial Pickup" at bounding box center [299, 108] width 158 height 22
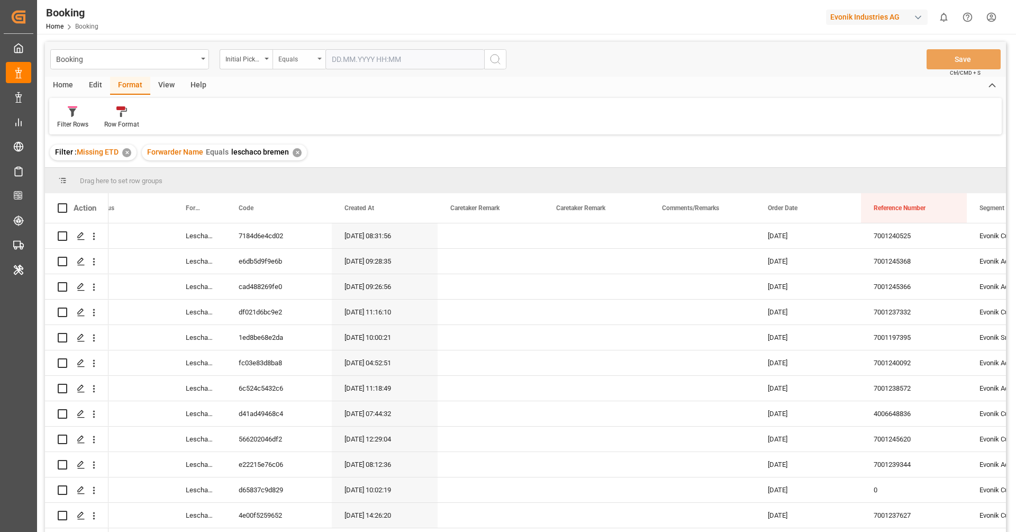
click at [309, 67] on div "Equals" at bounding box center [299, 59] width 53 height 20
click at [323, 144] on div "Less than" at bounding box center [352, 152] width 158 height 22
click at [399, 67] on input "text" at bounding box center [405, 59] width 159 height 20
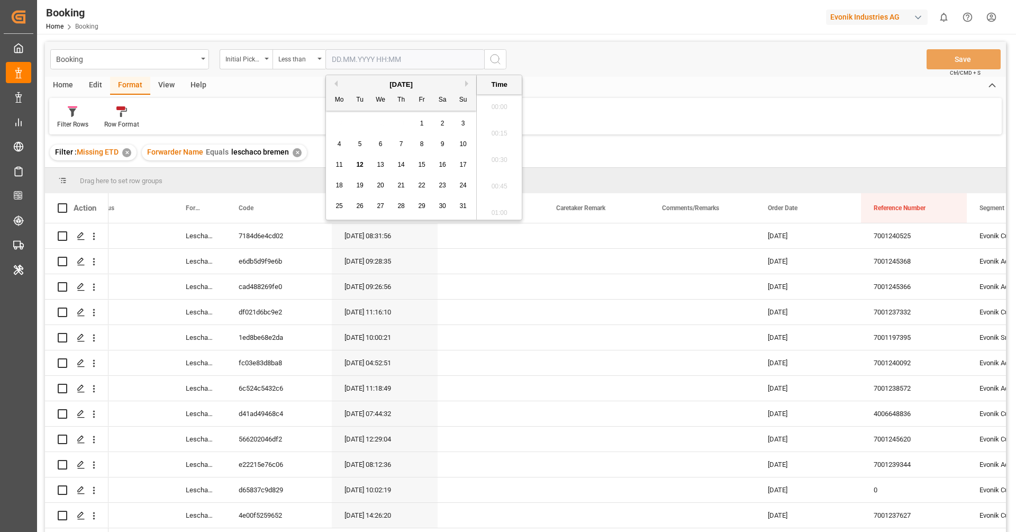
scroll to position [1644, 0]
click at [337, 86] on button "Previous Month" at bounding box center [334, 83] width 6 height 6
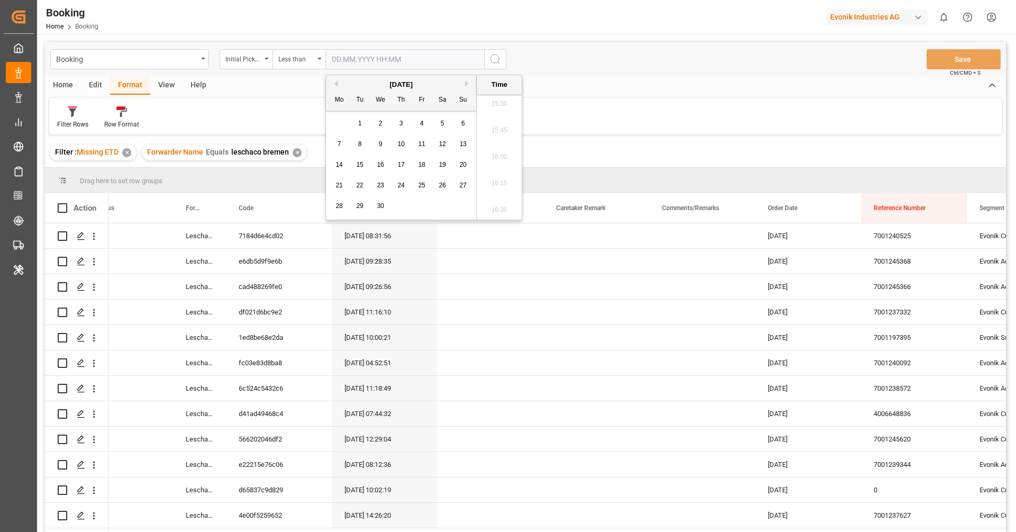
click at [384, 204] on div "30" at bounding box center [380, 206] width 13 height 13
type input "30.04.2025 00:00"
click at [497, 53] on icon "search button" at bounding box center [495, 59] width 13 height 13
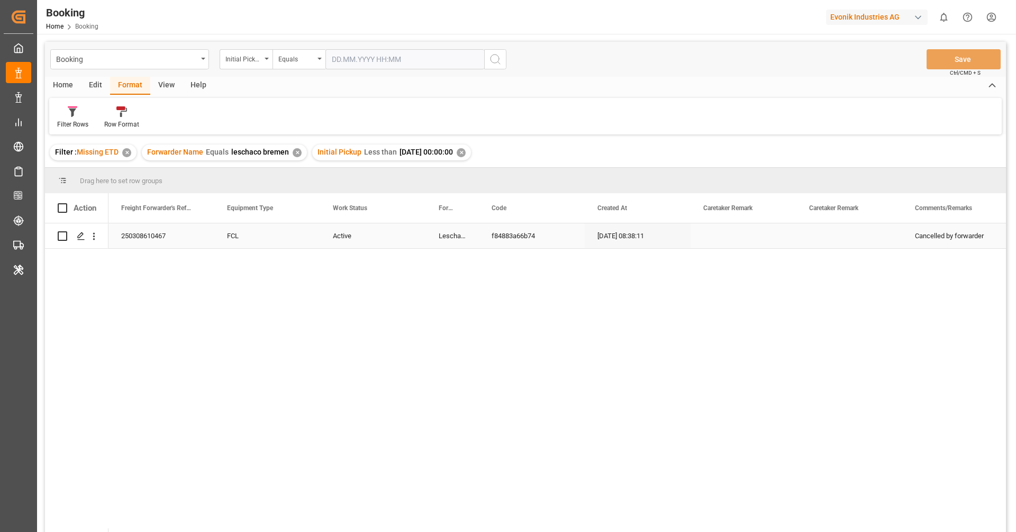
click at [152, 241] on div "250308610467" at bounding box center [162, 235] width 106 height 25
click at [344, 242] on div "Active" at bounding box center [373, 235] width 106 height 25
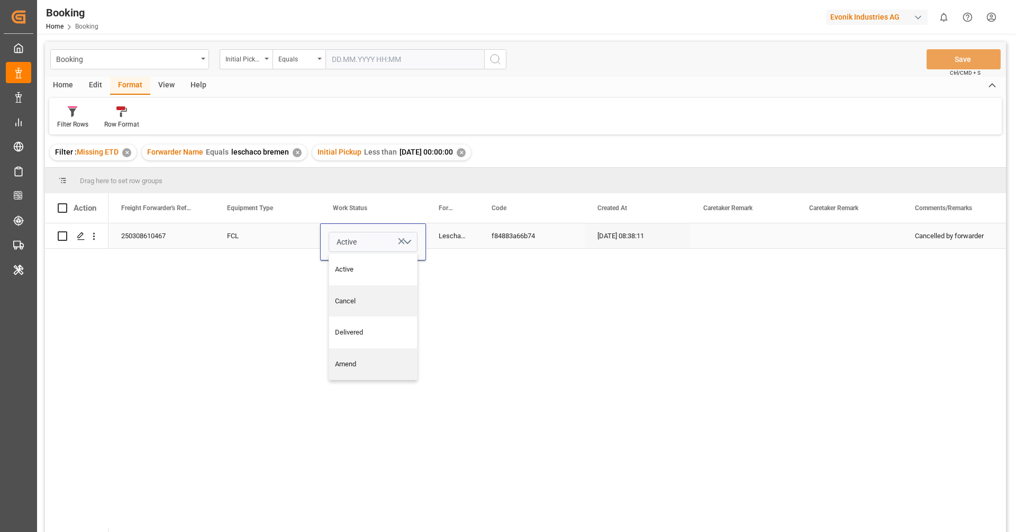
click at [344, 242] on span "Active" at bounding box center [347, 242] width 20 height 11
click at [353, 241] on span "Active" at bounding box center [347, 242] width 20 height 11
click at [359, 296] on div "Cancel" at bounding box center [373, 301] width 77 height 11
click at [296, 245] on div "FCL" at bounding box center [267, 235] width 106 height 25
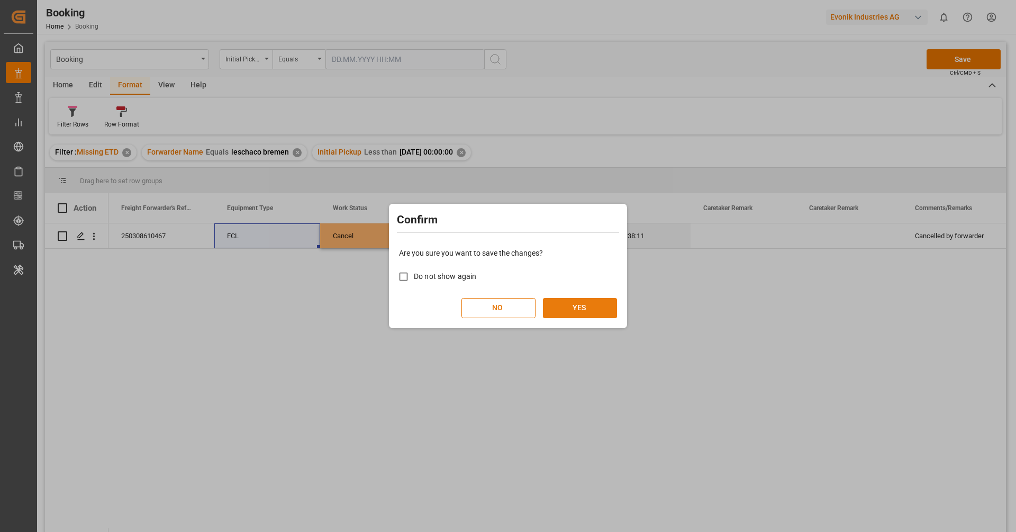
click at [556, 313] on button "YES" at bounding box center [580, 308] width 74 height 20
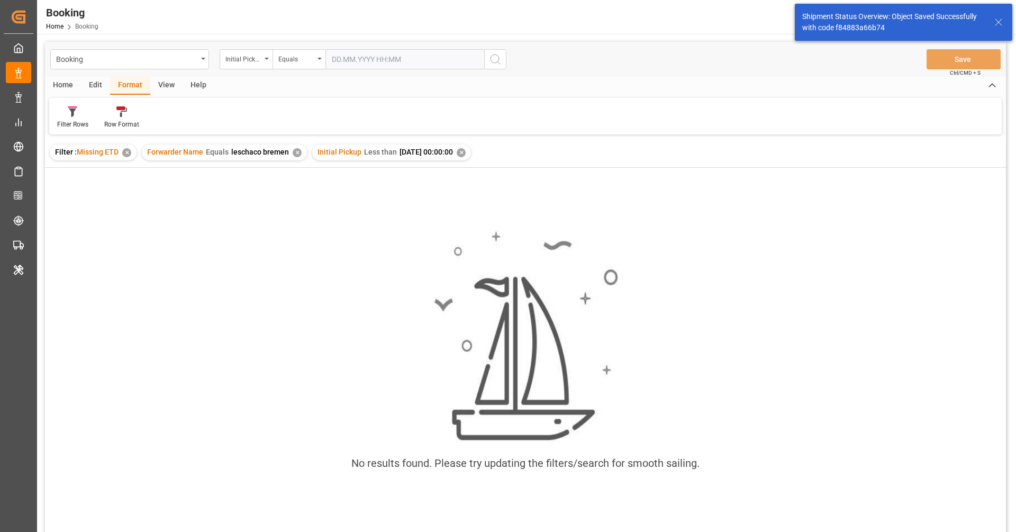
click at [471, 147] on div "Initial Pickup Less than 2025-04-30 00:00:00 ✕" at bounding box center [391, 152] width 159 height 16
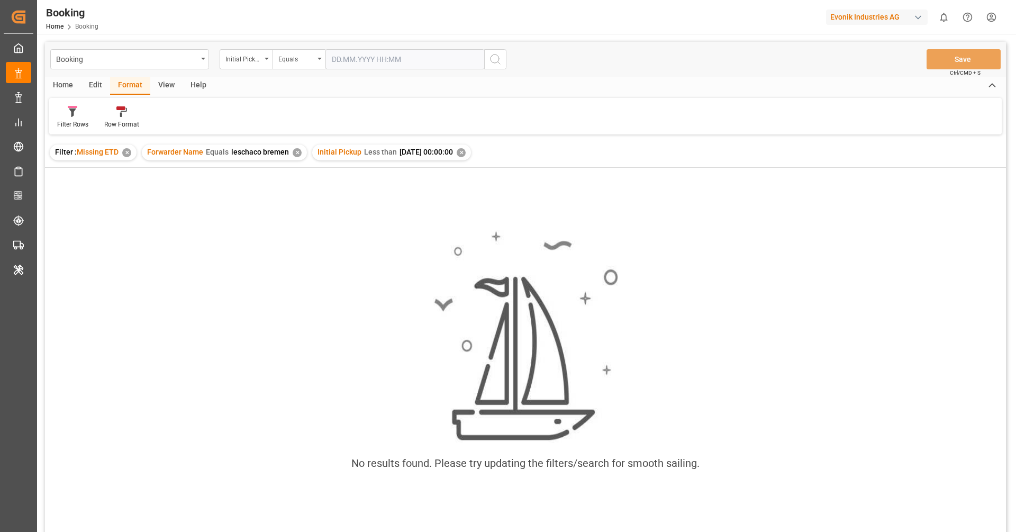
click at [466, 154] on div "✕" at bounding box center [461, 152] width 9 height 9
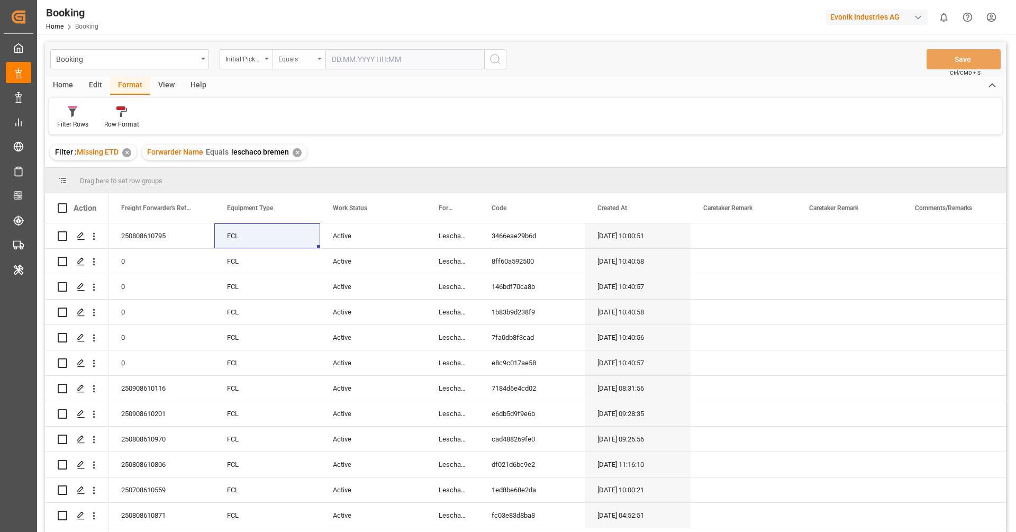
click at [297, 62] on div "Equals" at bounding box center [296, 58] width 36 height 12
click at [304, 150] on div "Less than" at bounding box center [352, 152] width 158 height 22
click at [367, 63] on input "text" at bounding box center [405, 59] width 159 height 20
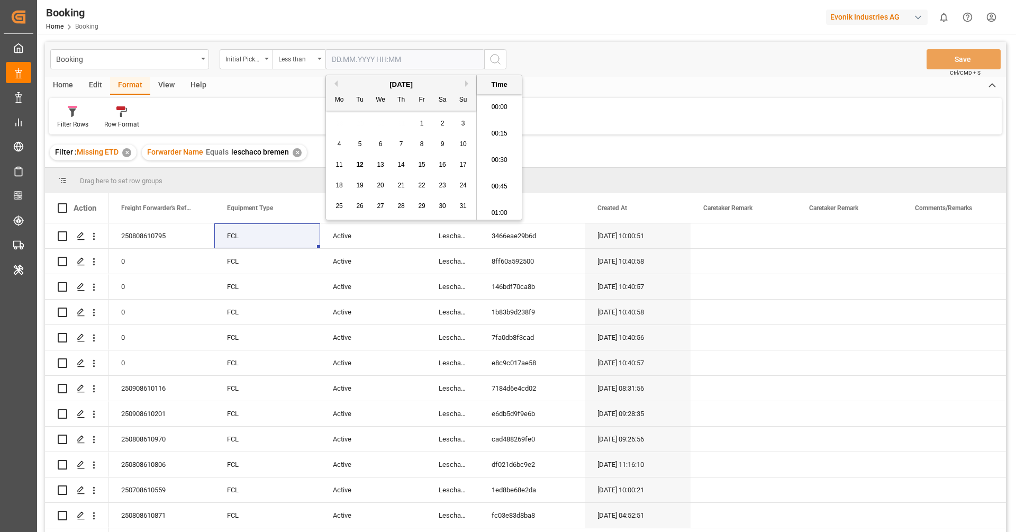
scroll to position [1644, 0]
click at [335, 84] on button "Previous Month" at bounding box center [334, 83] width 6 height 6
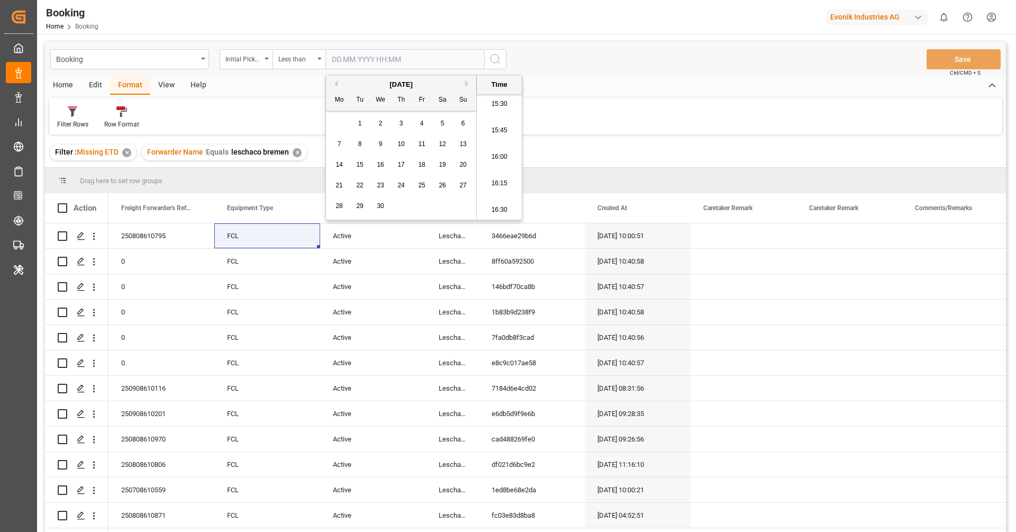
click at [467, 83] on button "Next Month" at bounding box center [468, 83] width 6 height 6
click at [442, 208] on span "31" at bounding box center [442, 205] width 7 height 7
type input "31.05.2025 00:00"
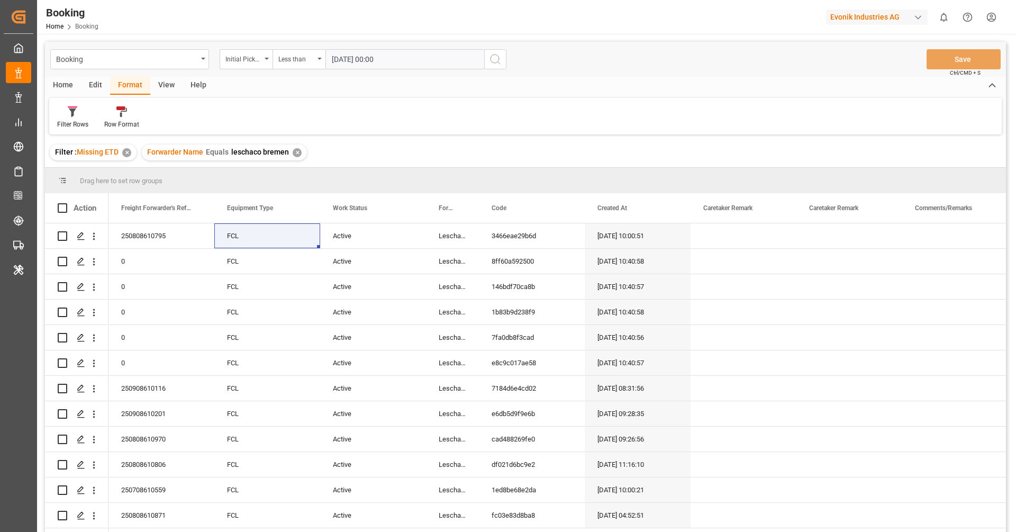
click at [500, 59] on icon "search button" at bounding box center [495, 59] width 13 height 13
click at [168, 92] on div "View" at bounding box center [166, 86] width 32 height 18
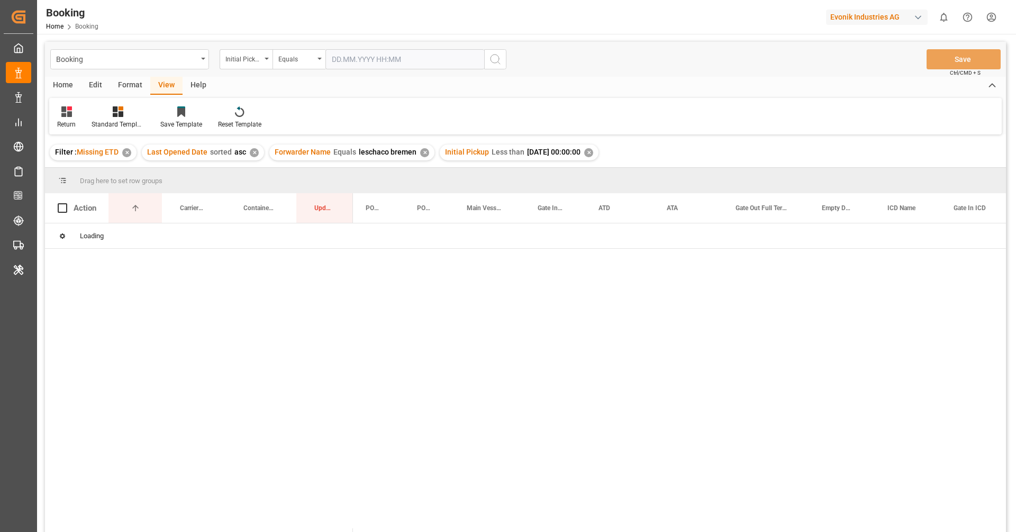
click at [70, 122] on div "Return" at bounding box center [66, 125] width 19 height 10
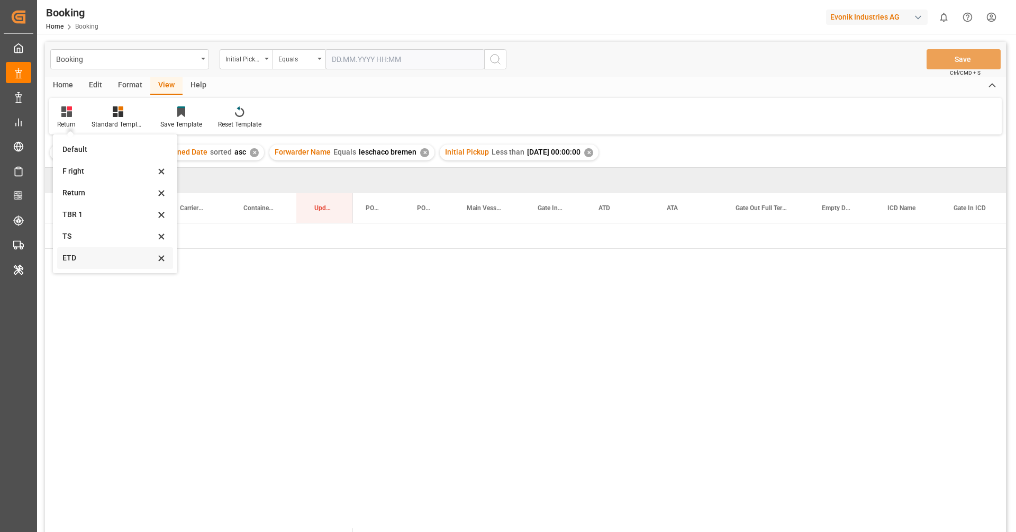
click at [105, 264] on div "ETD" at bounding box center [115, 258] width 116 height 22
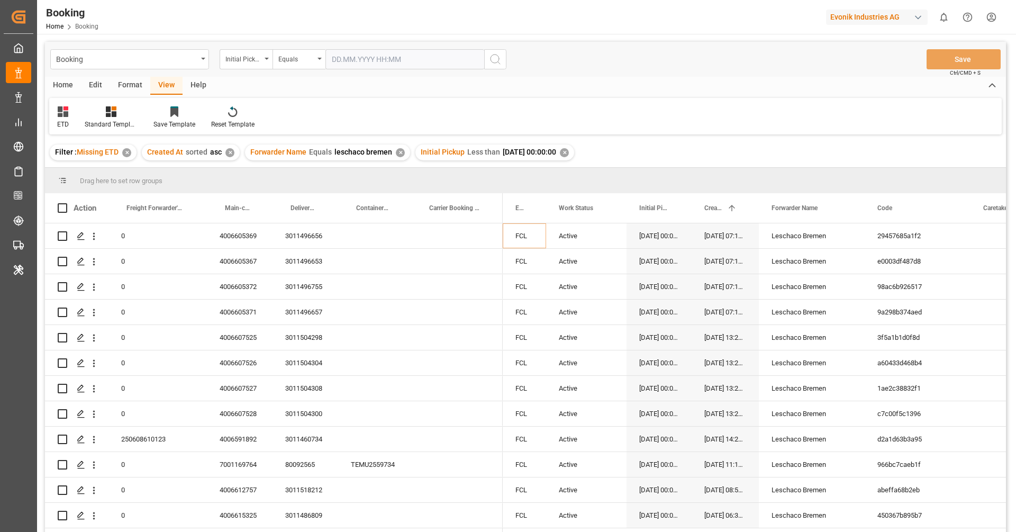
click at [703, 70] on div "Booking Initial Pickup Equals Save Ctrl/CMD + S" at bounding box center [525, 59] width 961 height 35
click at [544, 104] on div "ETD Standard Templates Save Template Reset Template" at bounding box center [525, 116] width 953 height 37
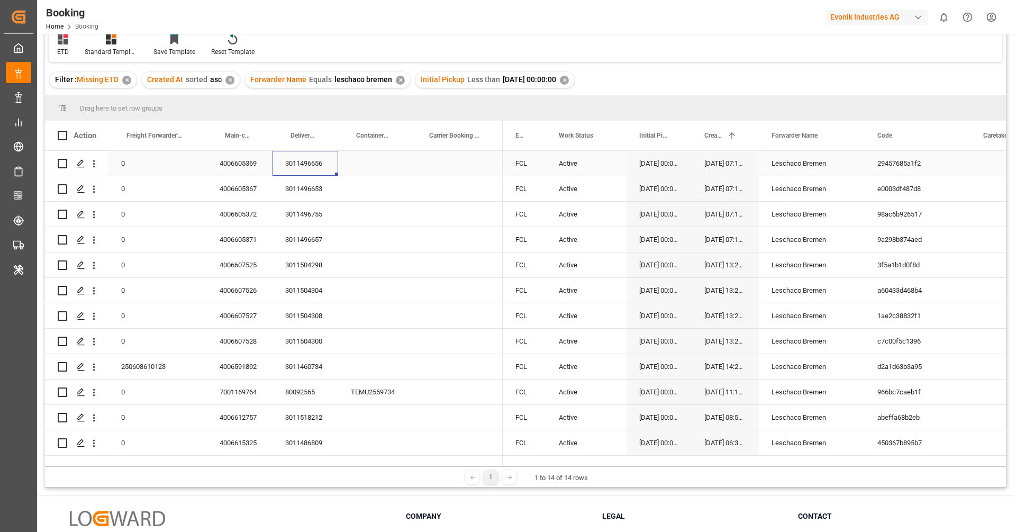
click at [287, 160] on div "3011496656" at bounding box center [306, 163] width 66 height 25
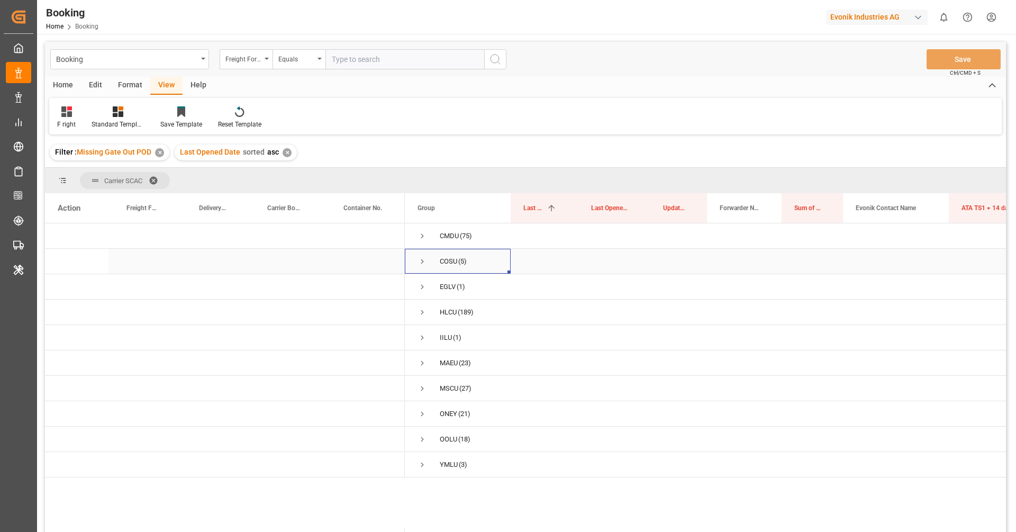
click at [421, 261] on span "Press SPACE to select this row." at bounding box center [423, 262] width 10 height 10
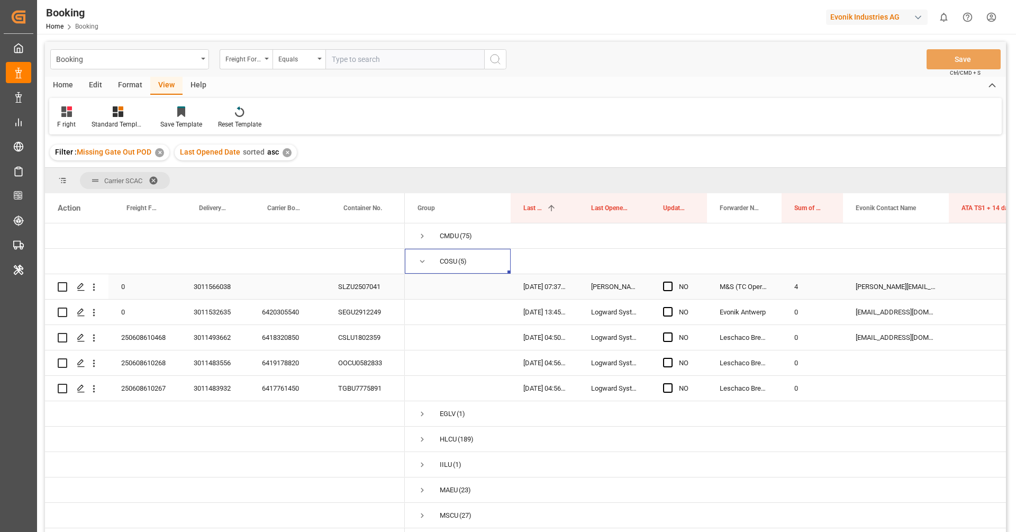
click at [369, 285] on div "SLZU2507041" at bounding box center [365, 286] width 79 height 25
click at [98, 288] on icon "open menu" at bounding box center [93, 287] width 11 height 11
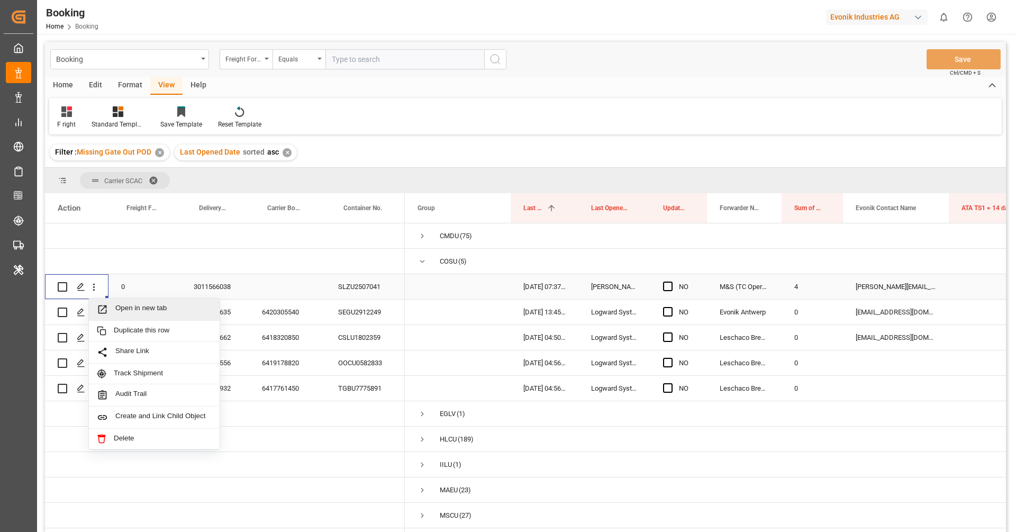
click at [125, 306] on span "Open in new tab" at bounding box center [163, 309] width 96 height 11
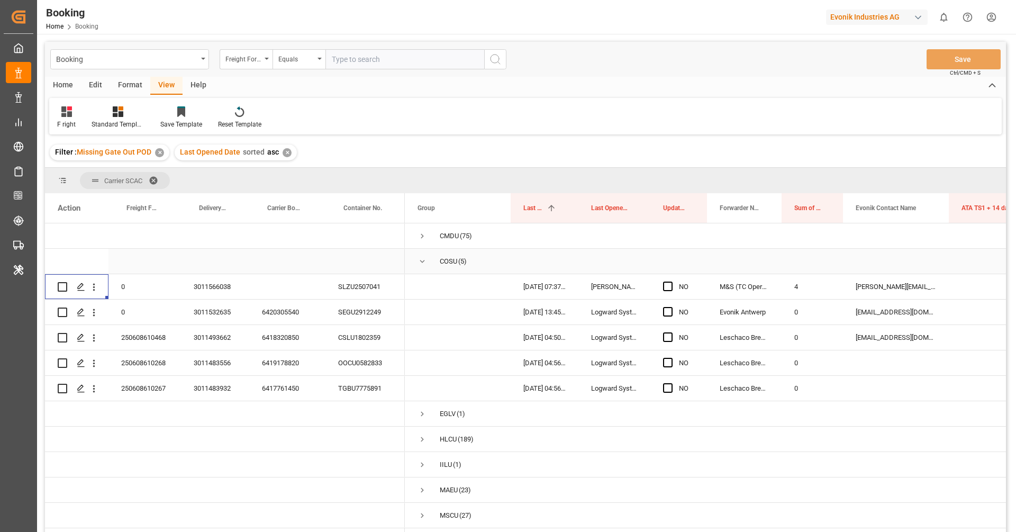
click at [423, 267] on span "Press SPACE to select this row." at bounding box center [423, 261] width 10 height 24
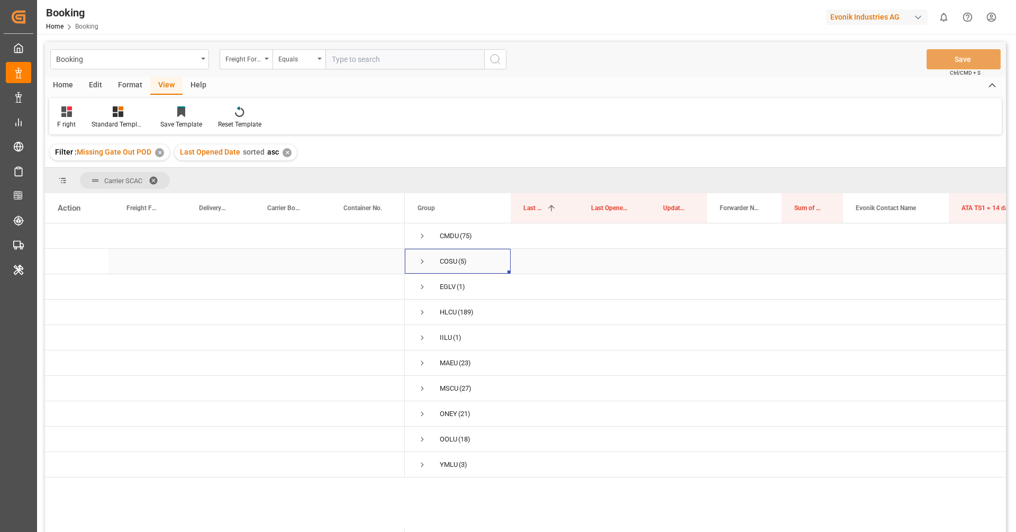
click at [423, 266] on span "Press SPACE to select this row." at bounding box center [423, 261] width 10 height 24
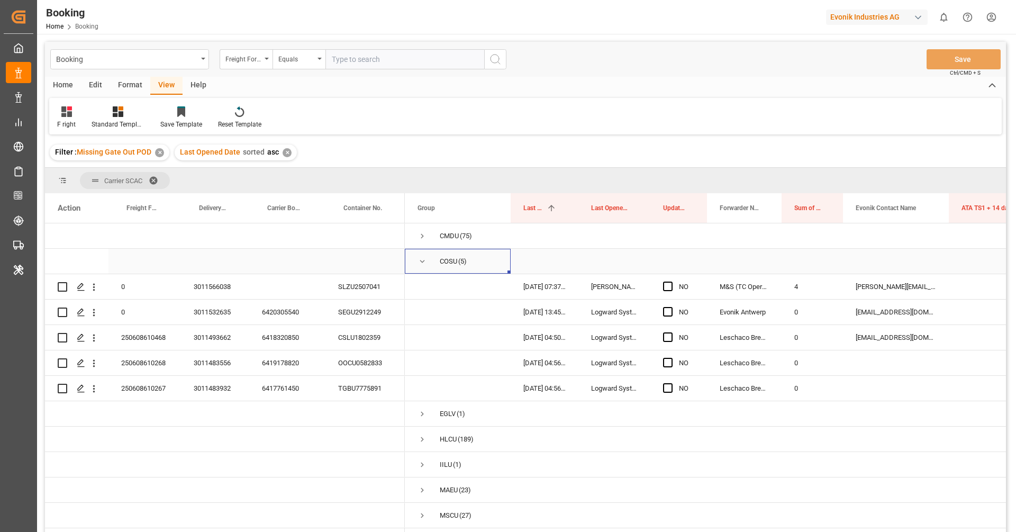
click at [428, 268] on span "COSU (5)" at bounding box center [458, 261] width 80 height 24
click at [424, 268] on span "Press SPACE to select this row." at bounding box center [423, 261] width 10 height 24
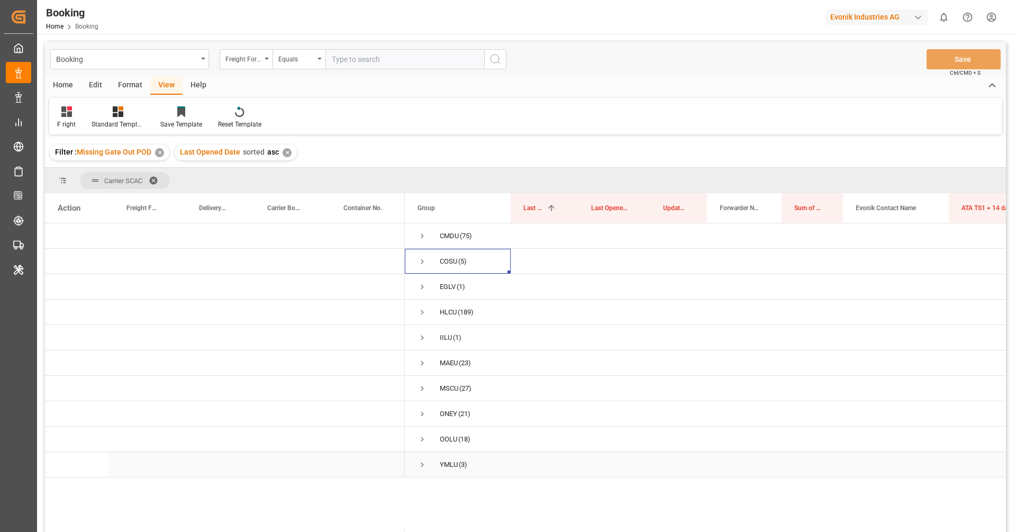
click at [419, 467] on span "Press SPACE to select this row." at bounding box center [423, 465] width 10 height 10
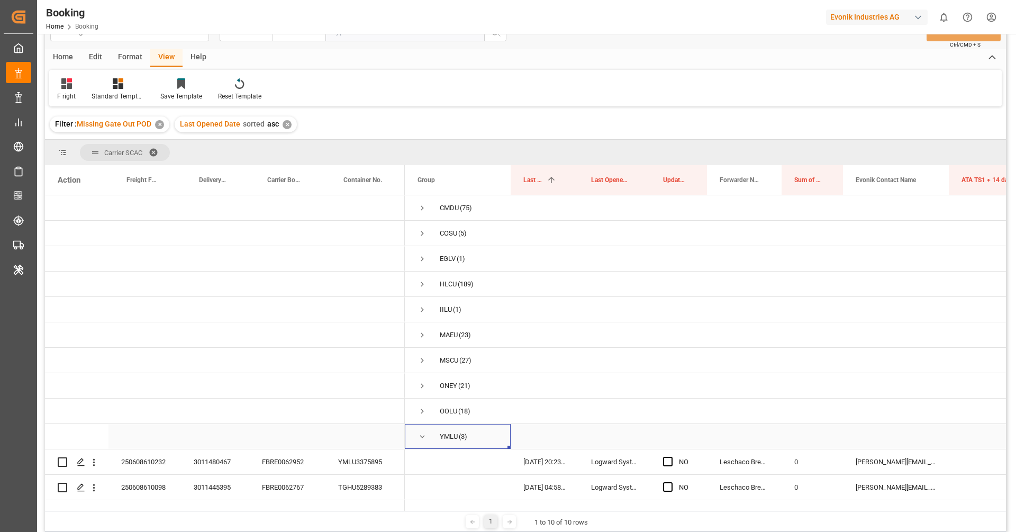
scroll to position [35, 0]
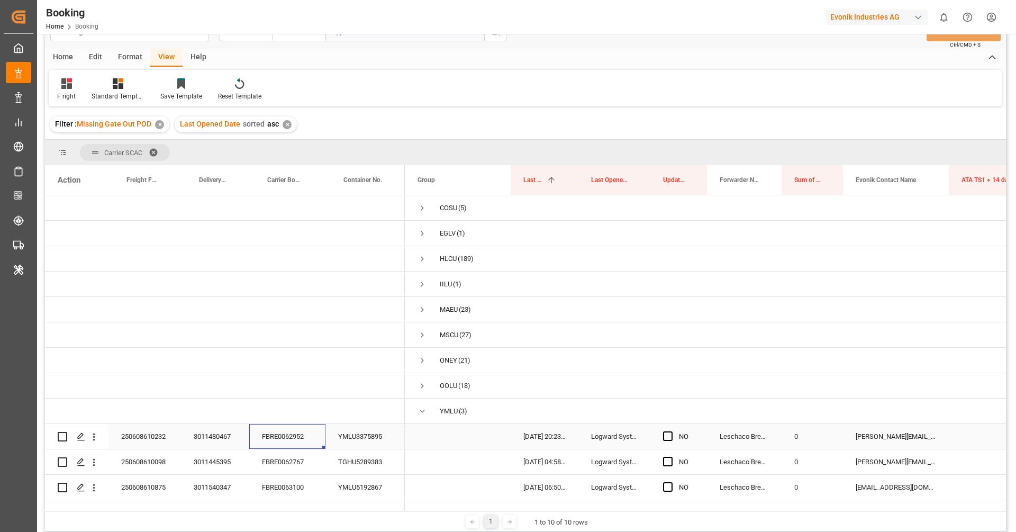
click at [306, 424] on div "FBRE0062952" at bounding box center [287, 436] width 76 height 25
click at [356, 424] on div "YMLU3375895" at bounding box center [365, 436] width 79 height 25
click at [290, 424] on div "FBRE0062952" at bounding box center [287, 436] width 76 height 25
click at [97, 431] on icon "open menu" at bounding box center [93, 436] width 11 height 11
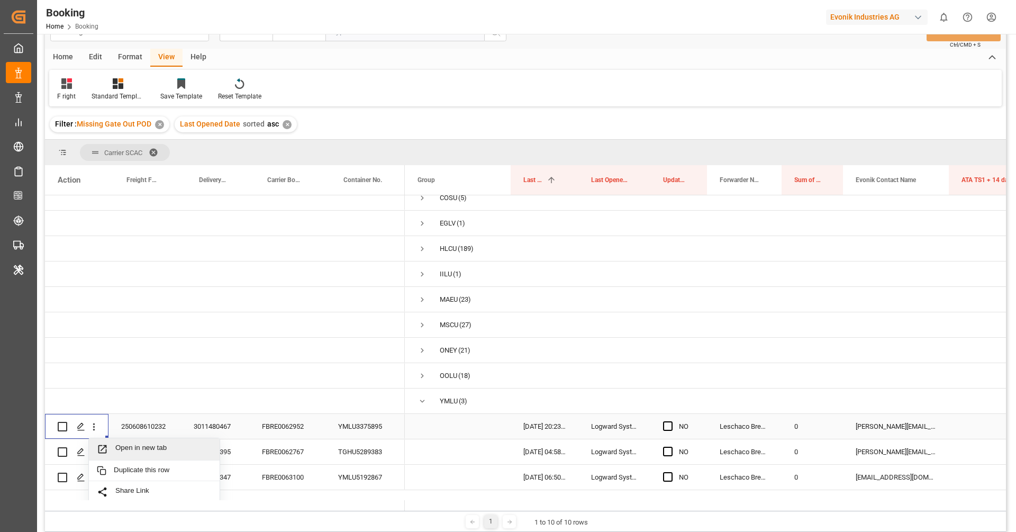
click at [129, 445] on span "Open in new tab" at bounding box center [163, 449] width 96 height 11
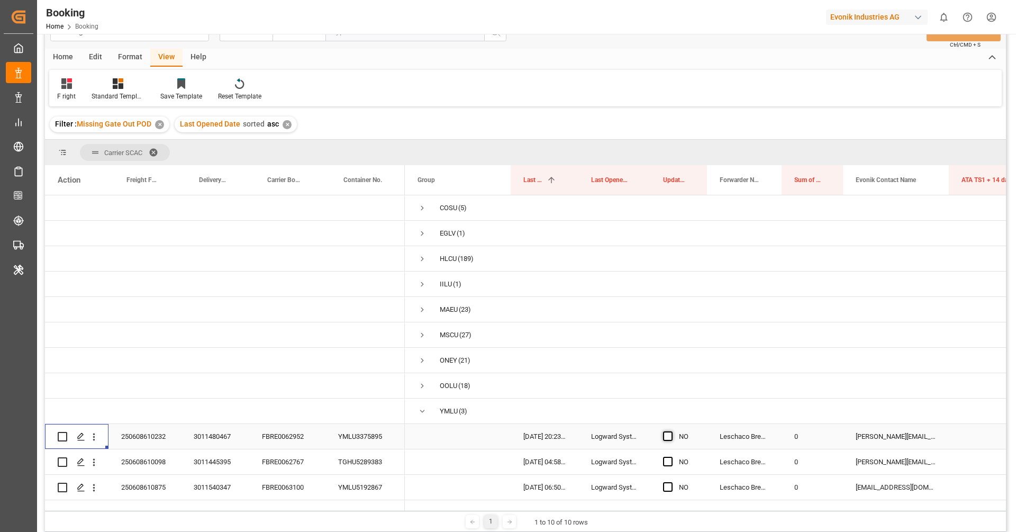
click at [667, 431] on span "Press SPACE to select this row." at bounding box center [668, 436] width 10 height 10
click at [671, 431] on input "Press SPACE to select this row." at bounding box center [671, 431] width 0 height 0
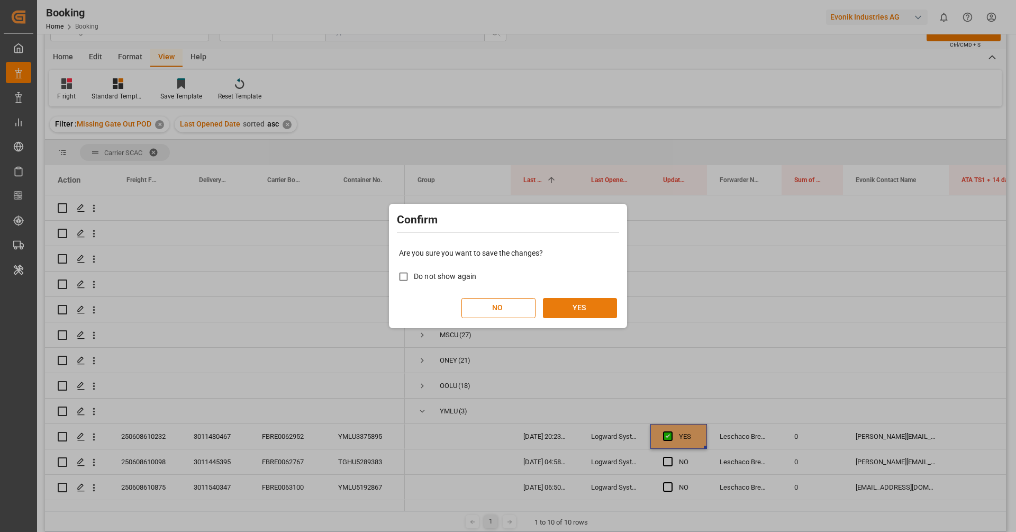
click at [599, 300] on button "YES" at bounding box center [580, 308] width 74 height 20
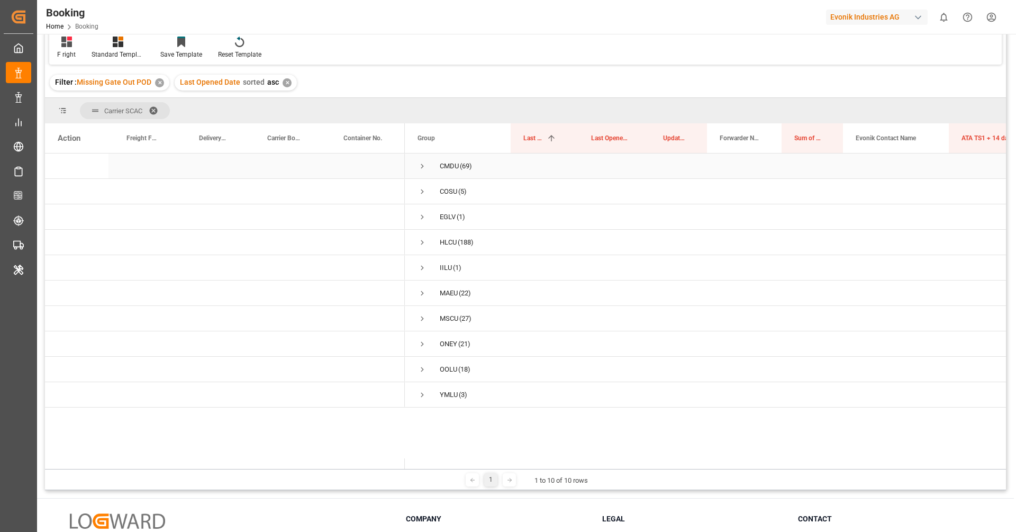
scroll to position [0, 0]
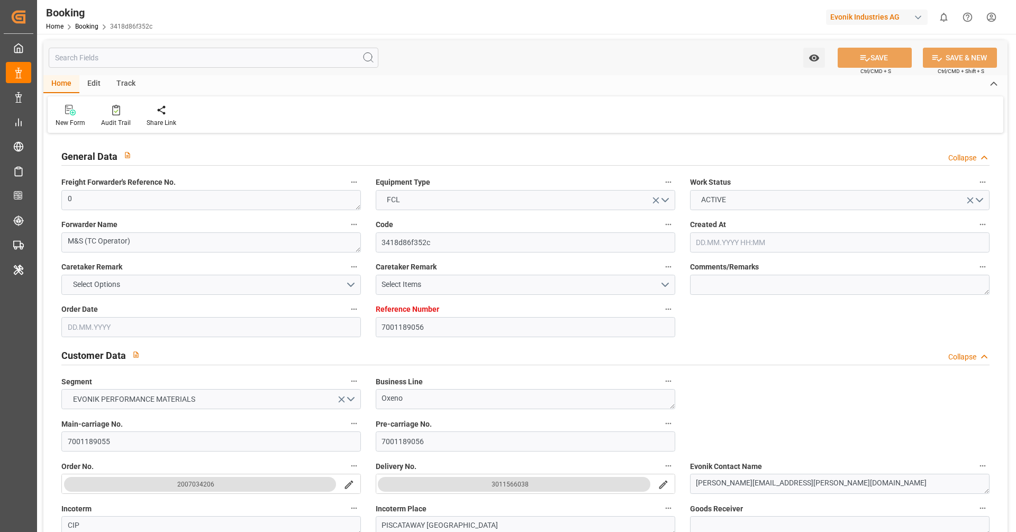
type input "7001189056"
type input "9356696"
type input "Cosco"
type input "COSCO Shipping Co. Ltd."
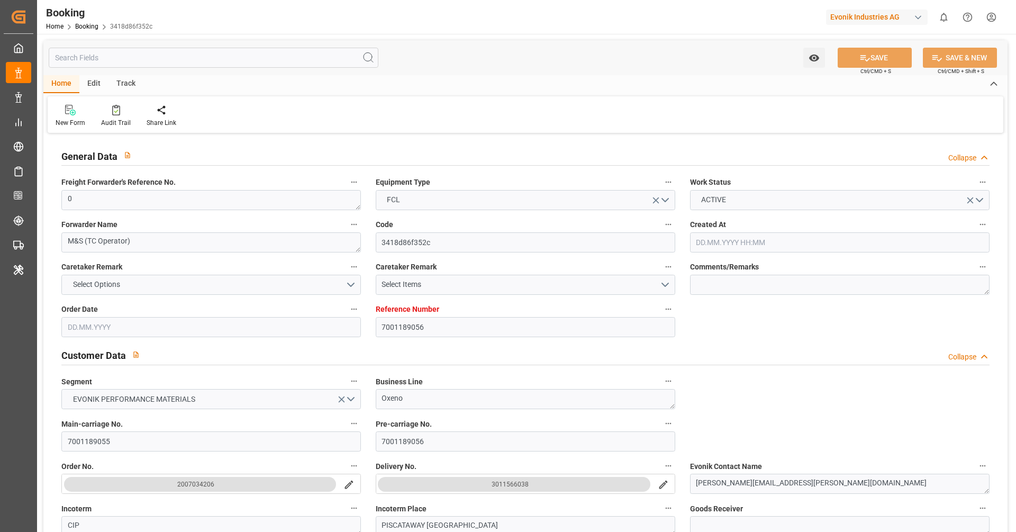
type input "NLRTM"
type input "USHOU"
type input "29"
type input "4"
type input "[DATE] 06:04"
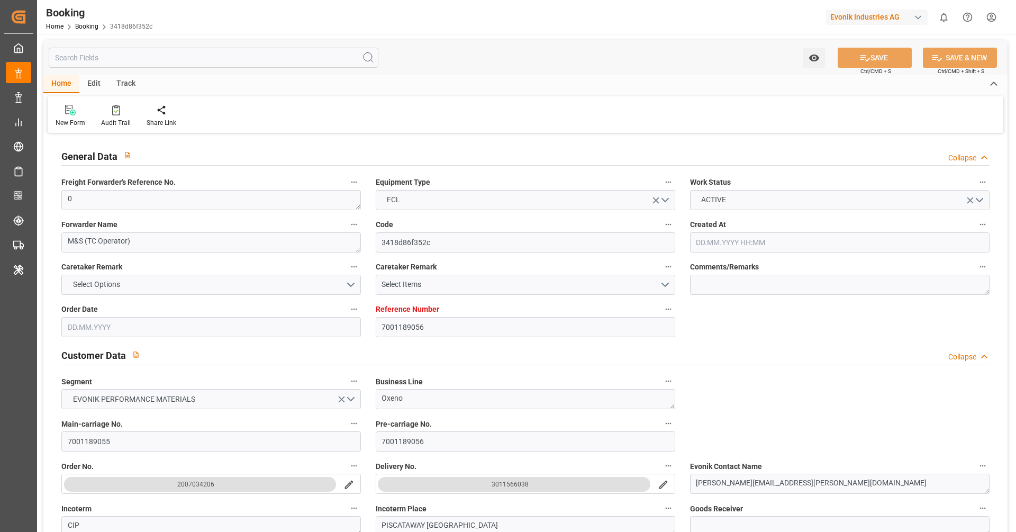
type input "[DATE]"
type input "[DATE] 00:00"
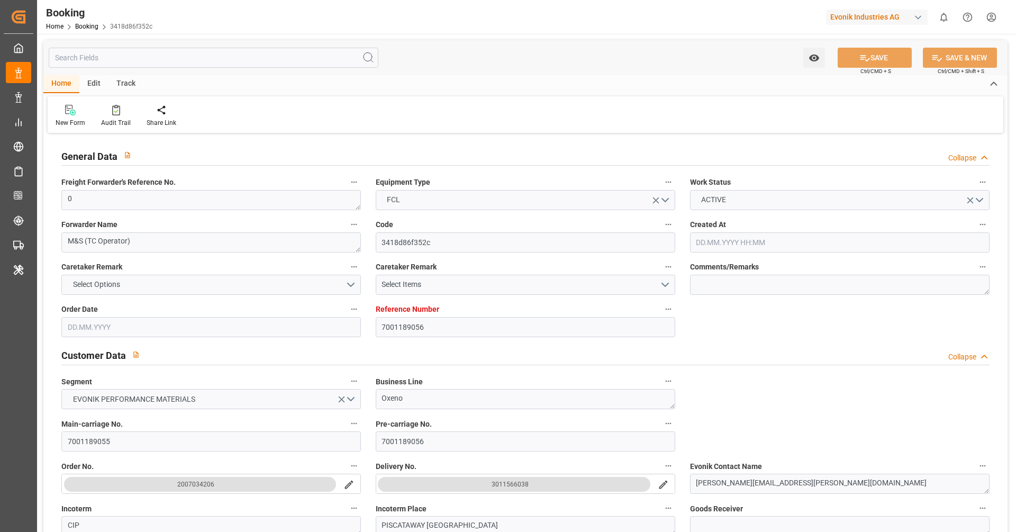
type input "[DATE] 00:00"
type input "[DATE]"
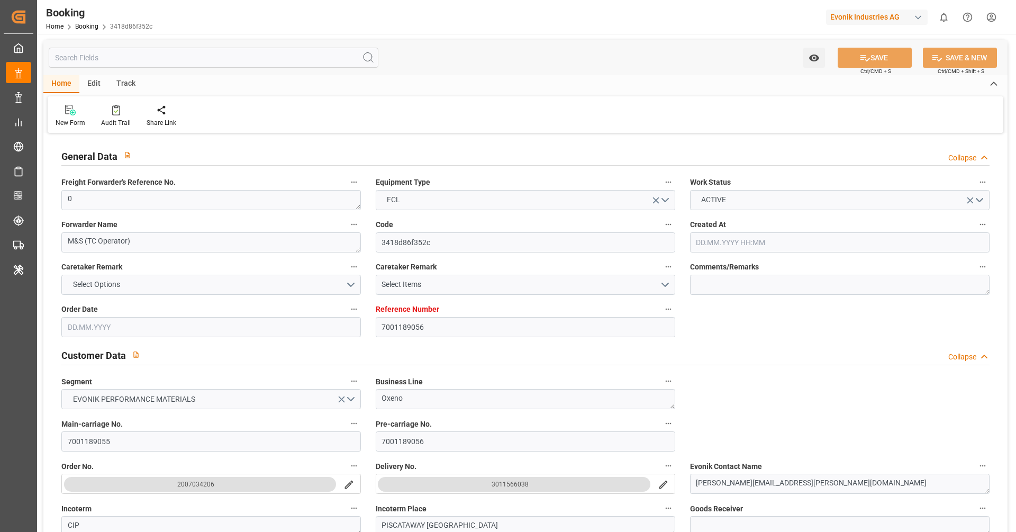
type input "[DATE] 07:37"
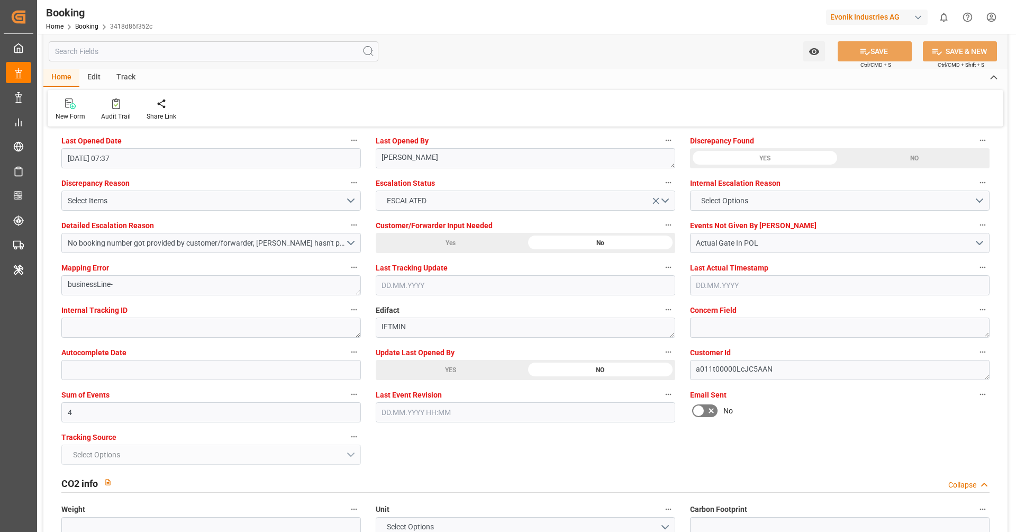
scroll to position [2035, 0]
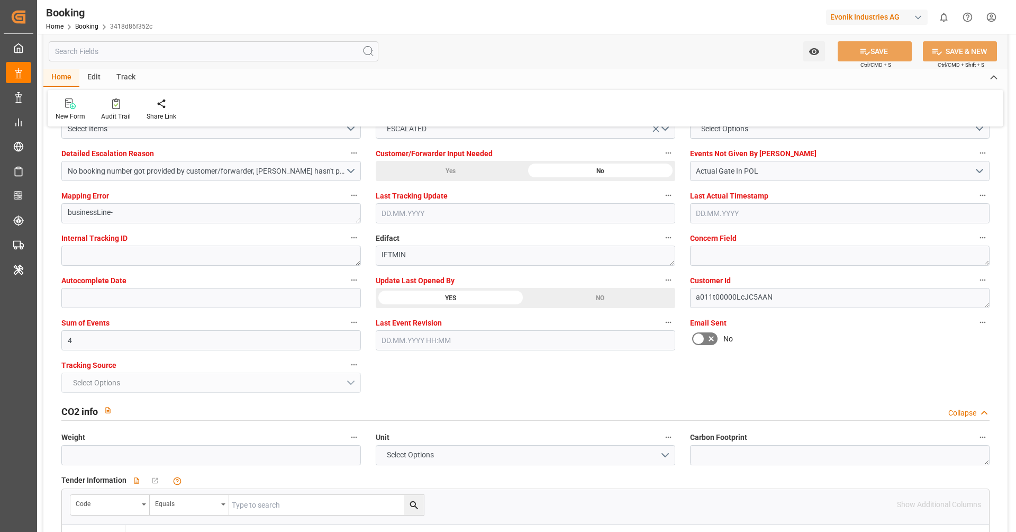
scroll to position [2008, 0]
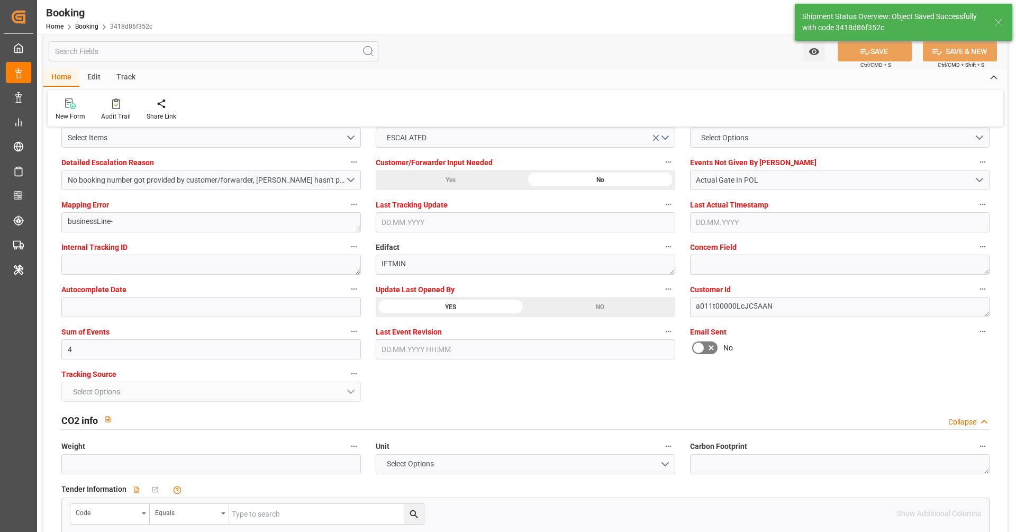
type textarea "[PERSON_NAME]"
type input "[DATE] 10:15"
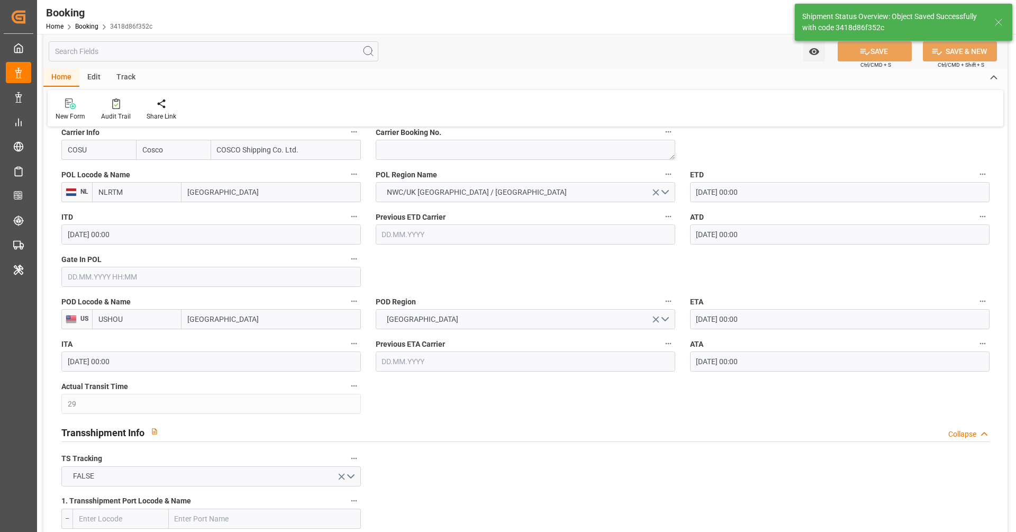
scroll to position [709, 0]
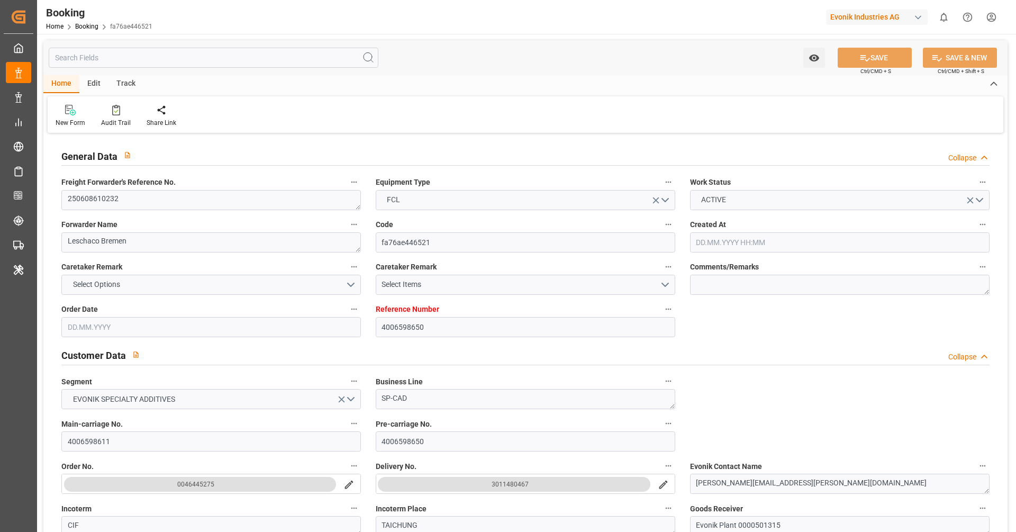
type input "[DATE] 13:58"
type input "[DATE]"
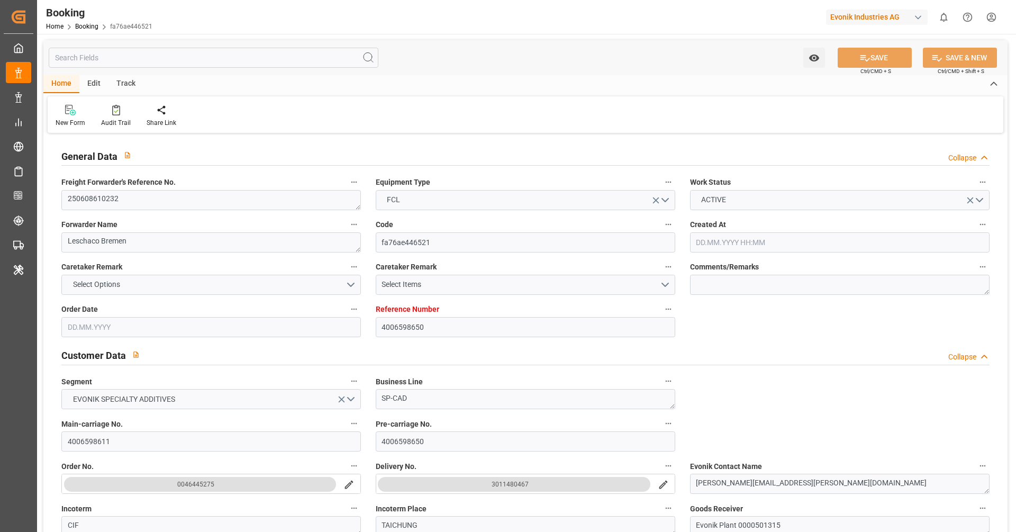
type input "[DATE] 22:30"
type input "[DATE] 00:00"
type input "[DATE] 22:30"
type input "[DATE] 08:04"
type input "[DATE] 01:00"
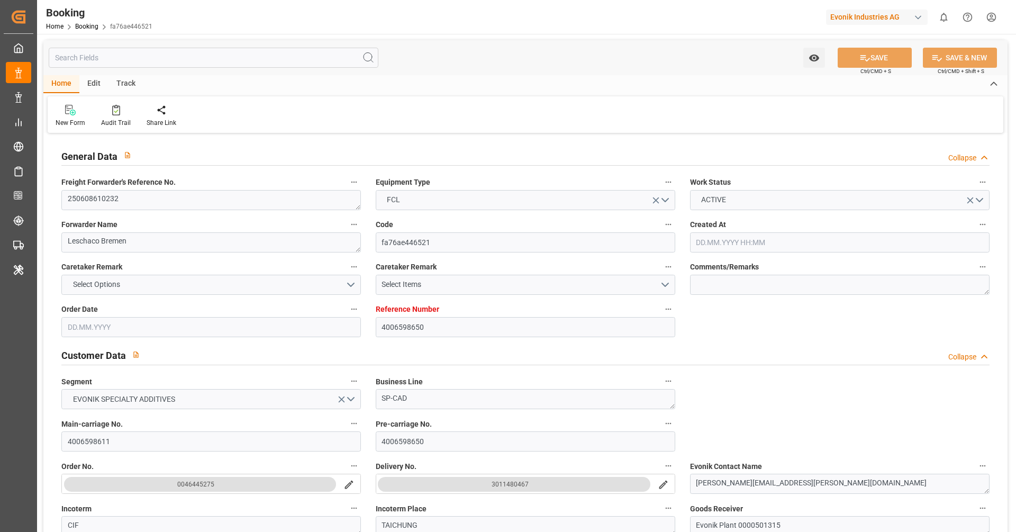
type input "[DATE] 00:00"
type input "[DATE] 22:45"
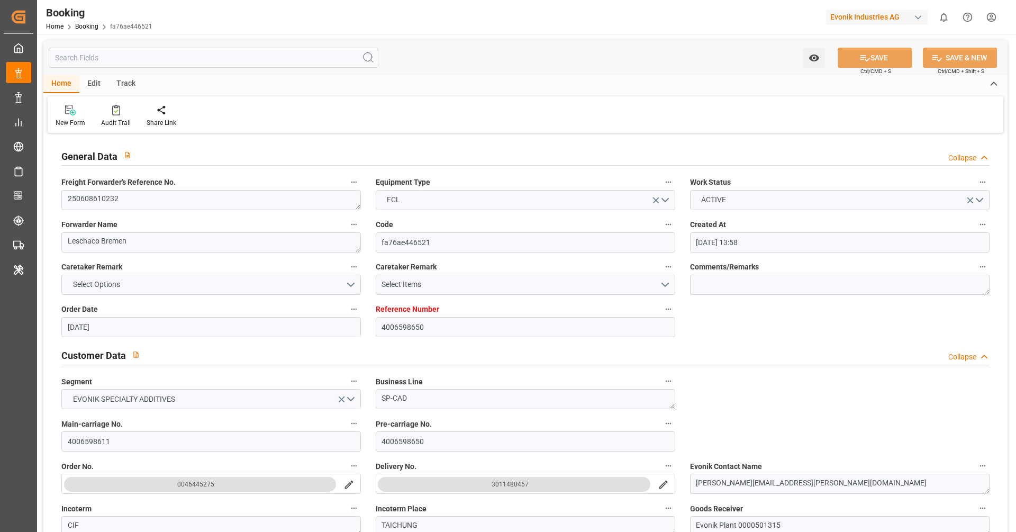
type input "[DATE] 11:00"
type input "[DATE] 00:00"
type input "[DATE] 05:00"
type input "[DATE]"
type input "[DATE] 20:23"
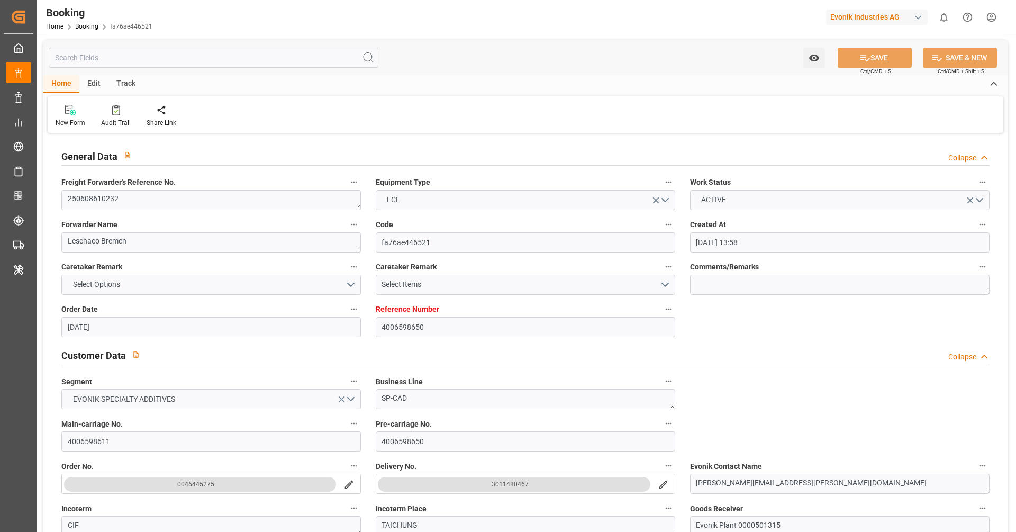
type input "[DATE]"
type input "[DATE] 05:44"
type input "[DATE] 23:53"
type input "[DATE] 22:30"
type input "[DATE] 23:01"
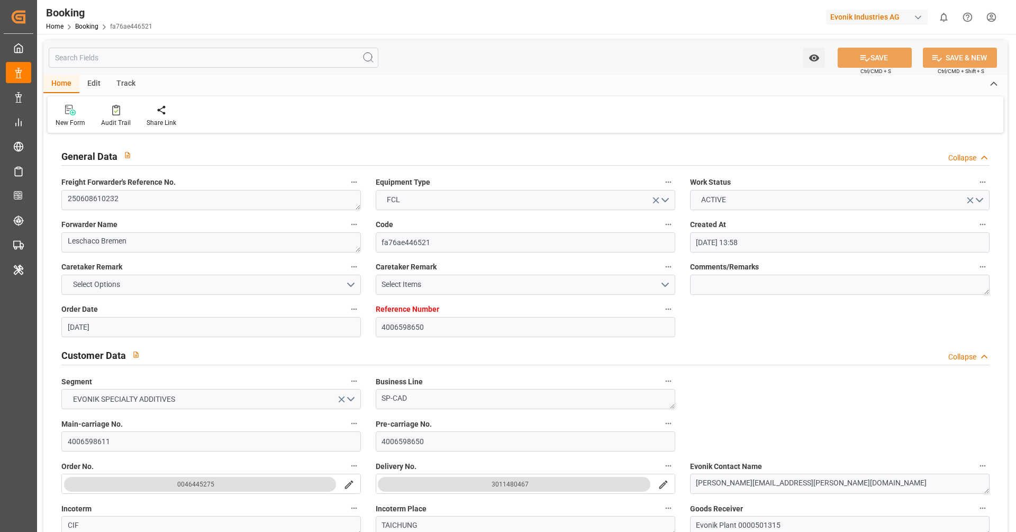
type input "[DATE] 22:06"
type input "[DATE] 08:27"
type input "[DATE] 10:00"
type input "[DATE] 15:18"
type input "[DATE] 01:00"
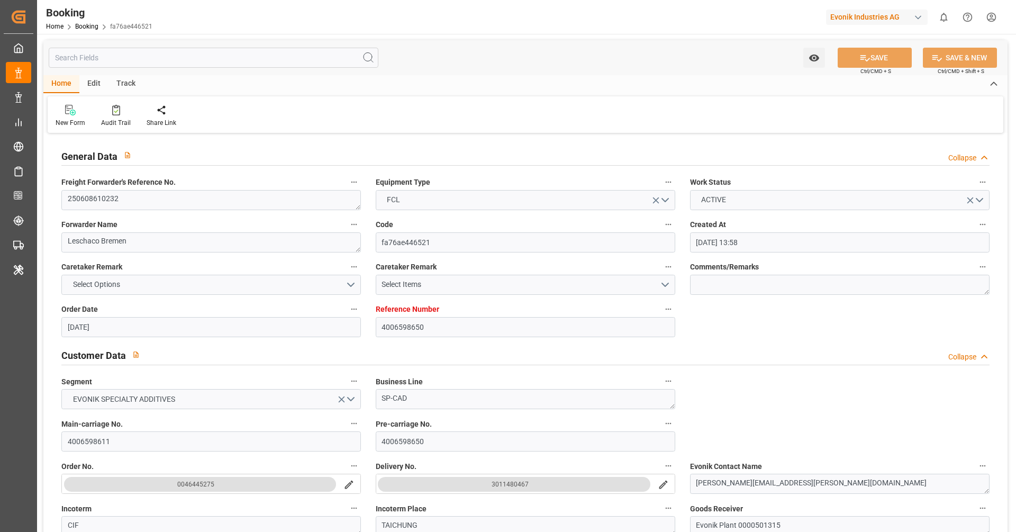
type input "[DATE] 00:24"
type input "[DATE] 14:31"
type input "09.08.2025 03:59"
type input "13.08.2025 03:59"
type input "09.08.2025 00:00"
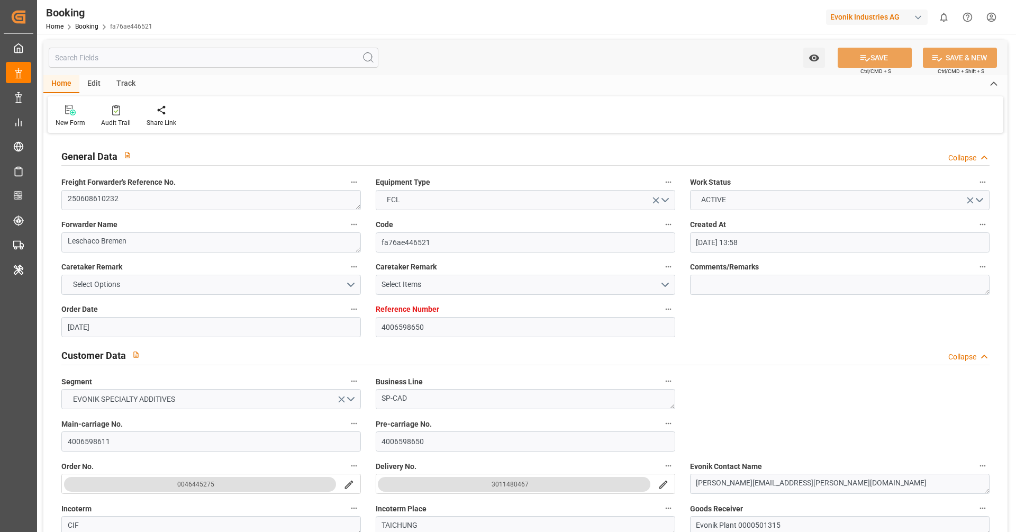
type input "31.07.2025 08:00"
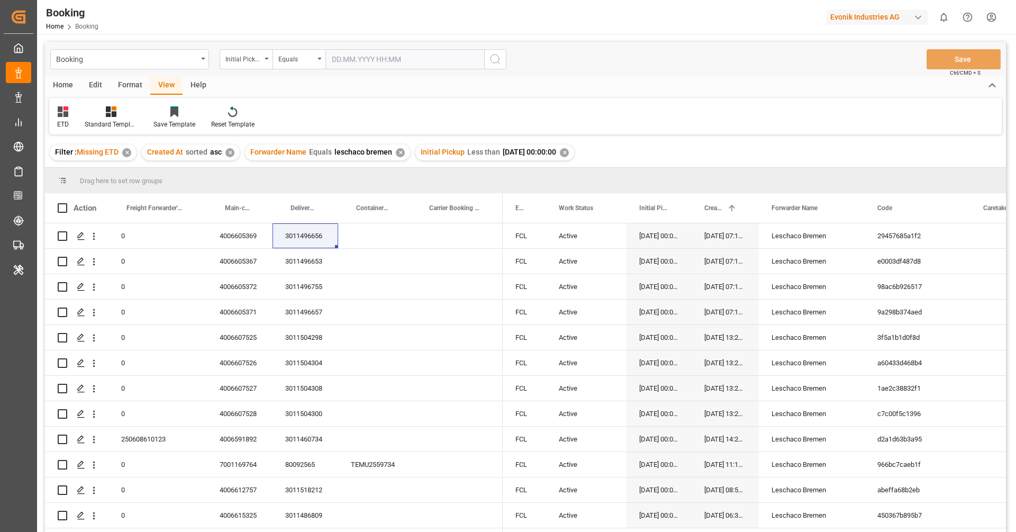
click at [569, 153] on div "✕" at bounding box center [564, 152] width 9 height 9
click at [295, 62] on div "Equals" at bounding box center [296, 58] width 36 height 12
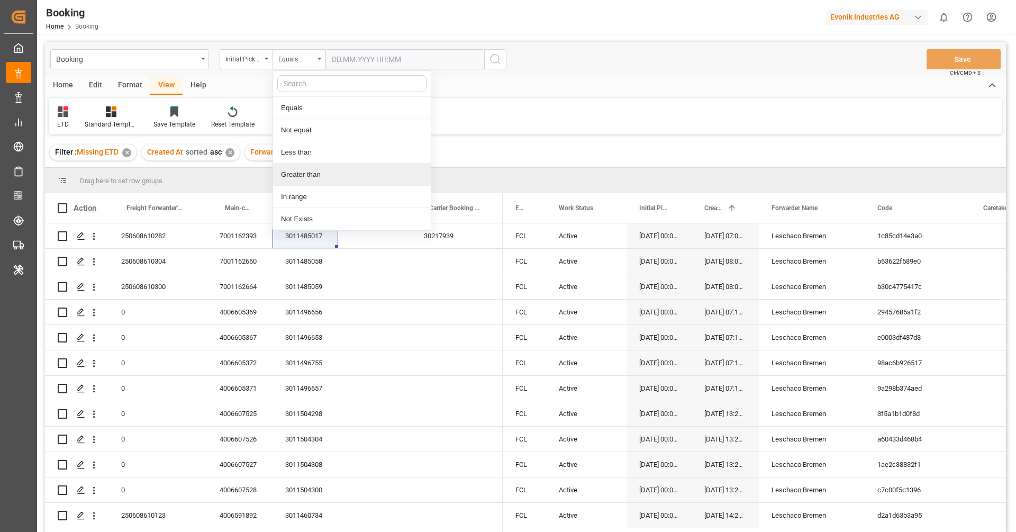
click at [318, 179] on div "Greater than" at bounding box center [352, 175] width 158 height 22
click at [288, 62] on div "Greater than" at bounding box center [296, 58] width 36 height 12
click at [307, 202] on div "In range" at bounding box center [352, 197] width 158 height 22
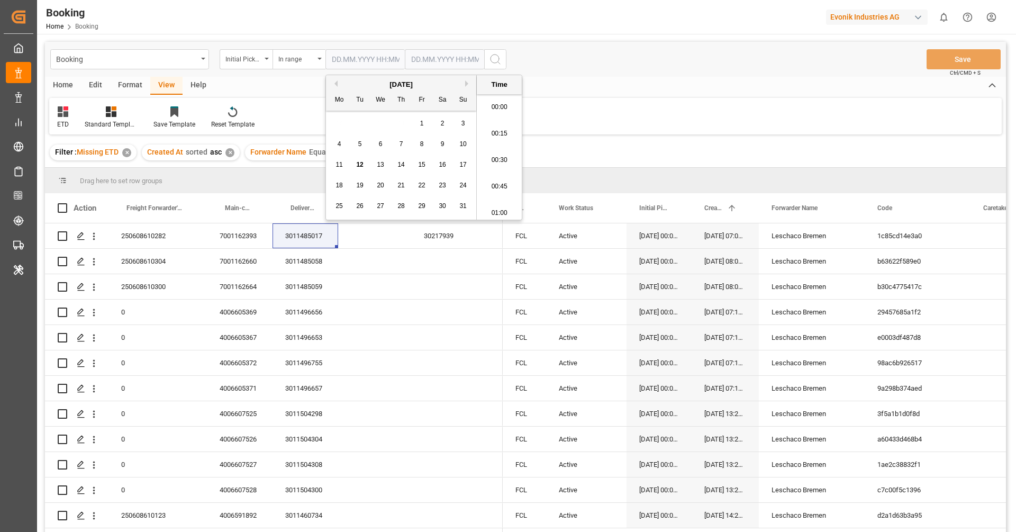
click at [355, 61] on input "text" at bounding box center [365, 59] width 79 height 20
click at [337, 85] on button "Previous Month" at bounding box center [334, 83] width 6 height 6
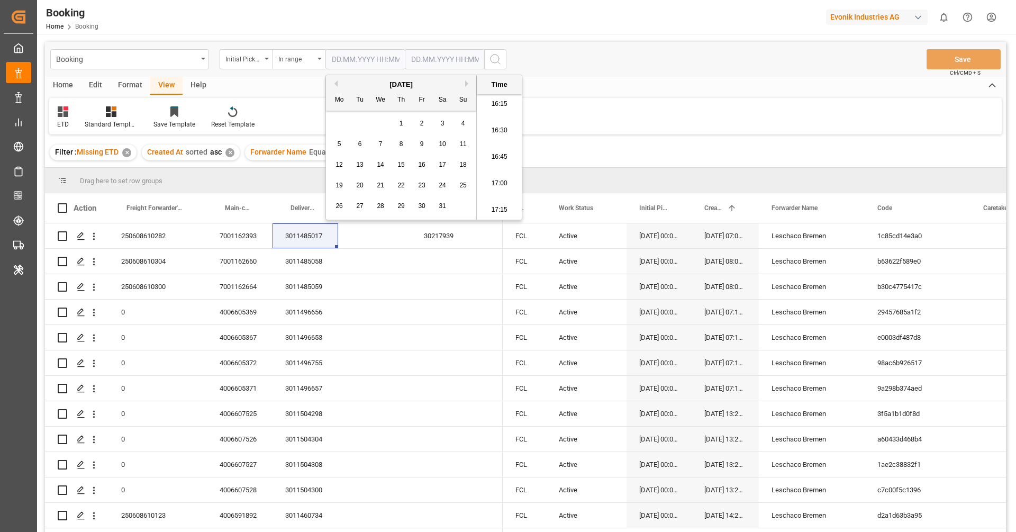
click at [465, 86] on button "Next Month" at bounding box center [468, 83] width 6 height 6
click at [465, 123] on span "1" at bounding box center [464, 123] width 4 height 7
type input "01.06.2025 00:00"
click at [405, 65] on input "text" at bounding box center [365, 59] width 79 height 20
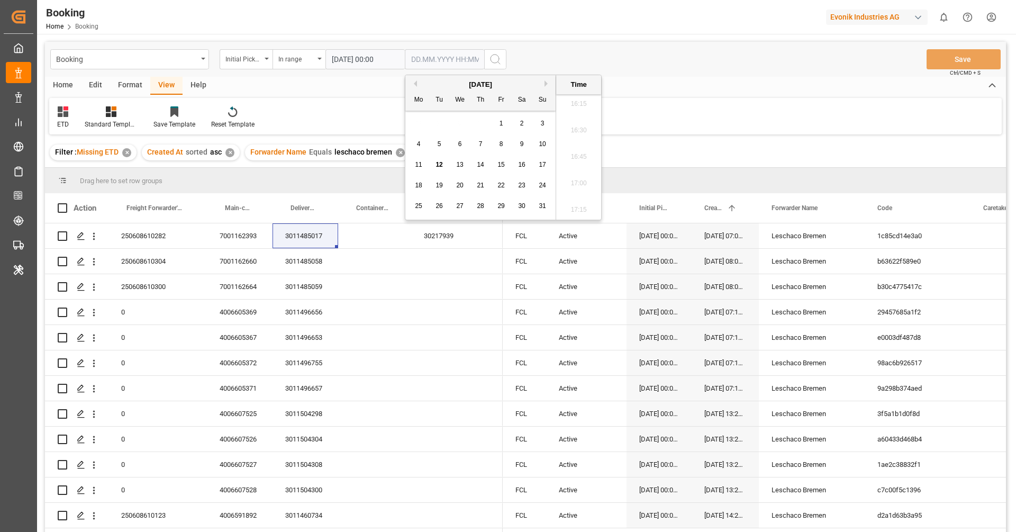
click at [417, 85] on button "Previous Month" at bounding box center [414, 83] width 6 height 6
click at [423, 224] on div "30" at bounding box center [418, 227] width 13 height 13
type input "30.06.2025 00:00"
click at [499, 59] on circle "search button" at bounding box center [495, 59] width 8 height 8
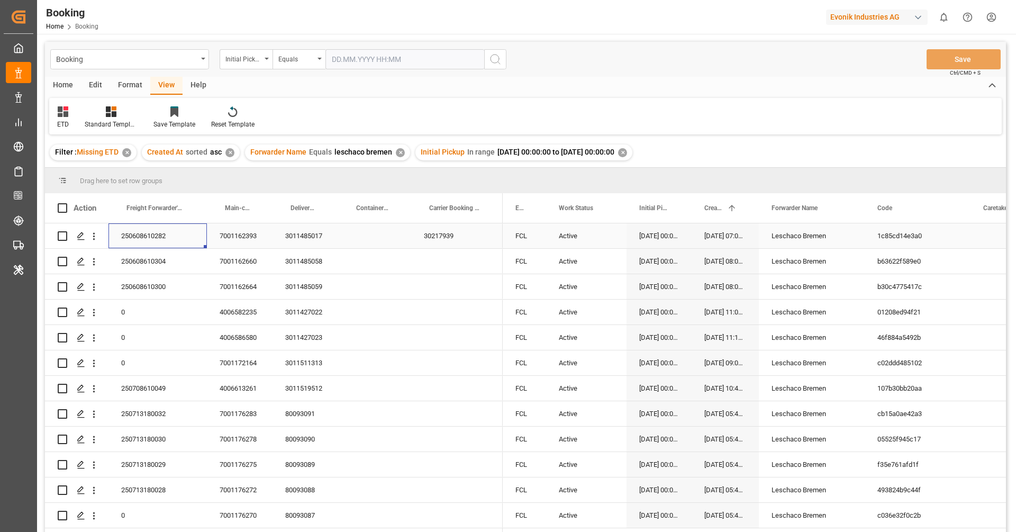
click at [182, 238] on div "250608610282" at bounding box center [158, 235] width 98 height 25
click at [177, 243] on div "250608610282" at bounding box center [158, 235] width 98 height 25
click at [457, 236] on div "30217939" at bounding box center [457, 235] width 92 height 25
click at [367, 250] on div "Press SPACE to select this row." at bounding box center [374, 261] width 73 height 25
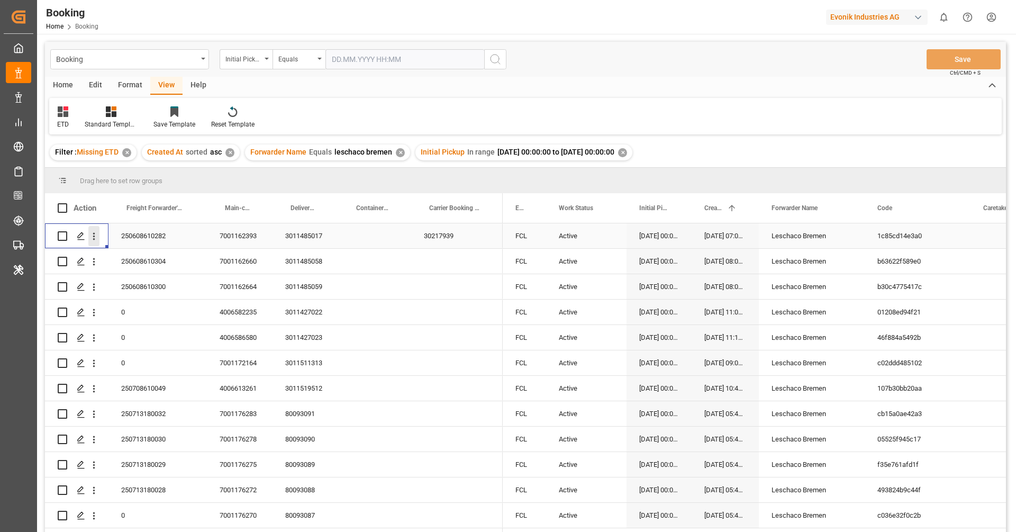
click at [96, 239] on icon "open menu" at bounding box center [93, 236] width 11 height 11
click at [99, 241] on icon "open menu" at bounding box center [93, 236] width 11 height 11
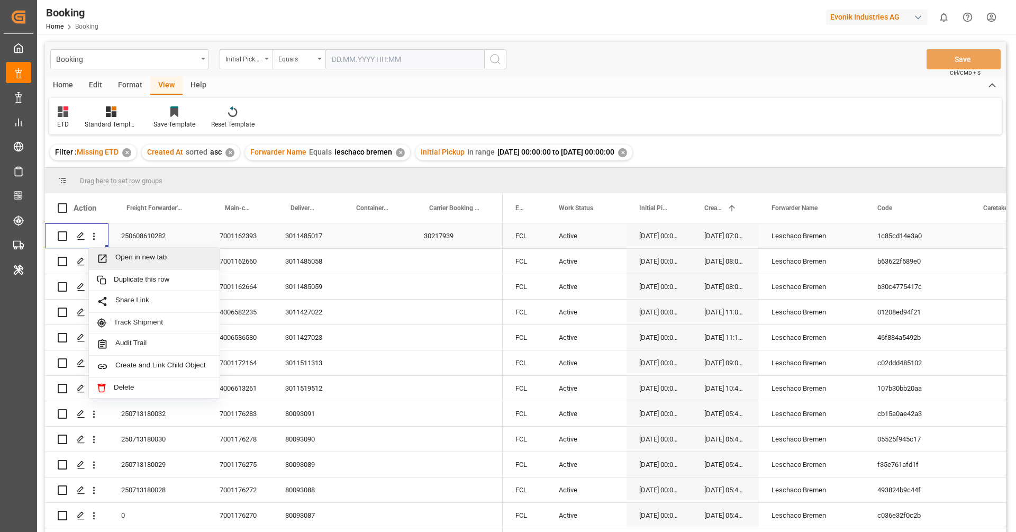
click at [122, 259] on span "Open in new tab" at bounding box center [163, 258] width 96 height 11
click at [161, 267] on div "250608610304" at bounding box center [158, 261] width 98 height 25
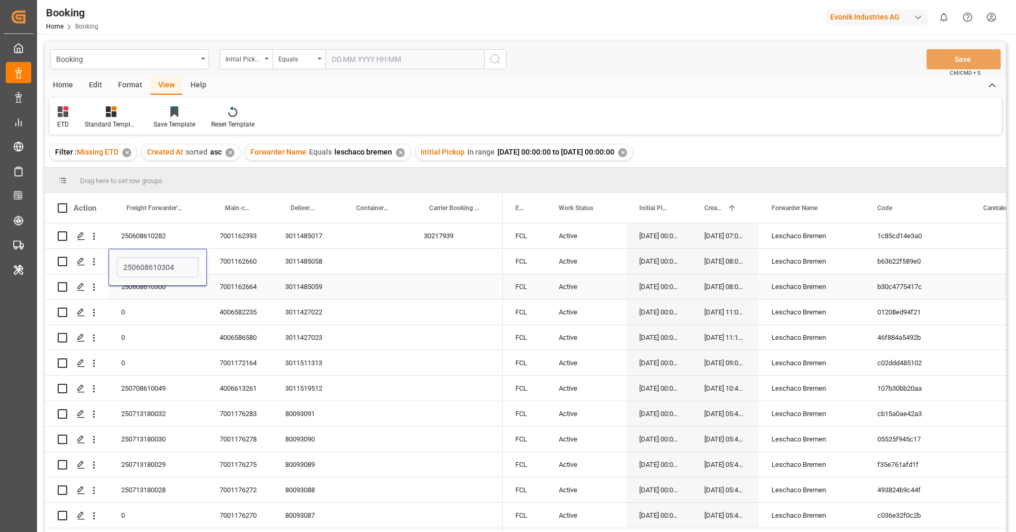
click at [164, 291] on div "250608610300" at bounding box center [158, 286] width 98 height 25
click at [163, 271] on div "250608610304" at bounding box center [158, 261] width 98 height 25
click at [96, 264] on icon "open menu" at bounding box center [93, 261] width 11 height 11
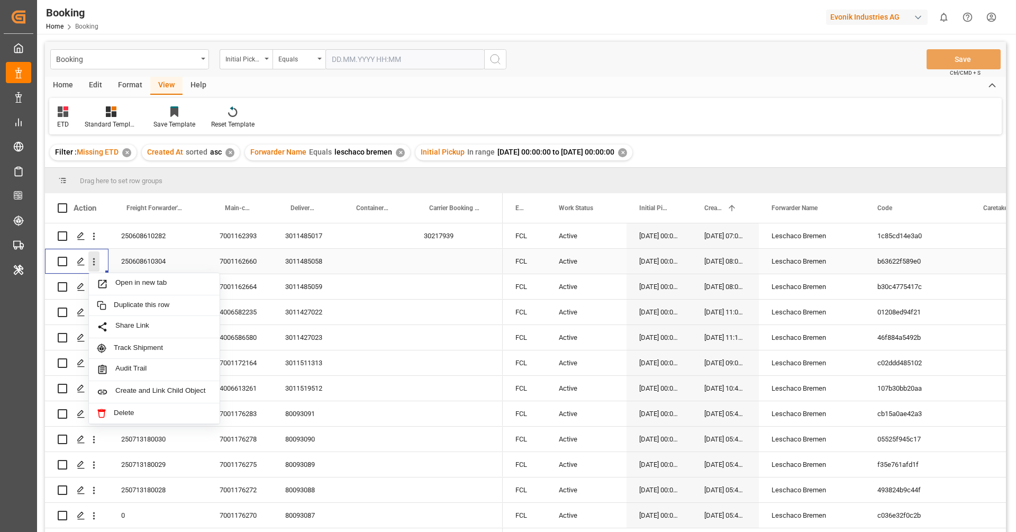
click at [96, 264] on icon "close menu" at bounding box center [93, 261] width 11 height 11
click at [120, 285] on div "250608610300" at bounding box center [158, 286] width 98 height 25
click at [94, 266] on icon "open menu" at bounding box center [93, 261] width 11 height 11
click at [132, 285] on span "Open in new tab" at bounding box center [163, 283] width 96 height 11
click at [653, 88] on div "Home Edit Format View Help" at bounding box center [525, 86] width 961 height 18
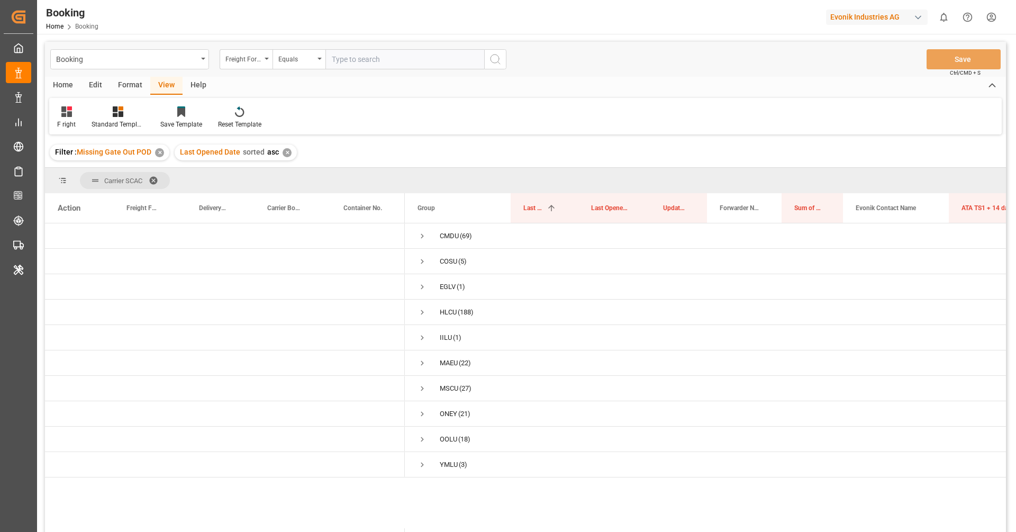
click at [525, 152] on div "Filter : Missing Gate Out POD ✕ Last Opened Date sorted asc ✕" at bounding box center [525, 153] width 961 height 30
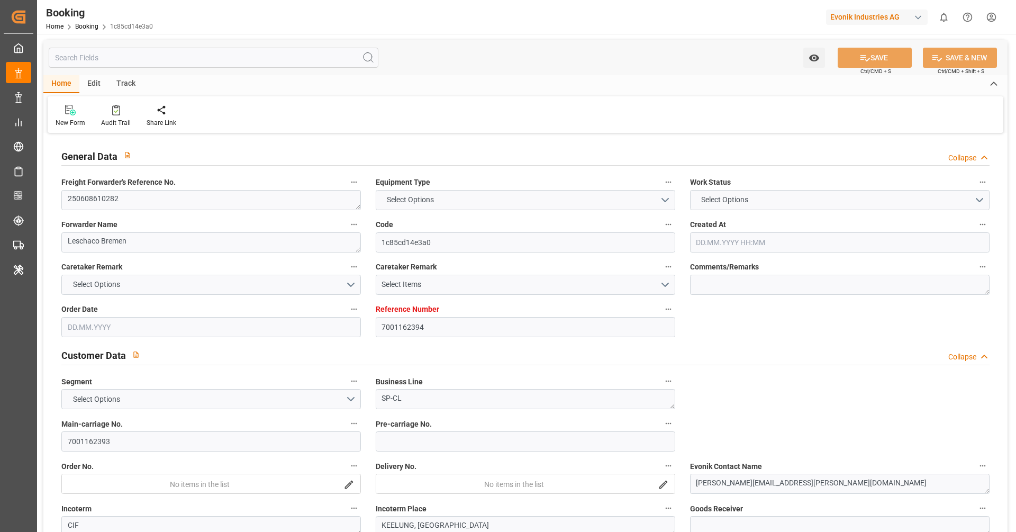
type input "7001162394"
type input "9924211"
type input "Hapag [PERSON_NAME]"
type input "Hapag [PERSON_NAME] Aktiengesellschaft"
type input "NLRTM"
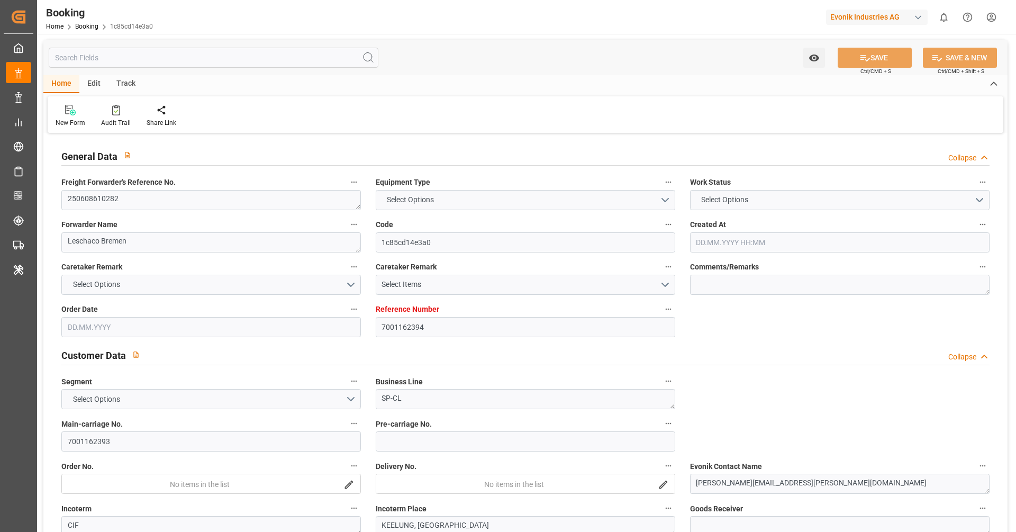
type input "TWKEL"
type input "[DATE] 07:06"
type input "[DATE]"
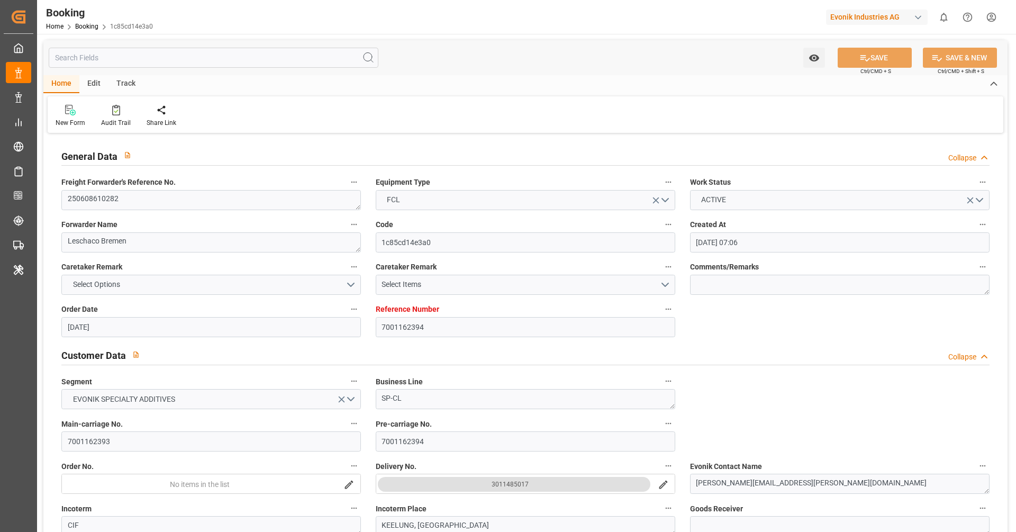
type input "[DATE] 00:00"
type input "[DATE]"
type input "[DATE] 00:00"
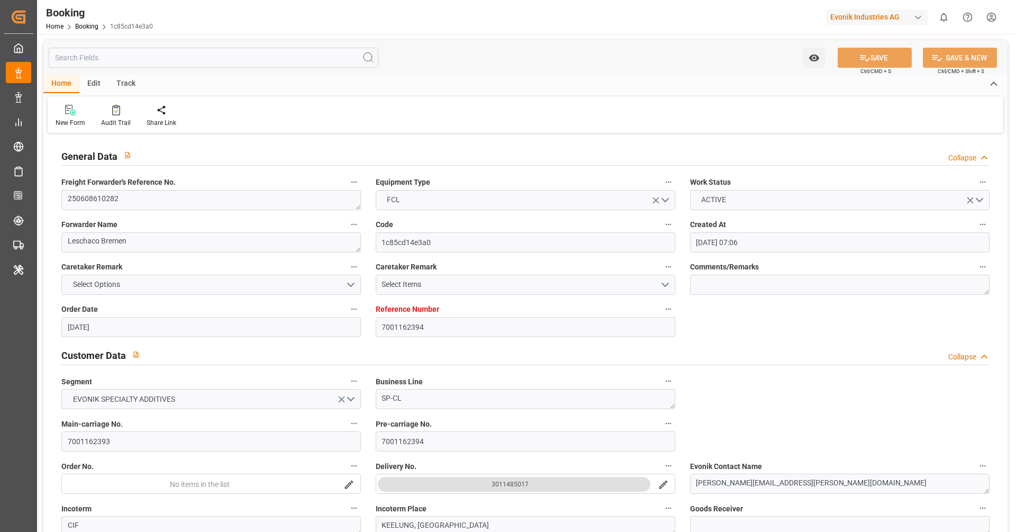
type input "[DATE] 06:39"
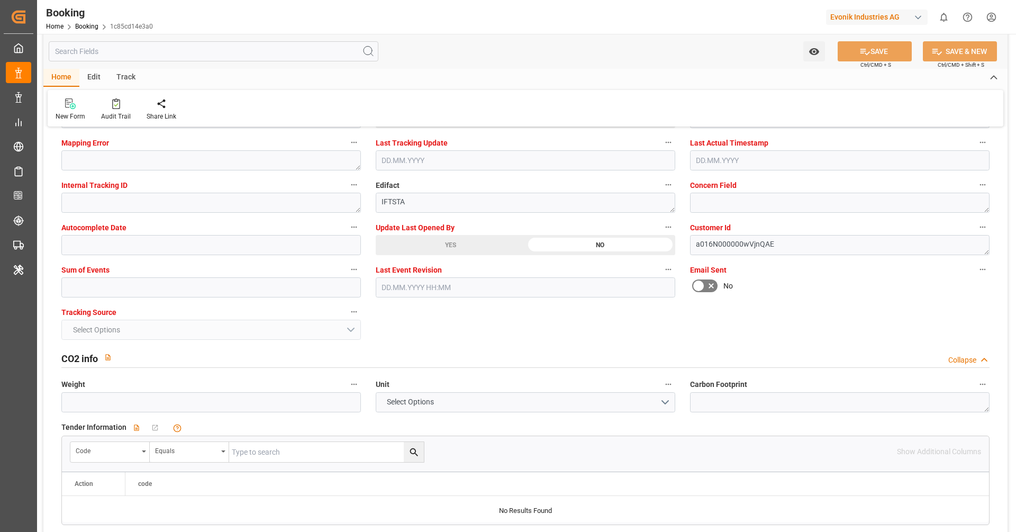
scroll to position [1823, 0]
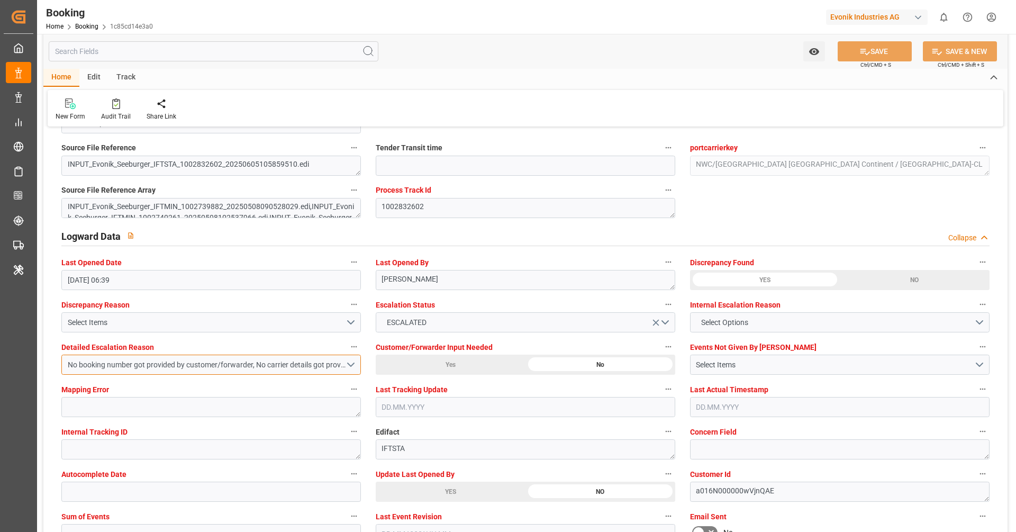
click at [274, 366] on div "No booking number got provided by customer/forwarder, No carrier details got pr…" at bounding box center [207, 364] width 278 height 11
click at [287, 367] on div "No booking number got provided by customer/forwarder, No carrier details got pr…" at bounding box center [207, 364] width 278 height 11
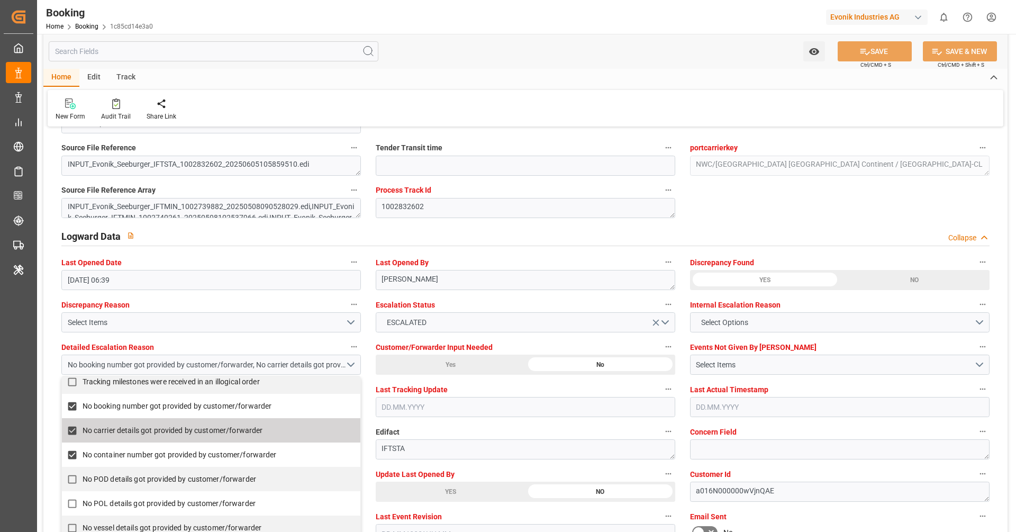
scroll to position [0, 0]
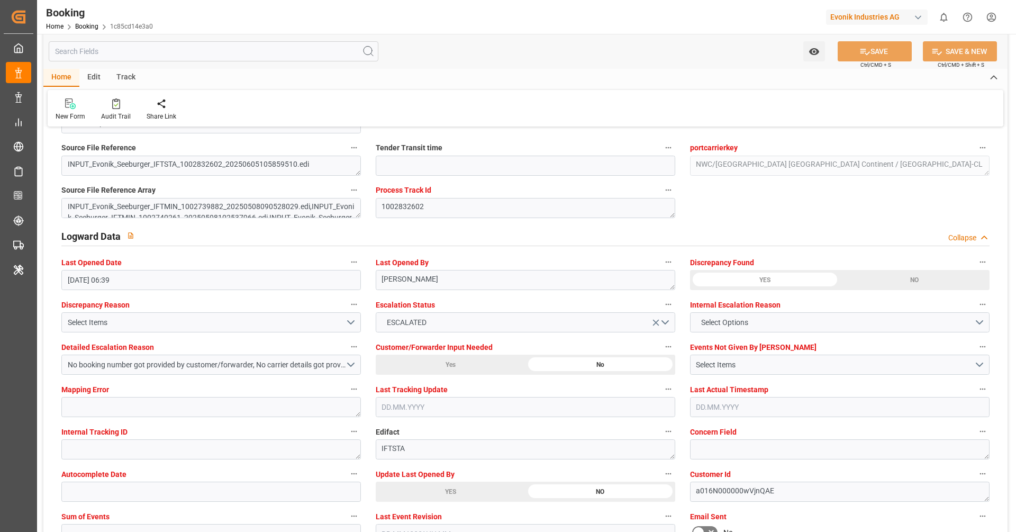
click at [471, 32] on div "Booking Home Booking 1c85cd14e3a0 Evonik Industries AG 0 Notifications Only sho…" at bounding box center [523, 17] width 987 height 34
click at [481, 74] on div "Home Edit Track" at bounding box center [525, 78] width 964 height 18
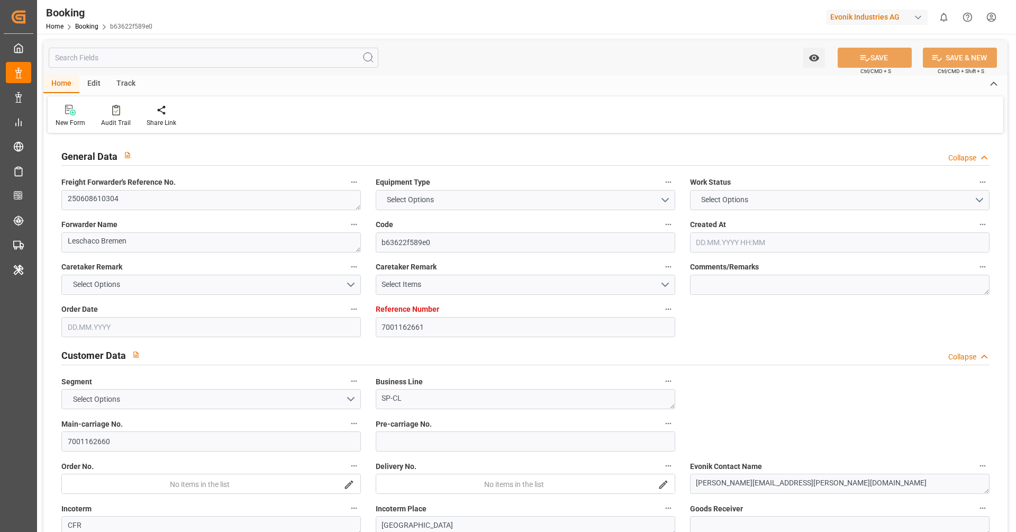
type input "7001162661"
type input "EUNWC"
type input "JPYOK"
type input "[DATE] 08:01"
type input "[DATE]"
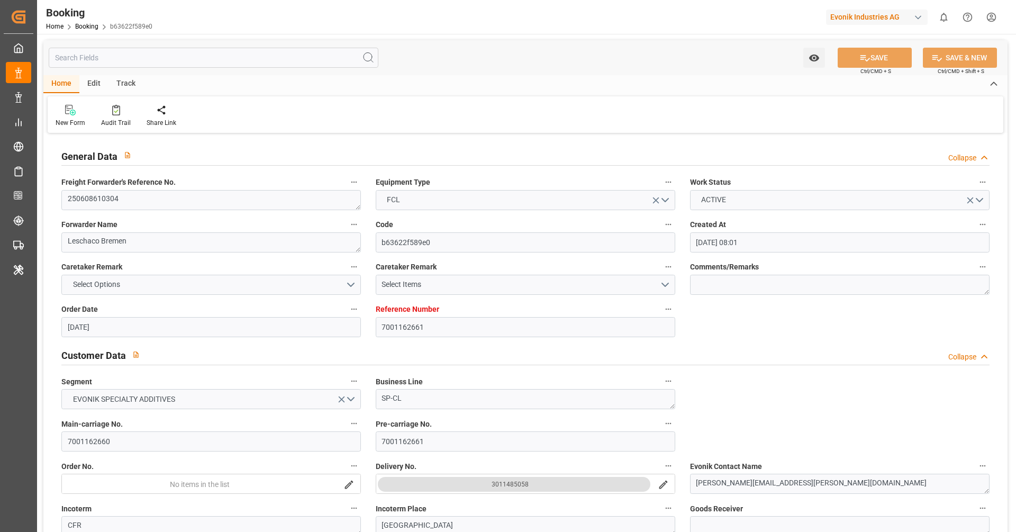
type input "[DATE]"
type input "[DATE] 00:00"
type input "[DATE]"
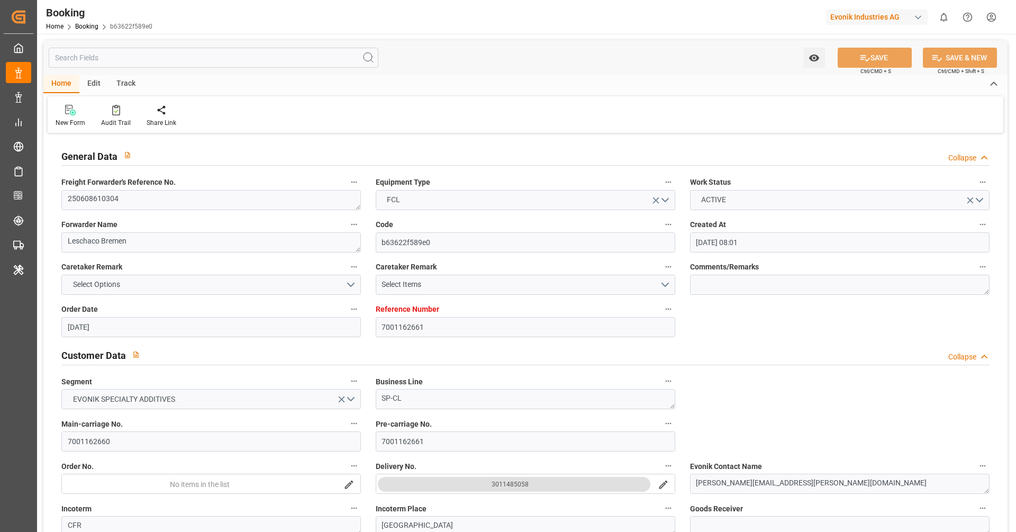
type input "[DATE] 00:00"
type input "[DATE] 08:56"
